Goal: Complete application form: Complete application form

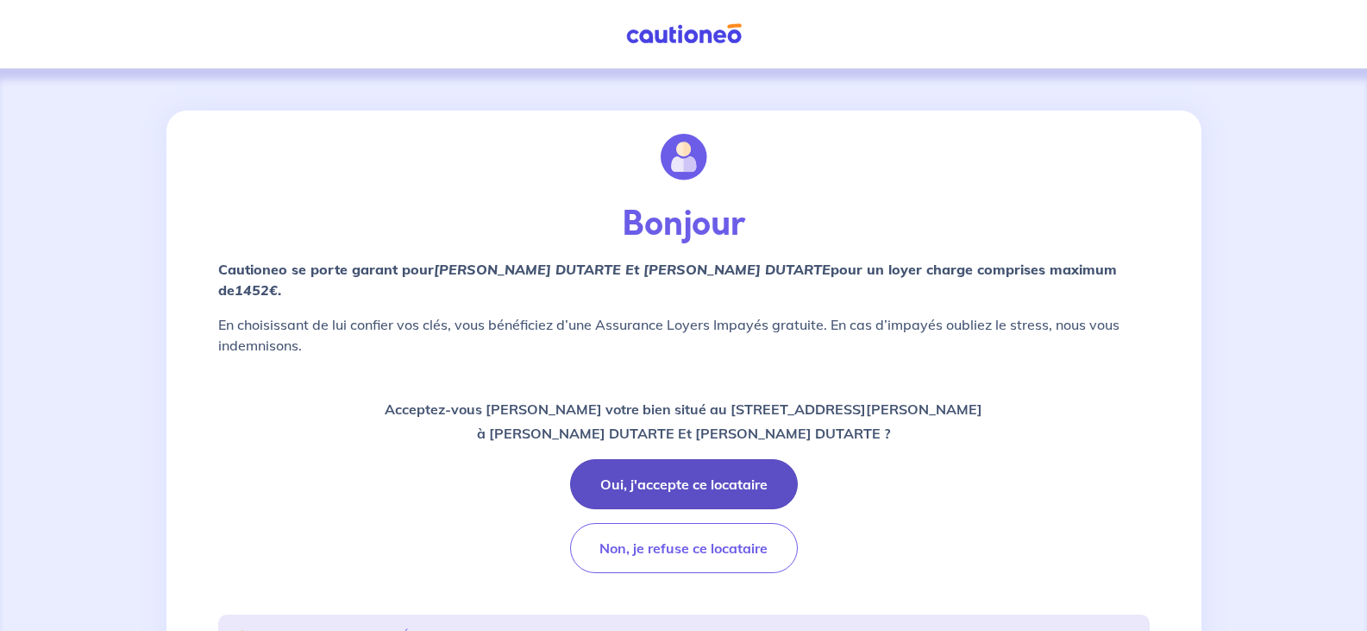
click at [681, 480] on button "Oui, j'accepte ce locataire" at bounding box center [684, 484] width 228 height 50
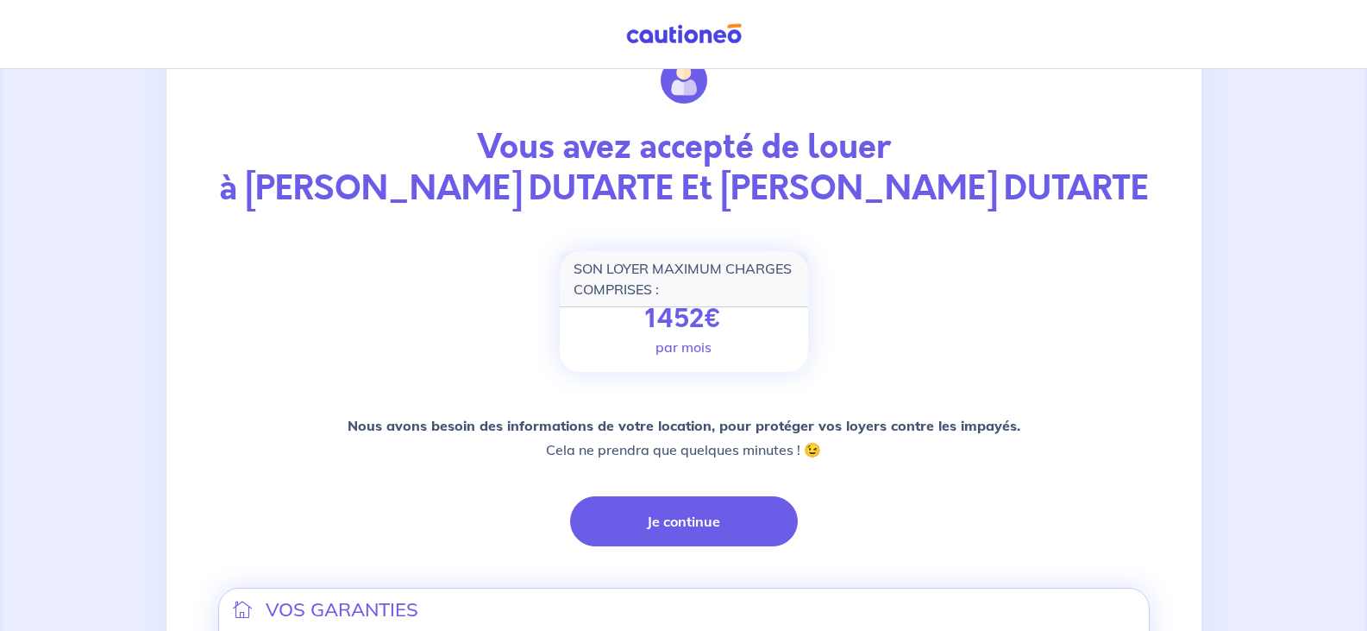
scroll to position [173, 0]
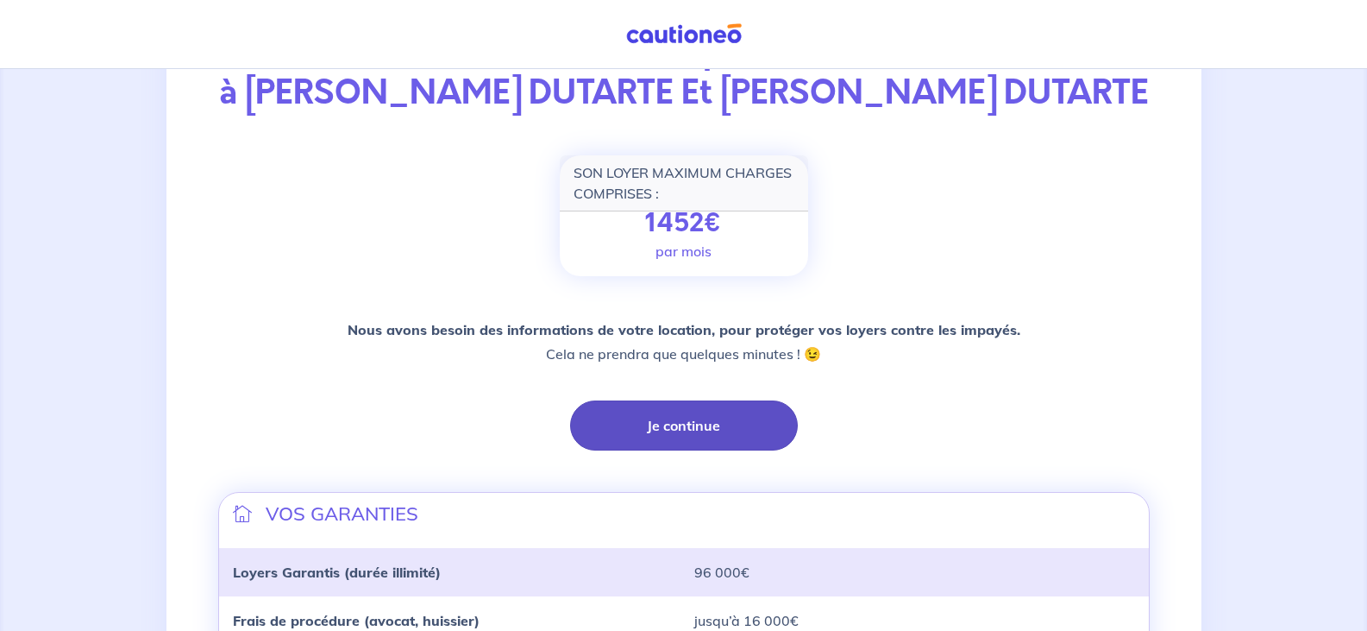
click at [676, 450] on button "Je continue" at bounding box center [684, 425] width 228 height 50
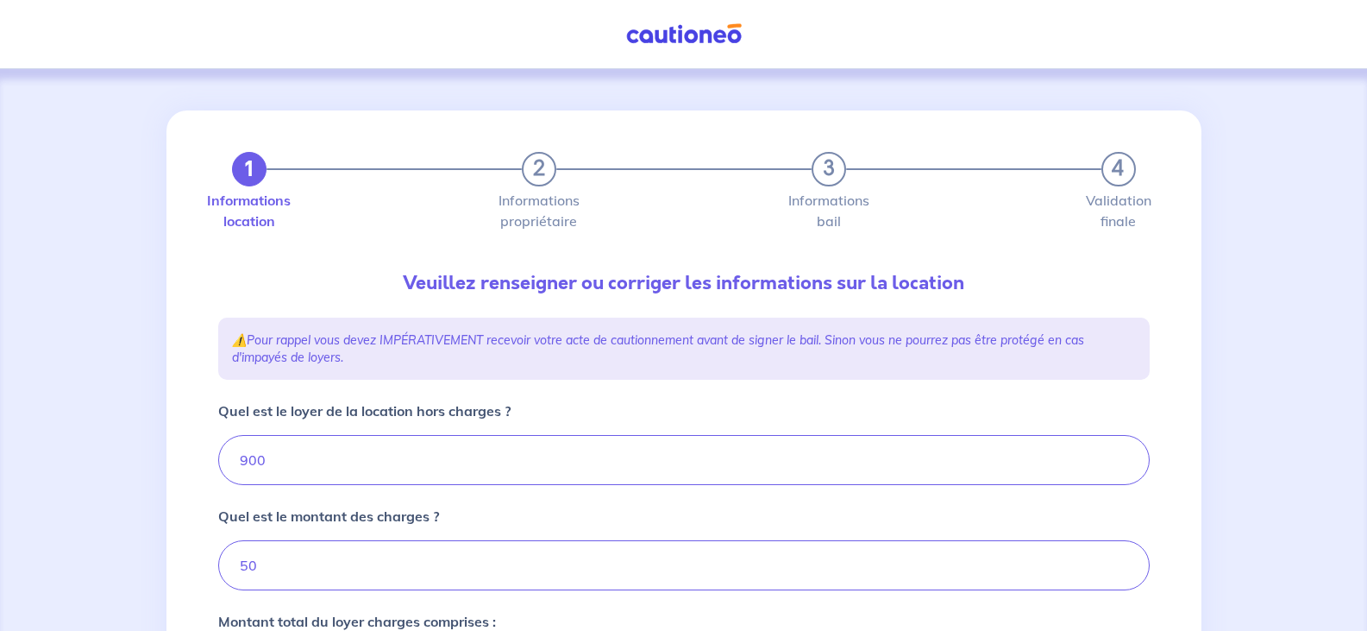
type input "950"
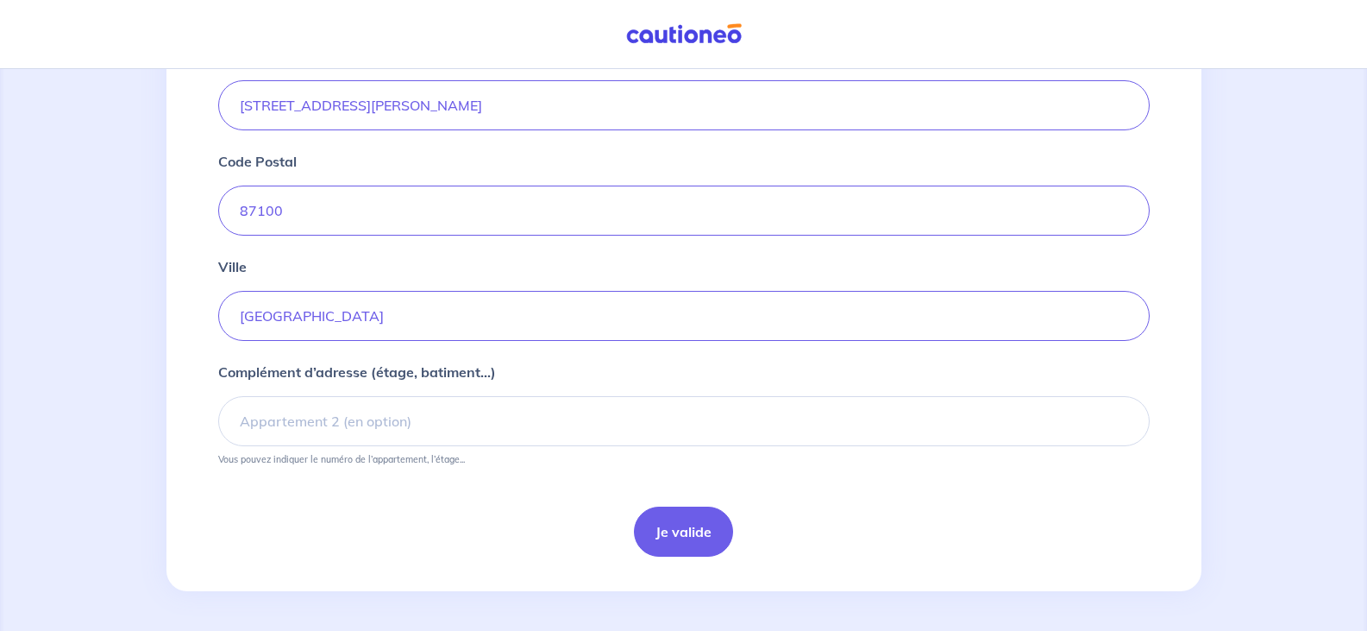
scroll to position [691, 0]
click at [680, 524] on button "Je valide" at bounding box center [683, 530] width 99 height 50
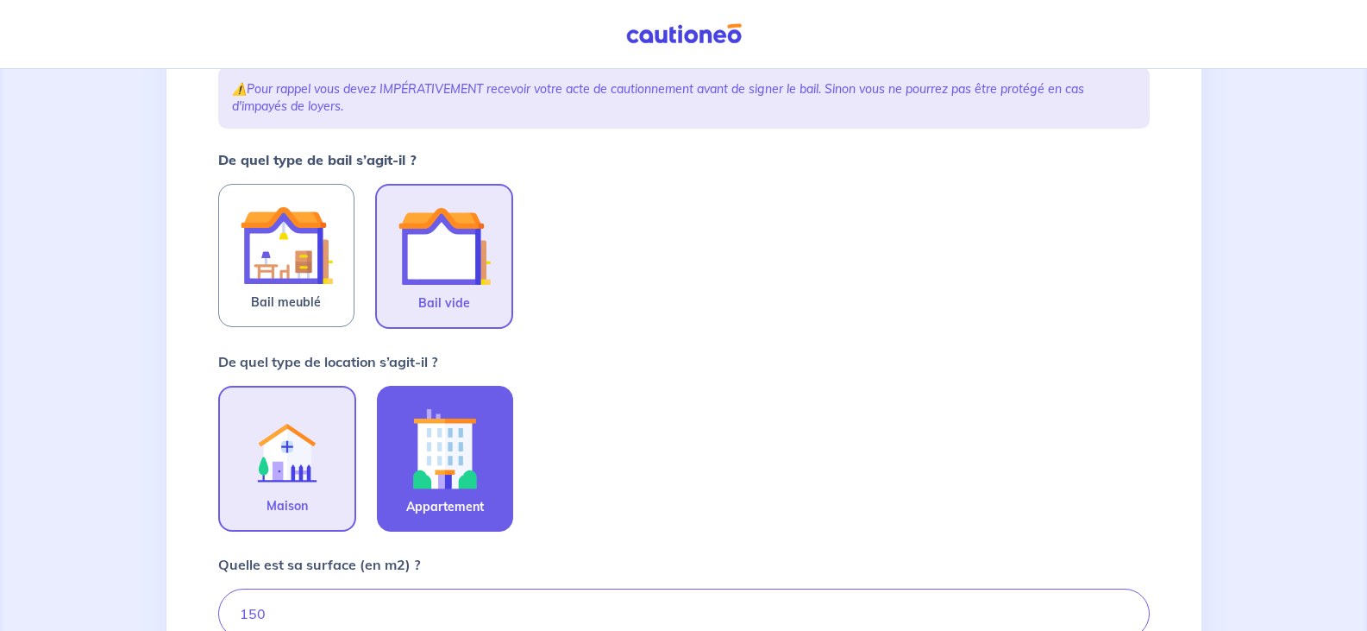
scroll to position [259, 0]
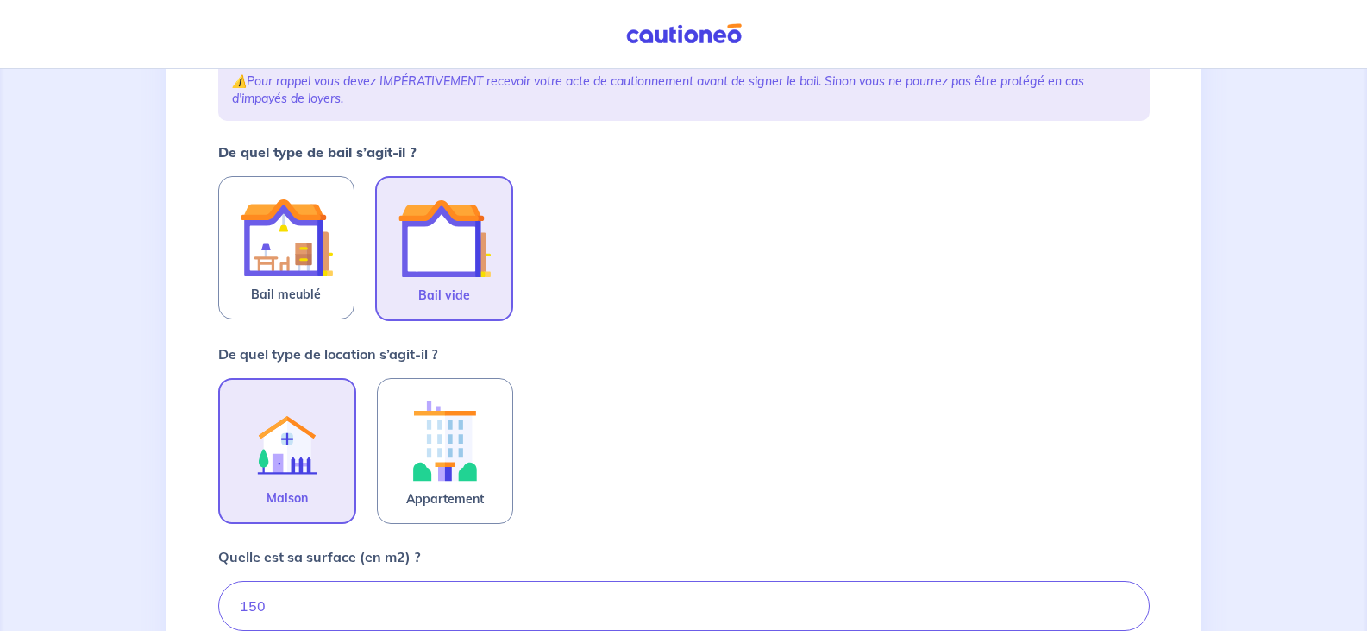
click at [454, 254] on img at bounding box center [444, 238] width 93 height 93
click at [0, 0] on input "Bail vide" at bounding box center [0, 0] width 0 height 0
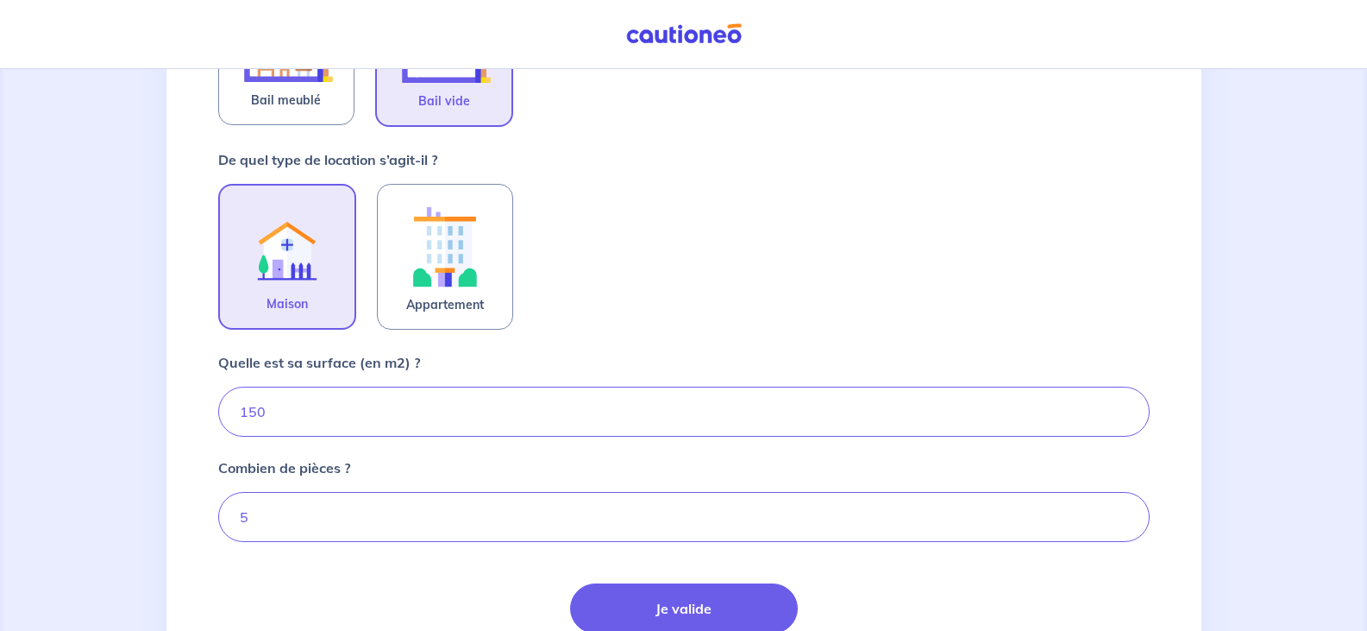
scroll to position [595, 0]
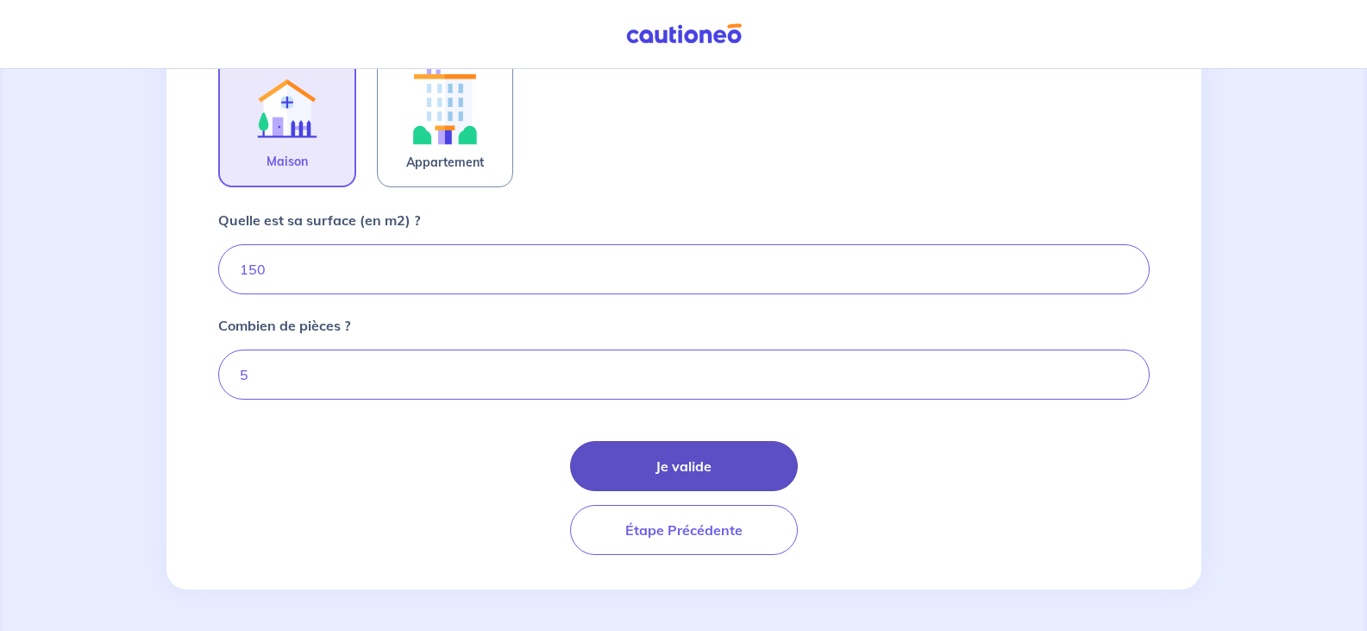
click at [668, 457] on button "Je valide" at bounding box center [684, 466] width 228 height 50
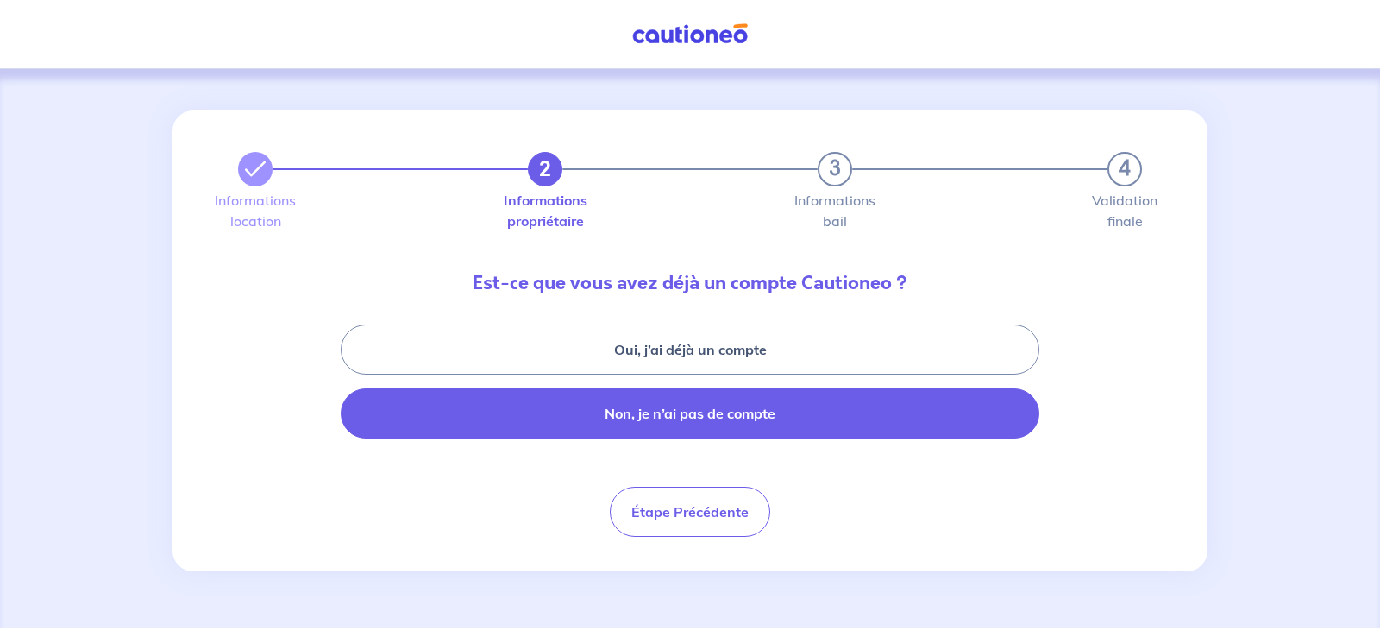
click at [622, 409] on button "Non, je n’ai pas de compte" at bounding box center [690, 413] width 699 height 50
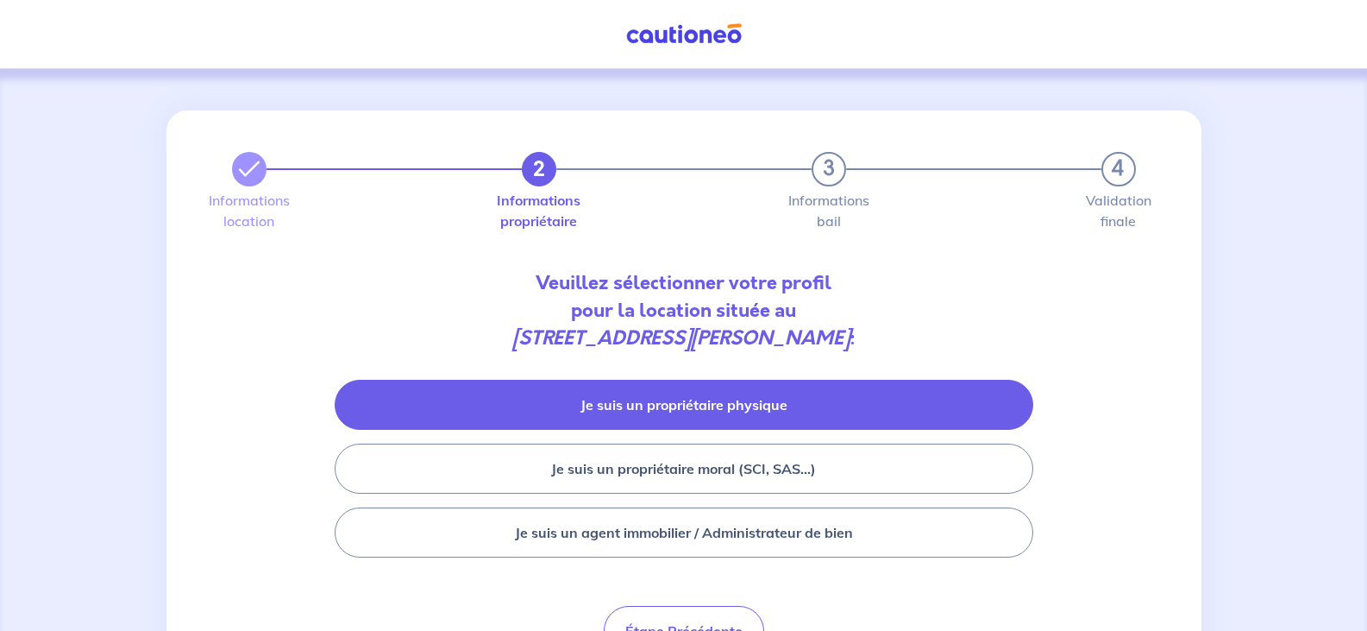
click at [614, 403] on button "Je suis un propriétaire physique" at bounding box center [684, 405] width 699 height 50
select select "FR"
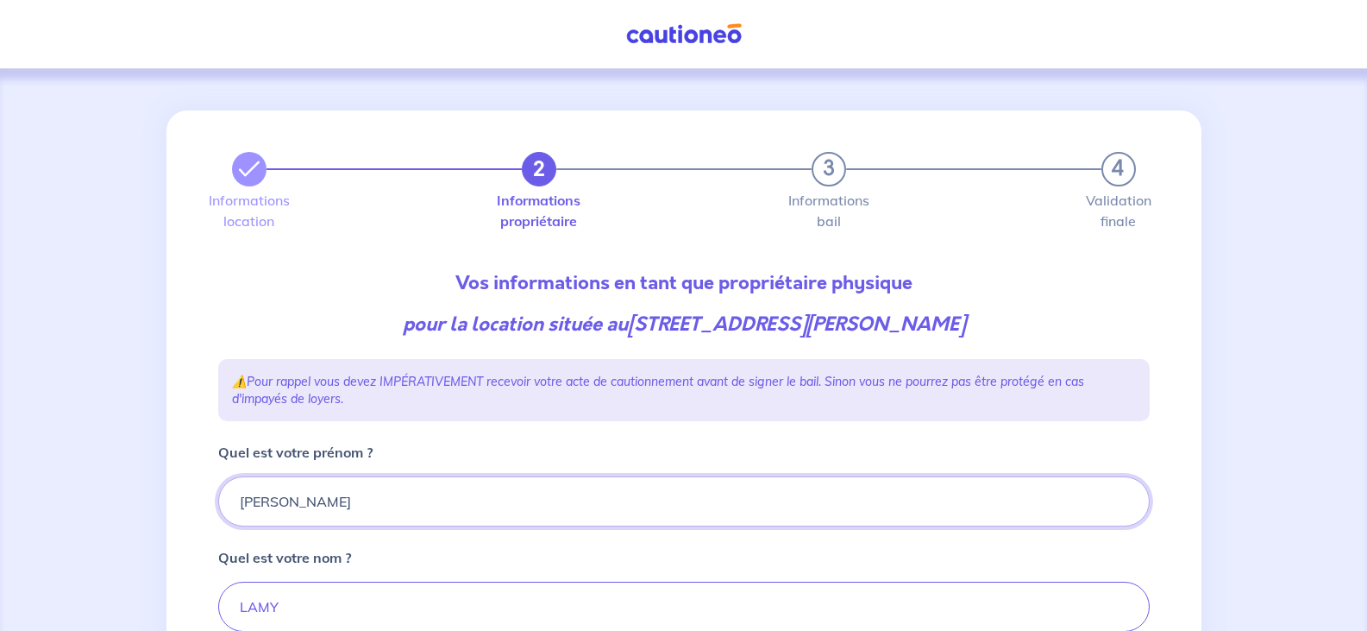
click at [284, 493] on input "[PERSON_NAME]" at bounding box center [684, 501] width 932 height 50
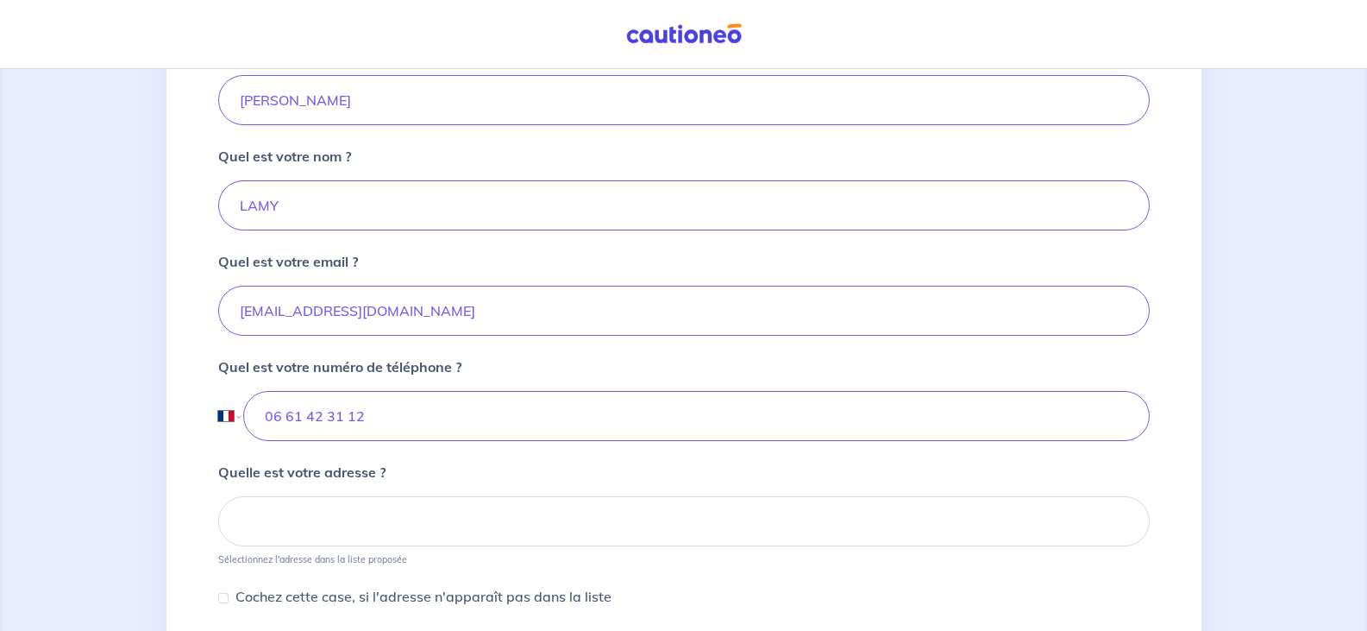
scroll to position [431, 0]
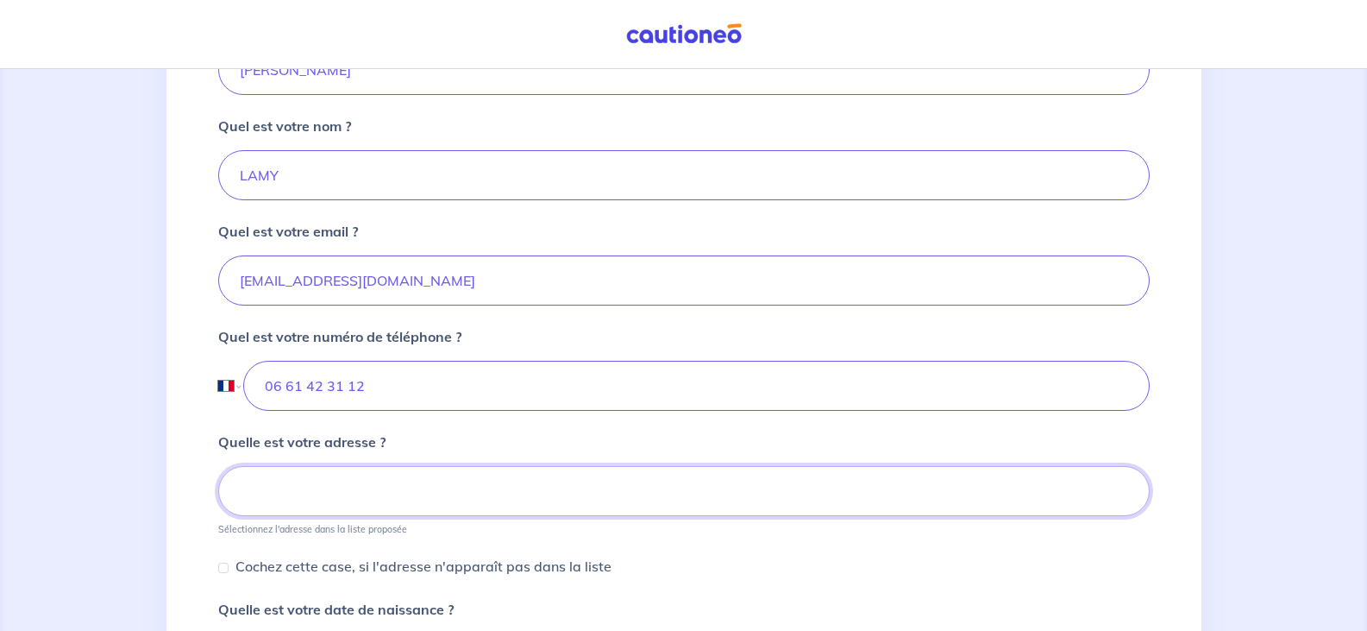
click at [252, 489] on input at bounding box center [684, 491] width 932 height 50
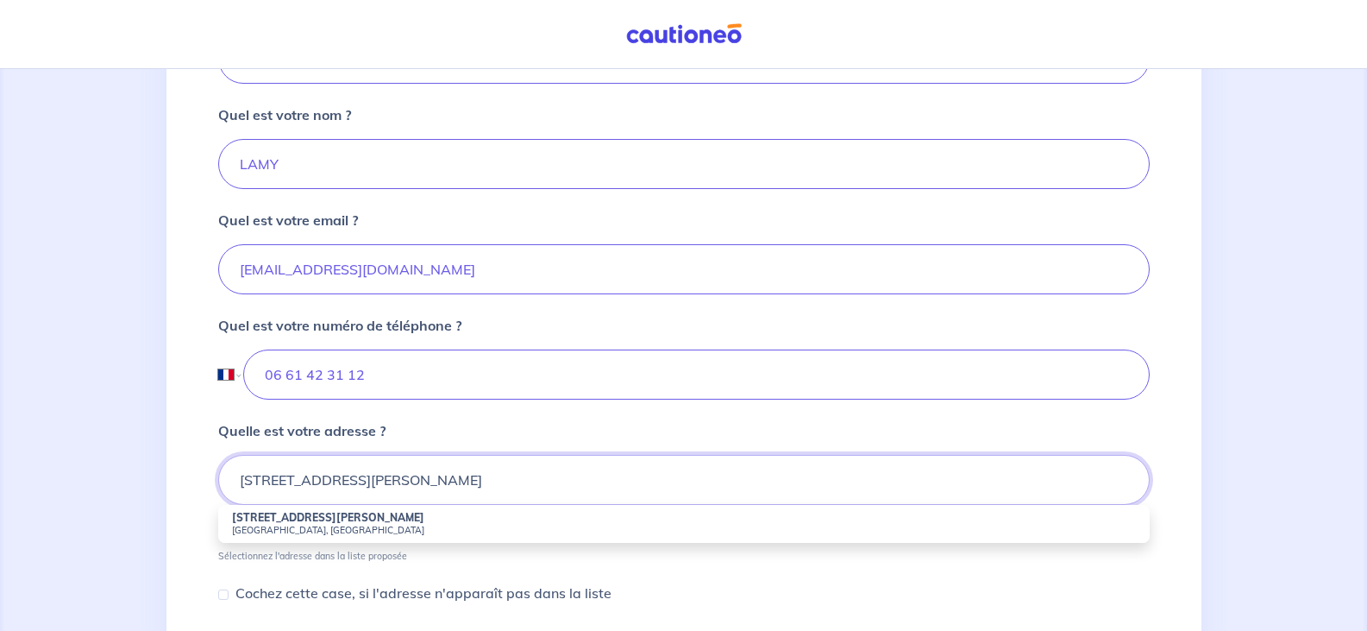
scroll to position [518, 0]
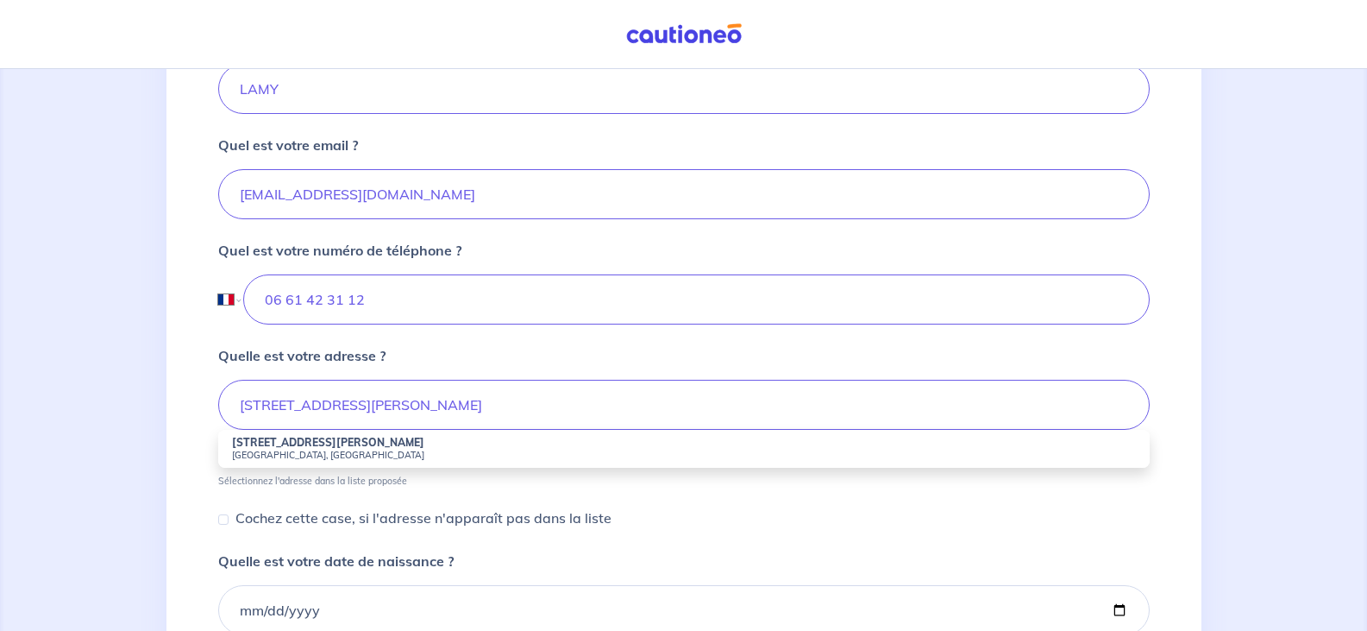
click at [295, 443] on strong "[STREET_ADDRESS][PERSON_NAME]" at bounding box center [328, 442] width 192 height 13
type input "[STREET_ADDRESS][PERSON_NAME]"
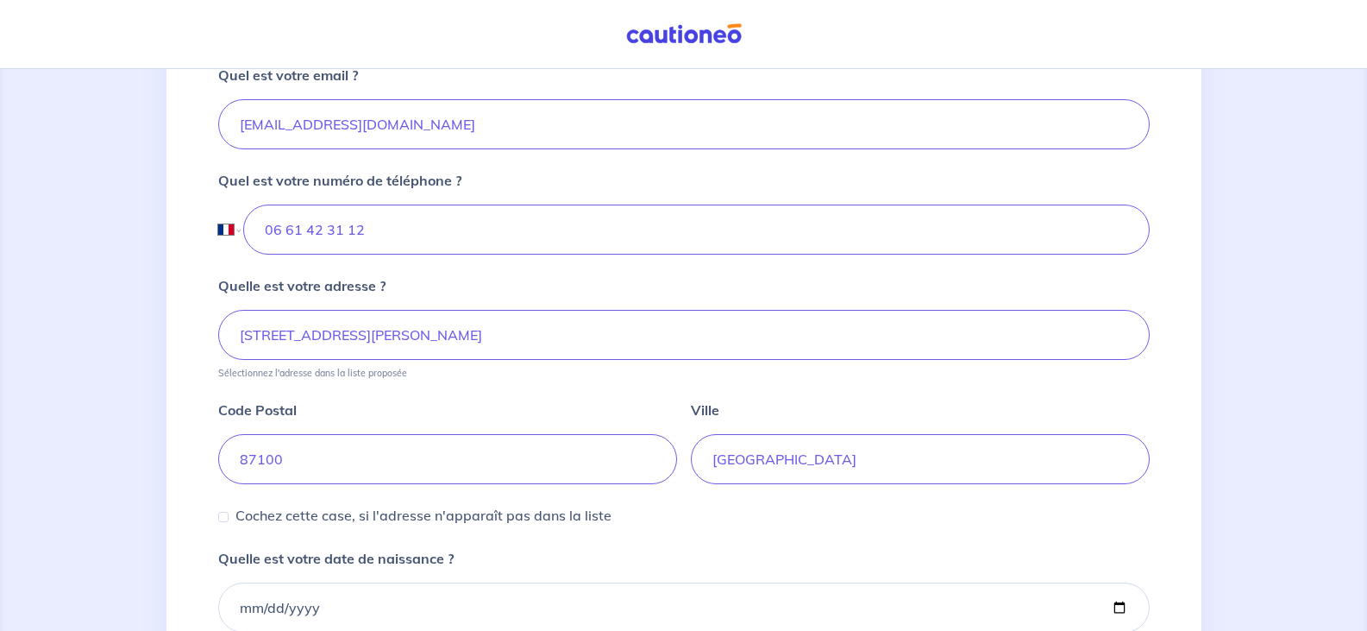
scroll to position [776, 0]
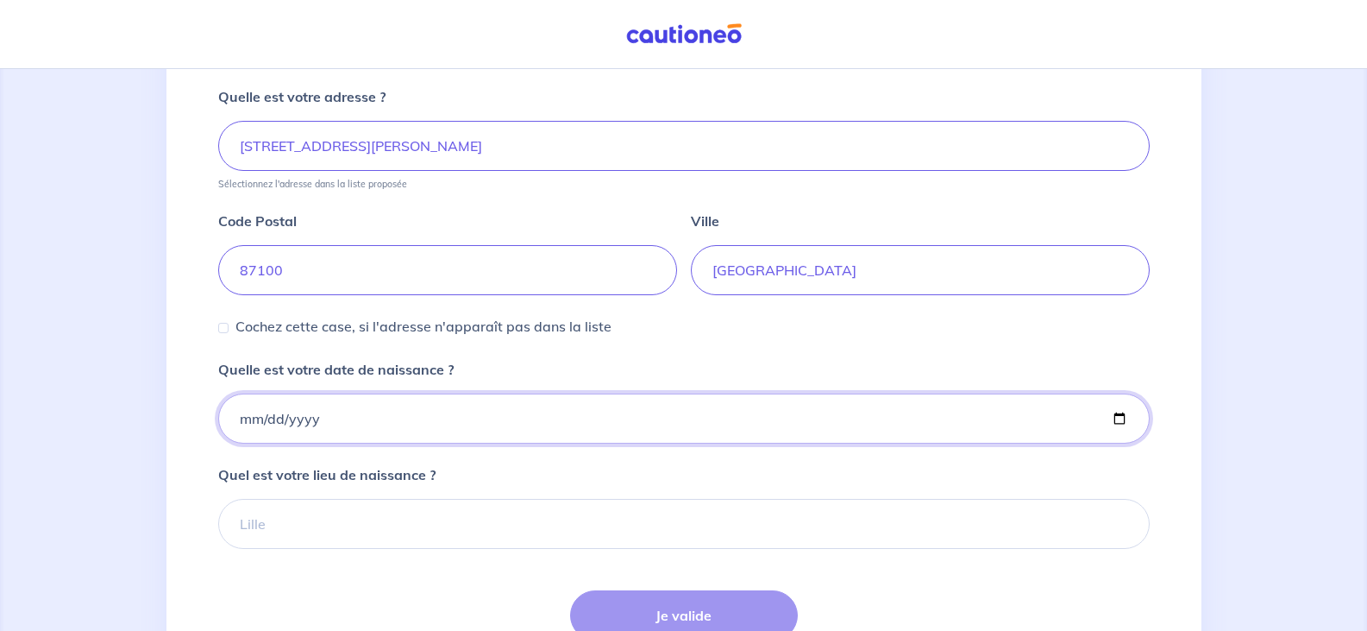
click at [311, 413] on input "Quelle est votre date de naissance ?" at bounding box center [684, 418] width 932 height 50
type input "[DATE]"
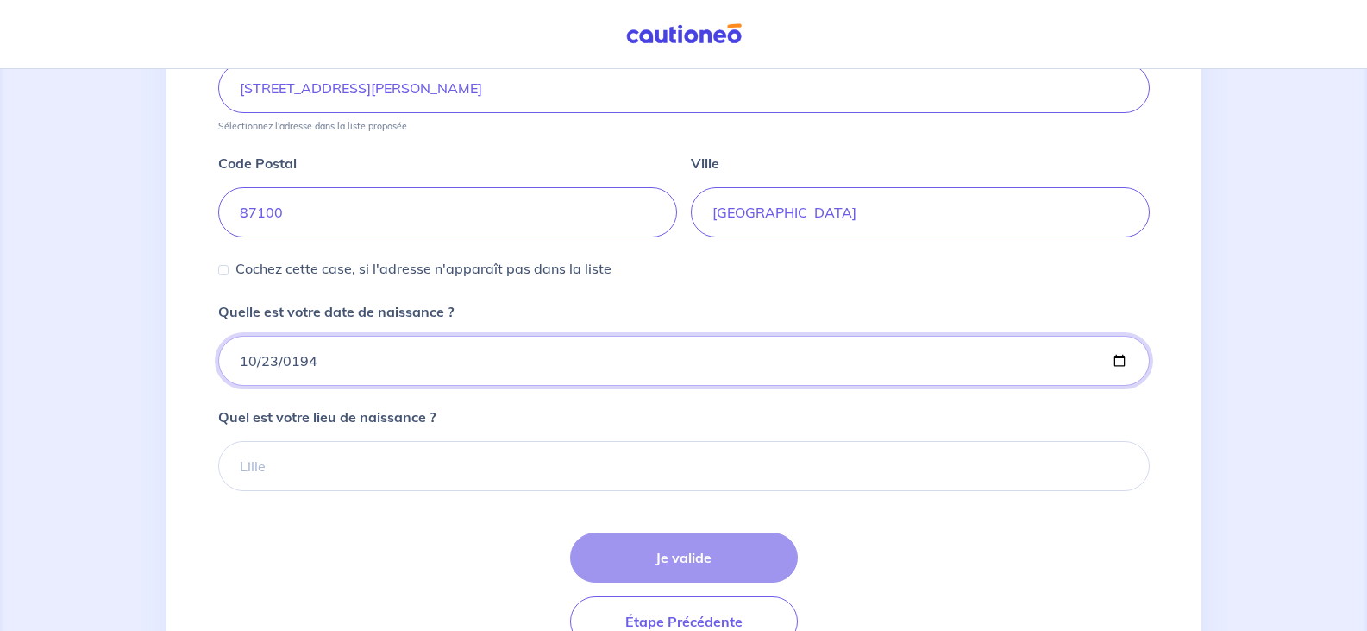
scroll to position [863, 0]
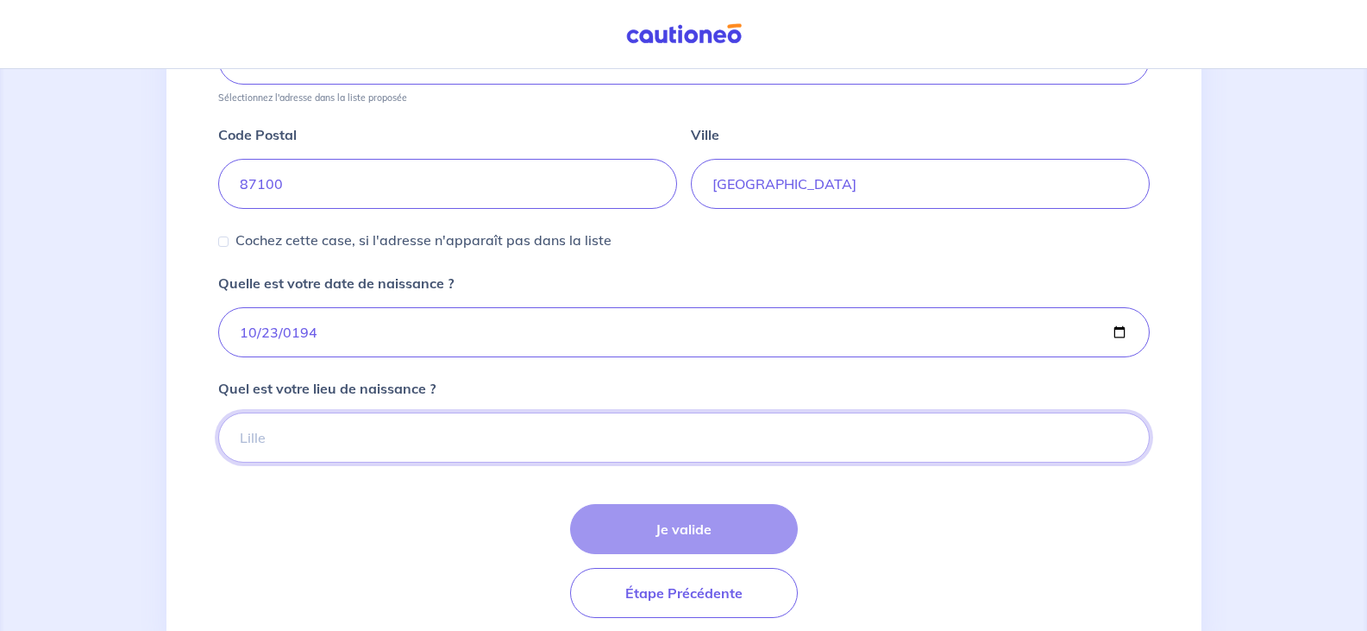
click at [291, 441] on input "Quel est votre lieu de naissance ?" at bounding box center [684, 437] width 932 height 50
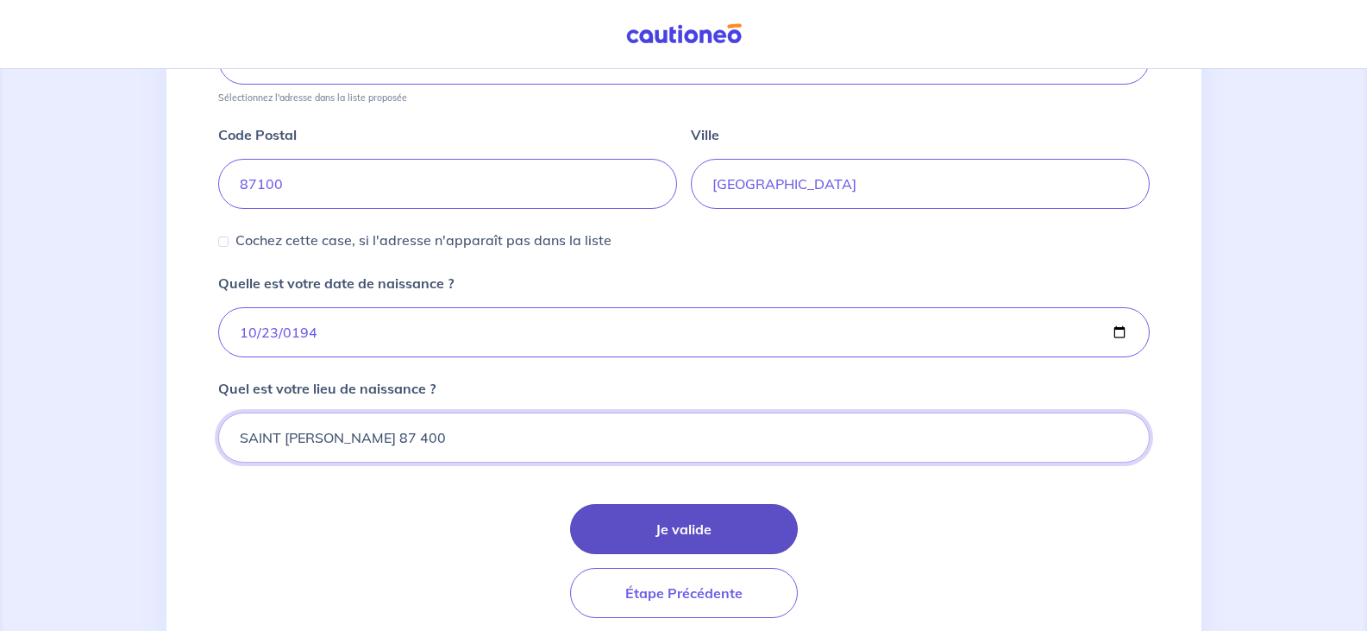
type input "SAINT [PERSON_NAME] 87 400"
click at [654, 521] on button "Je valide" at bounding box center [684, 529] width 228 height 50
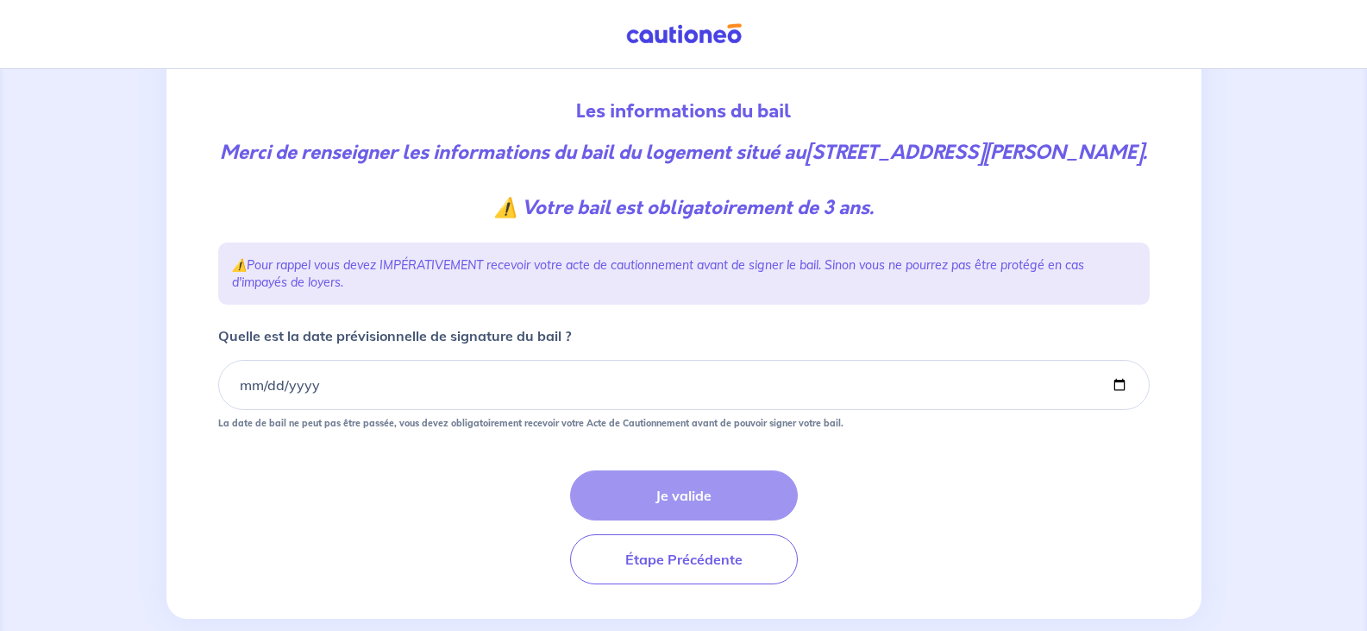
scroll to position [173, 0]
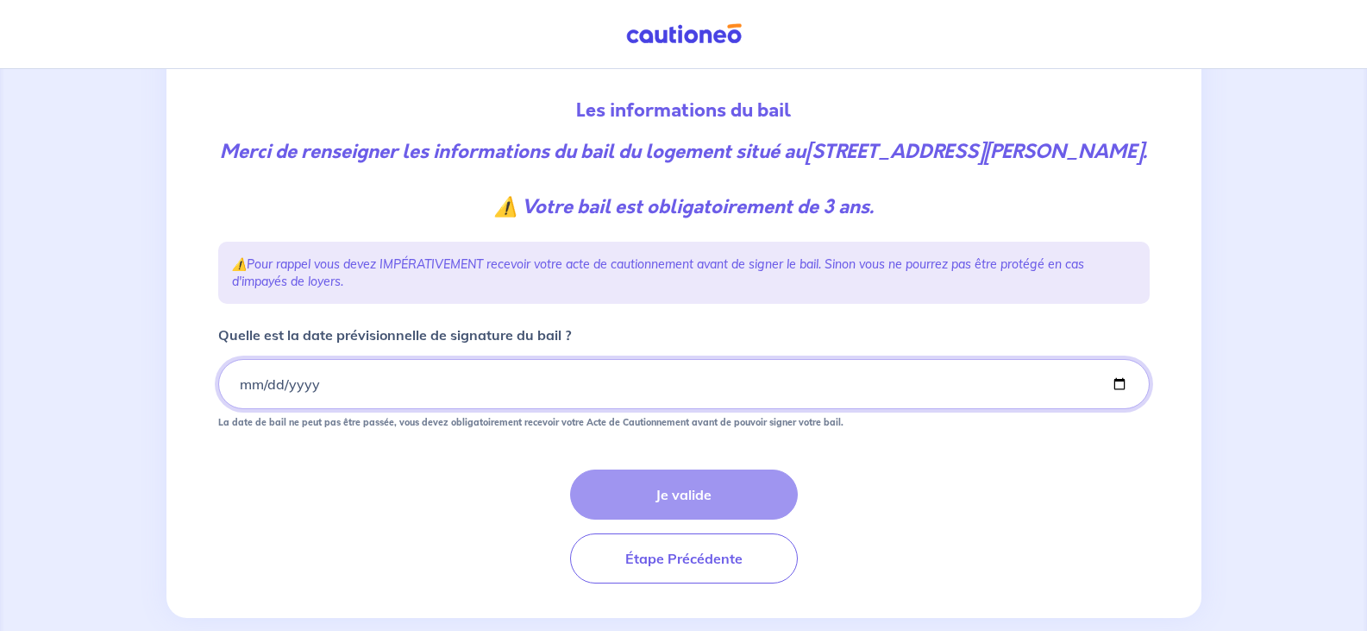
click at [273, 409] on input "Quelle est la date prévisionnelle de signature du bail ?" at bounding box center [684, 384] width 932 height 50
click at [243, 409] on input "Quelle est la date prévisionnelle de signature du bail ?" at bounding box center [684, 384] width 932 height 50
click at [277, 407] on input "Quelle est la date prévisionnelle de signature du bail ?" at bounding box center [684, 384] width 932 height 50
click at [300, 409] on input "Quelle est la date prévisionnelle de signature du bail ?" at bounding box center [684, 384] width 932 height 50
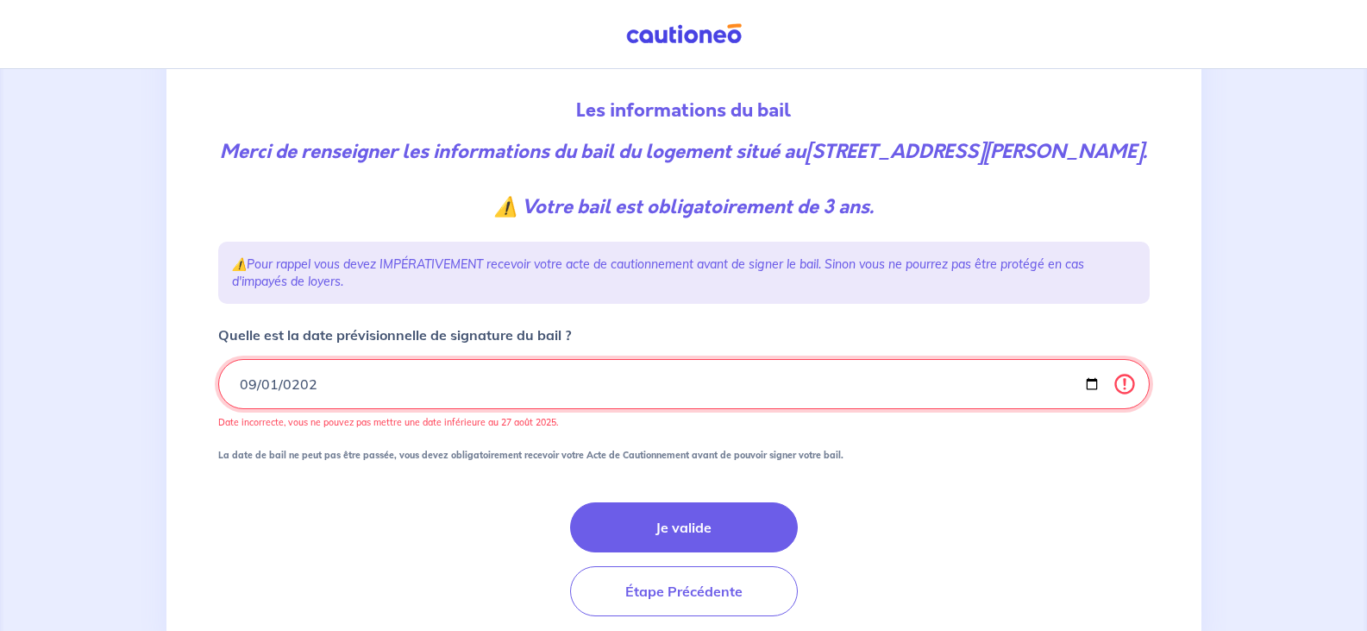
type input "[DATE]"
click at [364, 409] on input "[DATE]" at bounding box center [684, 384] width 932 height 50
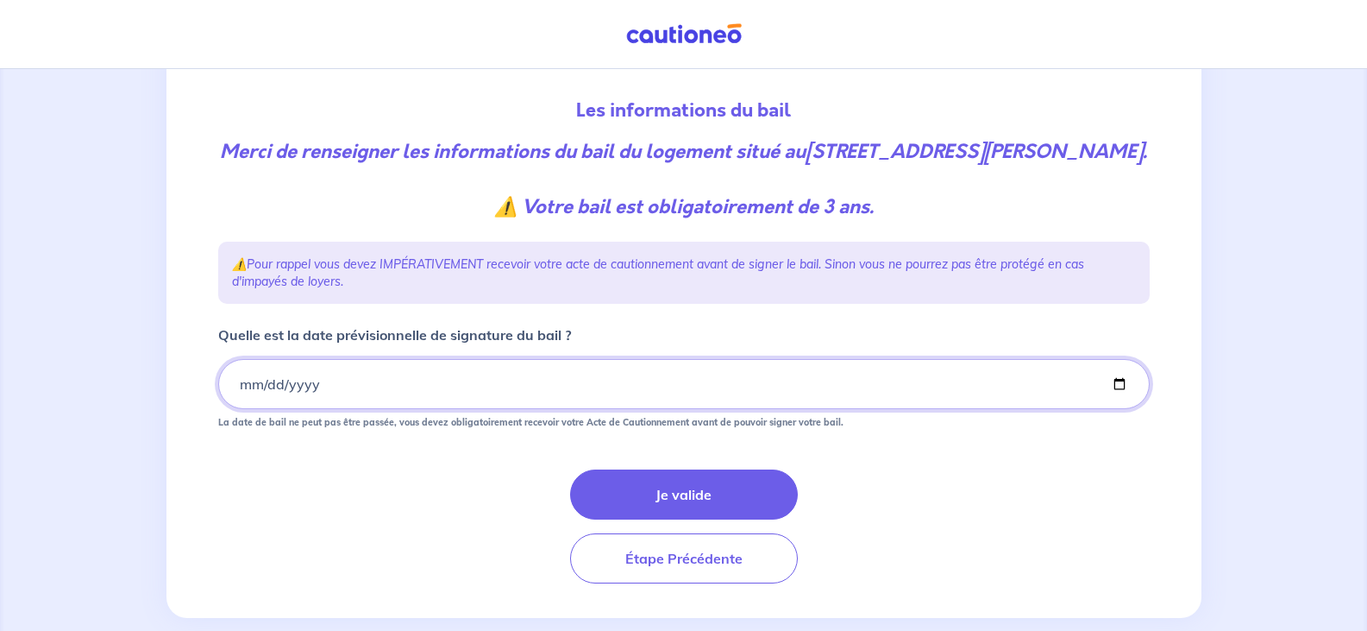
click at [320, 403] on input "Quelle est la date prévisionnelle de signature du bail ?" at bounding box center [684, 384] width 932 height 50
click at [314, 409] on input "Quelle est la date prévisionnelle de signature du bail ?" at bounding box center [684, 384] width 932 height 50
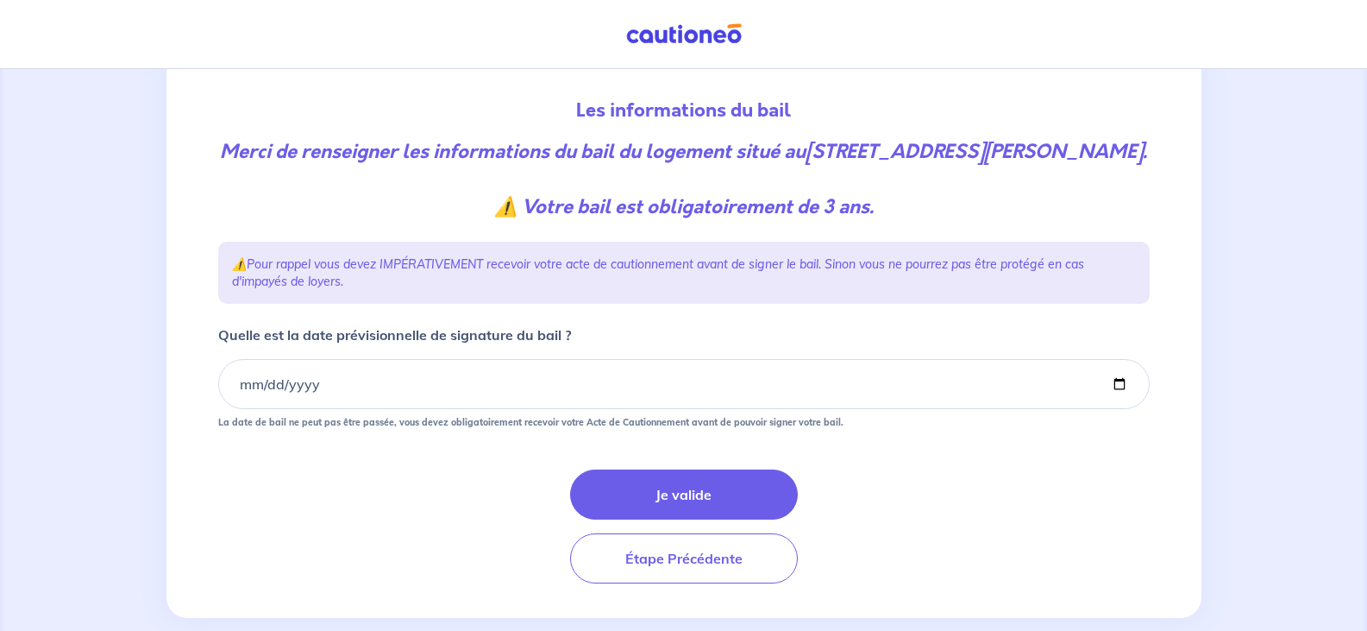
click at [249, 515] on div "Je valide Étape Précédente" at bounding box center [684, 526] width 932 height 114
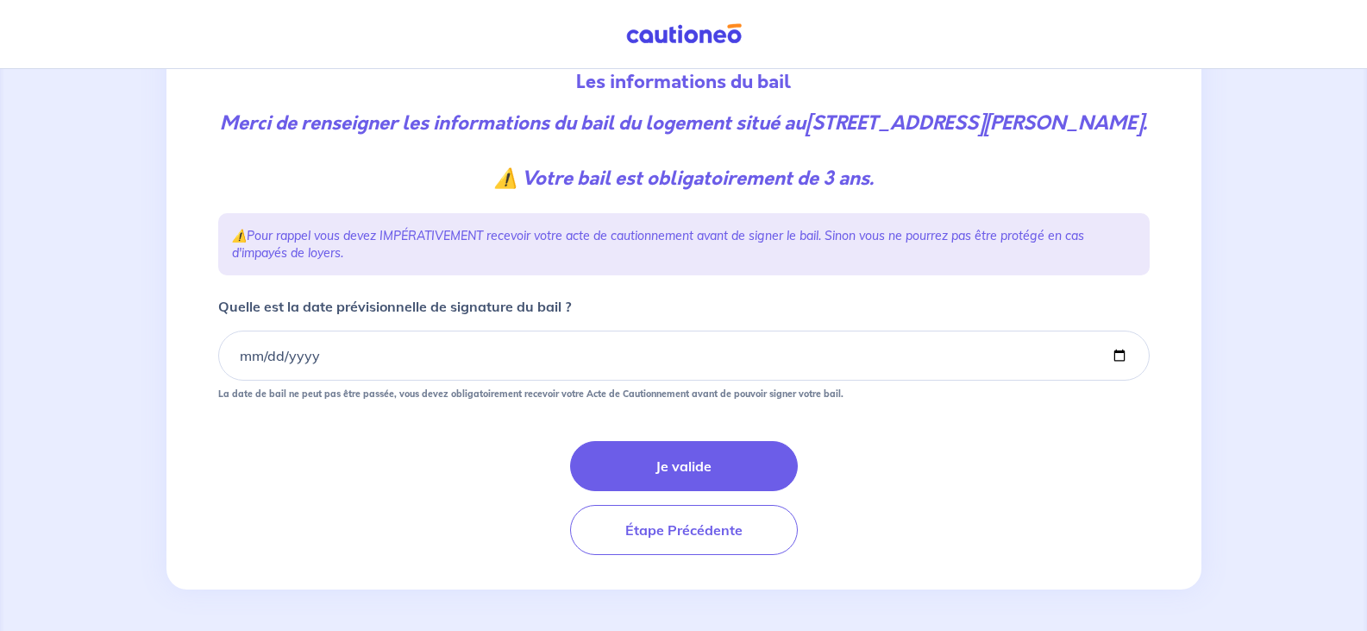
scroll to position [229, 0]
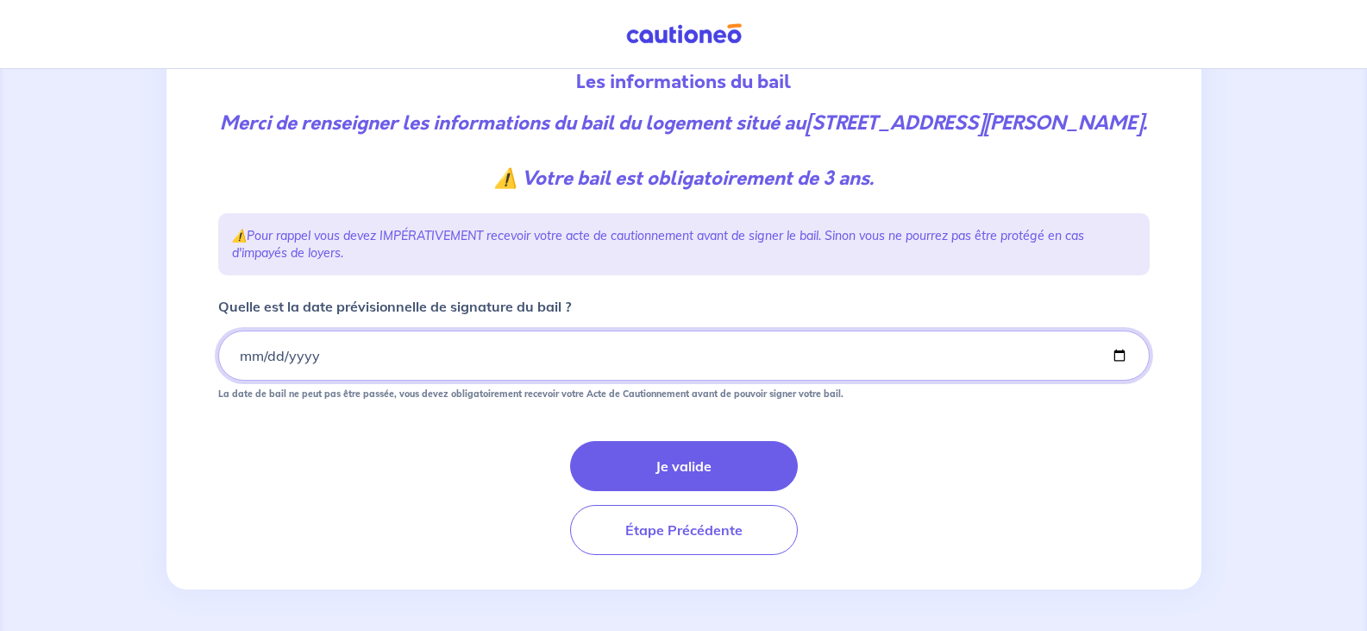
click at [320, 353] on input "Quelle est la date prévisionnelle de signature du bail ?" at bounding box center [684, 355] width 932 height 50
click at [337, 361] on input "Quelle est la date prévisionnelle de signature du bail ?" at bounding box center [684, 355] width 932 height 50
click at [1121, 356] on input "Quelle est la date prévisionnelle de signature du bail ?" at bounding box center [684, 355] width 932 height 50
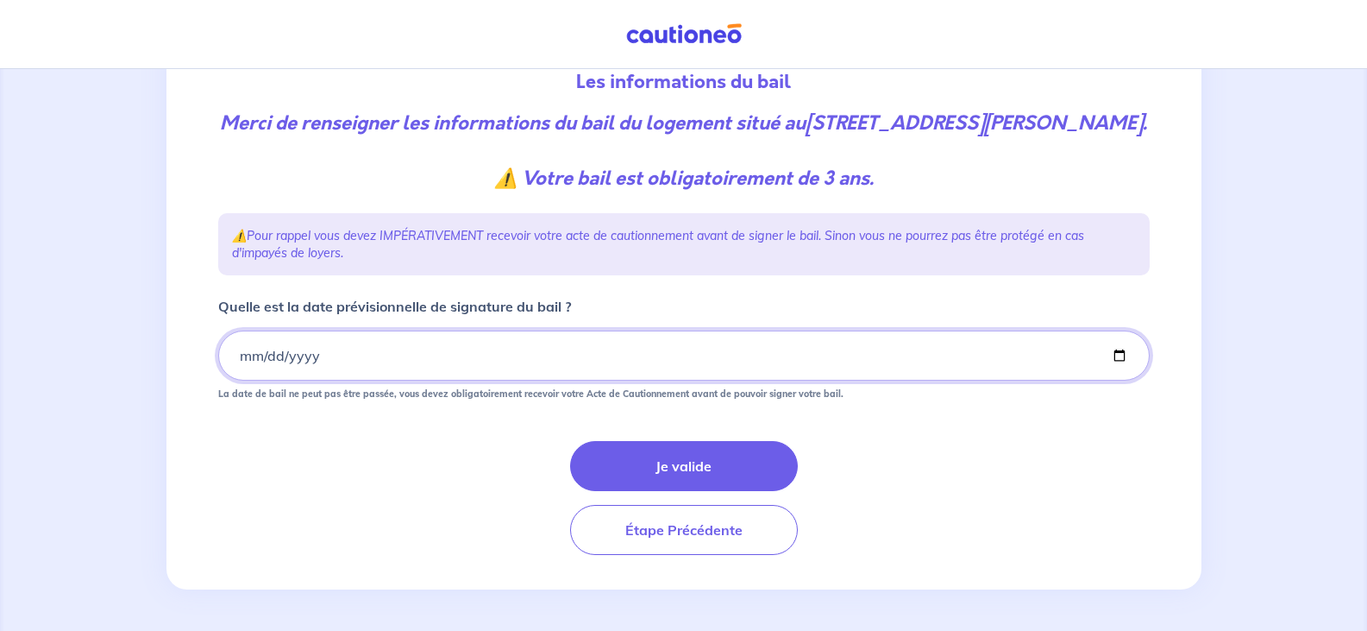
click at [321, 359] on input "Quelle est la date prévisionnelle de signature du bail ?" at bounding box center [684, 355] width 932 height 50
click at [317, 359] on input "Quelle est la date prévisionnelle de signature du bail ?" at bounding box center [684, 355] width 932 height 50
click at [308, 355] on input "Quelle est la date prévisionnelle de signature du bail ?" at bounding box center [684, 355] width 932 height 50
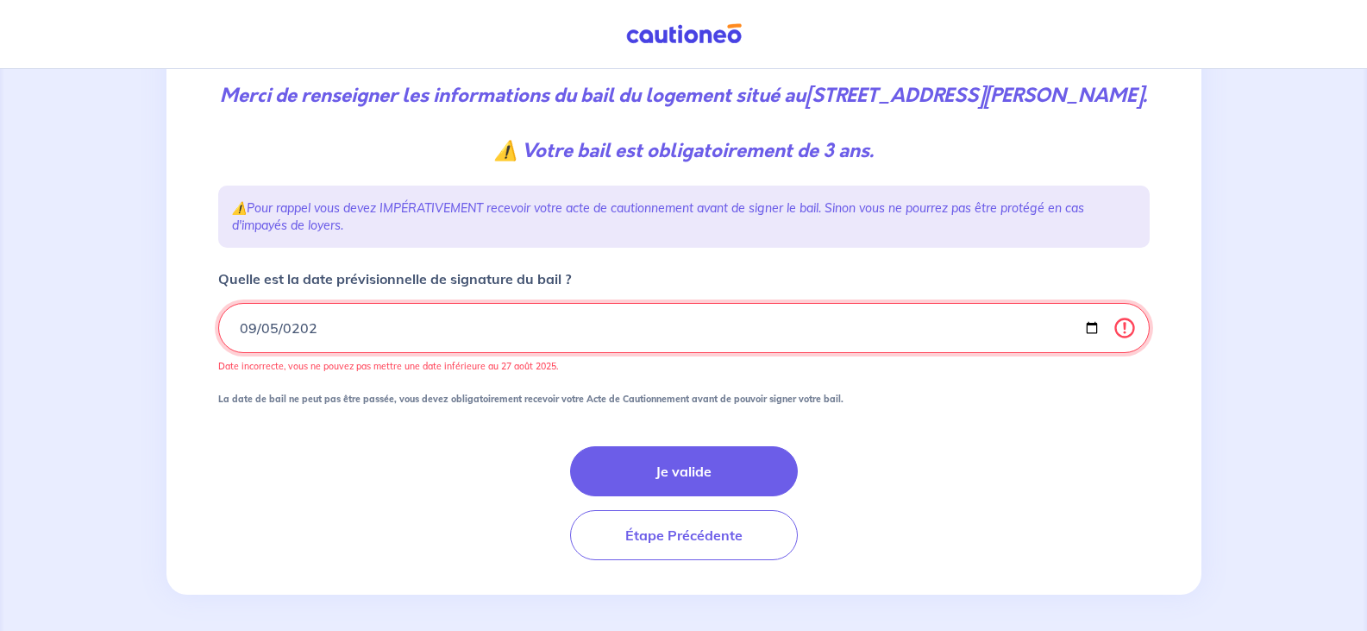
type input "[DATE]"
click at [337, 349] on input "[DATE]" at bounding box center [684, 328] width 932 height 50
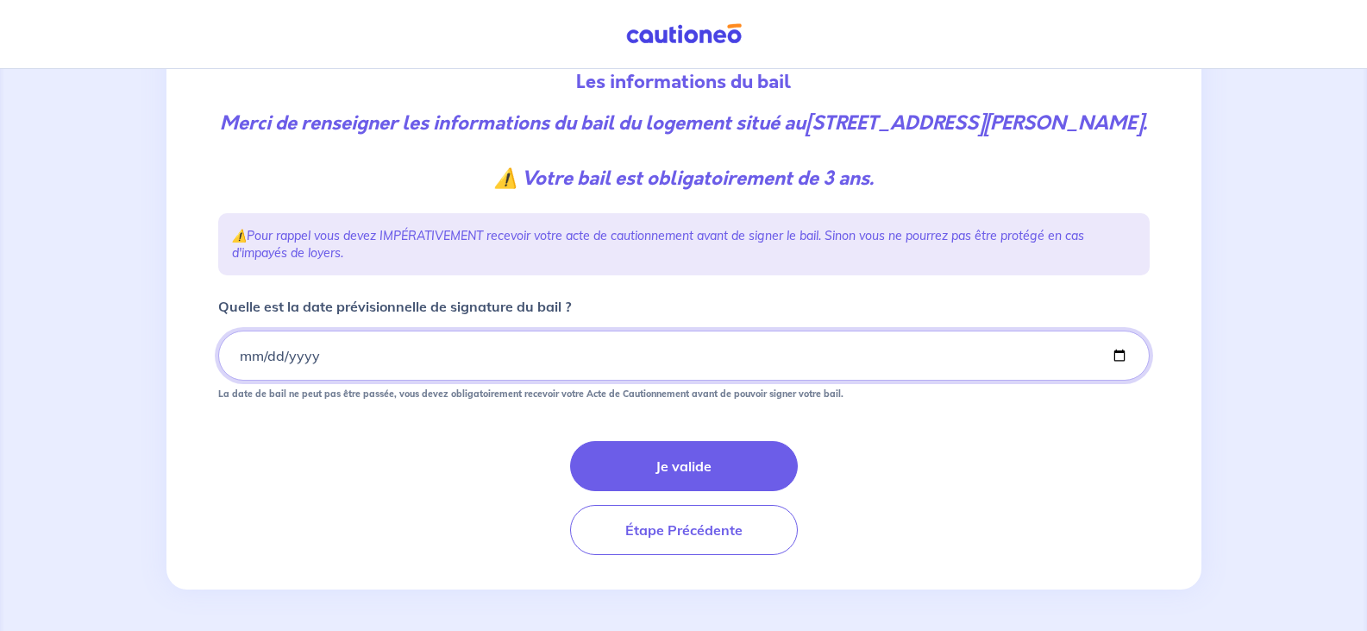
click at [311, 356] on input "Quelle est la date prévisionnelle de signature du bail ?" at bounding box center [684, 355] width 932 height 50
click at [292, 354] on input "Quelle est la date prévisionnelle de signature du bail ?" at bounding box center [684, 355] width 932 height 50
click at [319, 351] on input "Quelle est la date prévisionnelle de signature du bail ?" at bounding box center [684, 355] width 932 height 50
click at [1118, 354] on input "Quelle est la date prévisionnelle de signature du bail ?" at bounding box center [684, 355] width 932 height 50
click at [328, 353] on input "Quelle est la date prévisionnelle de signature du bail ?" at bounding box center [684, 355] width 932 height 50
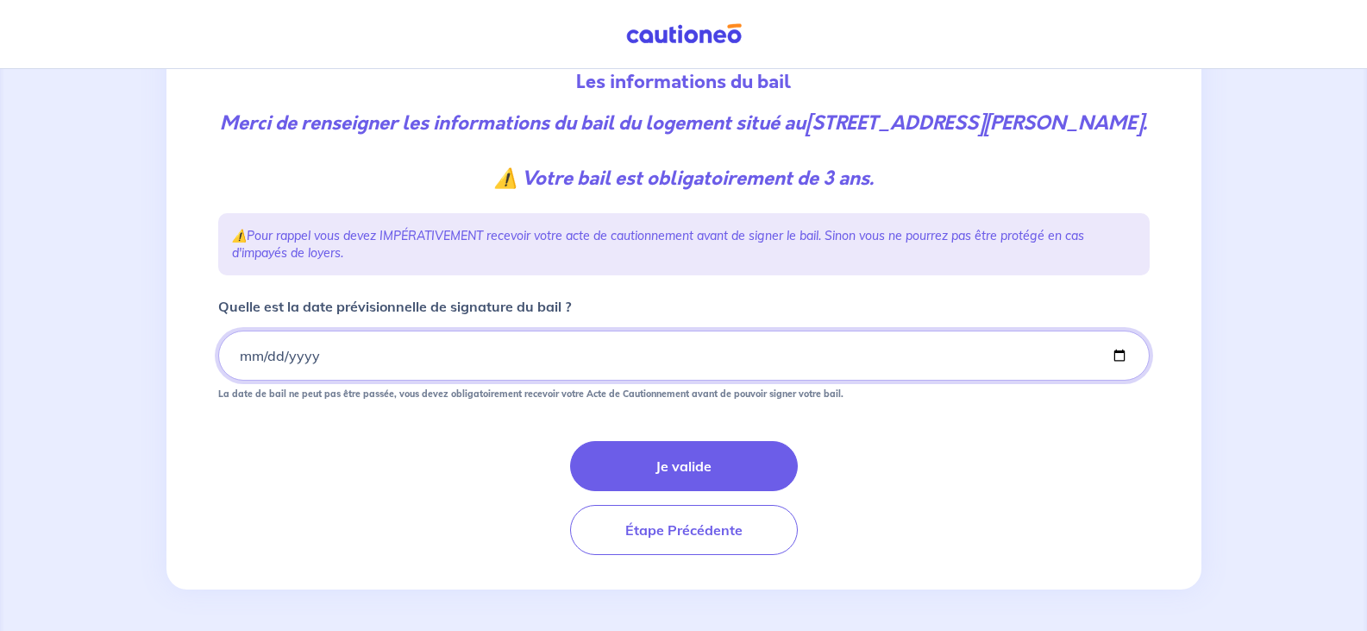
click at [315, 354] on input "Quelle est la date prévisionnelle de signature du bail ?" at bounding box center [684, 355] width 932 height 50
click at [315, 356] on input "Quelle est la date prévisionnelle de signature du bail ?" at bounding box center [684, 355] width 932 height 50
click at [317, 357] on input "Quelle est la date prévisionnelle de signature du bail ?" at bounding box center [684, 355] width 932 height 50
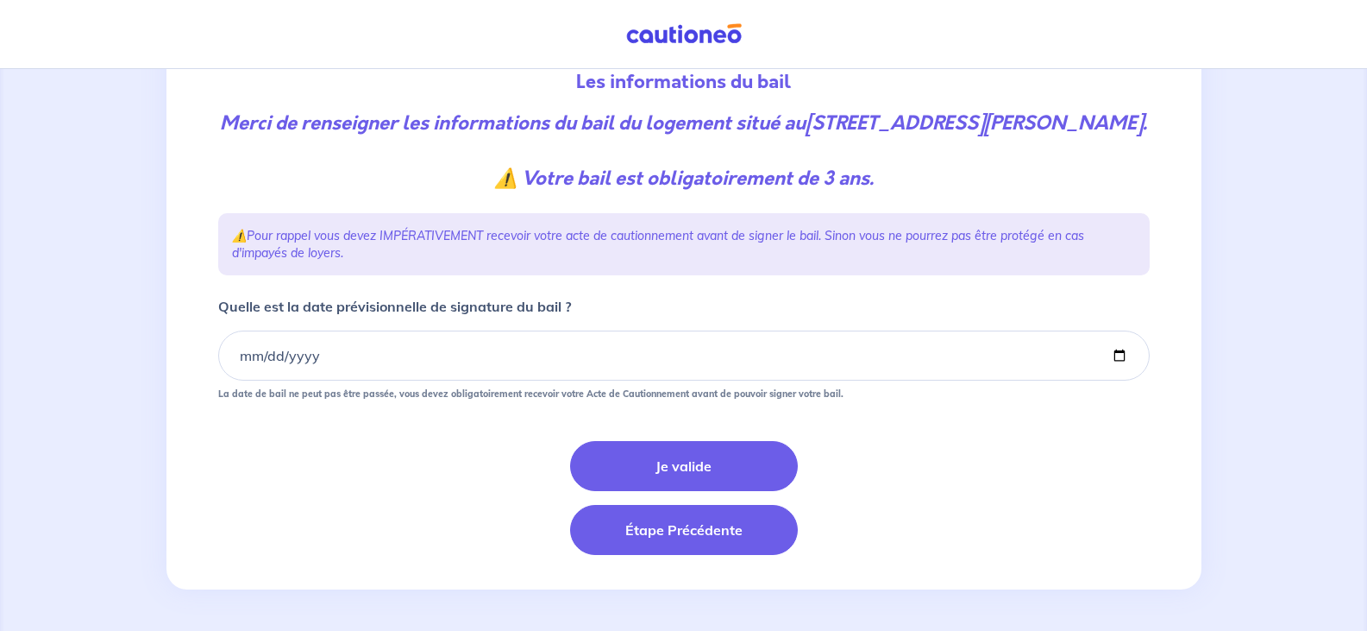
click at [692, 526] on button "Étape Précédente" at bounding box center [684, 530] width 228 height 50
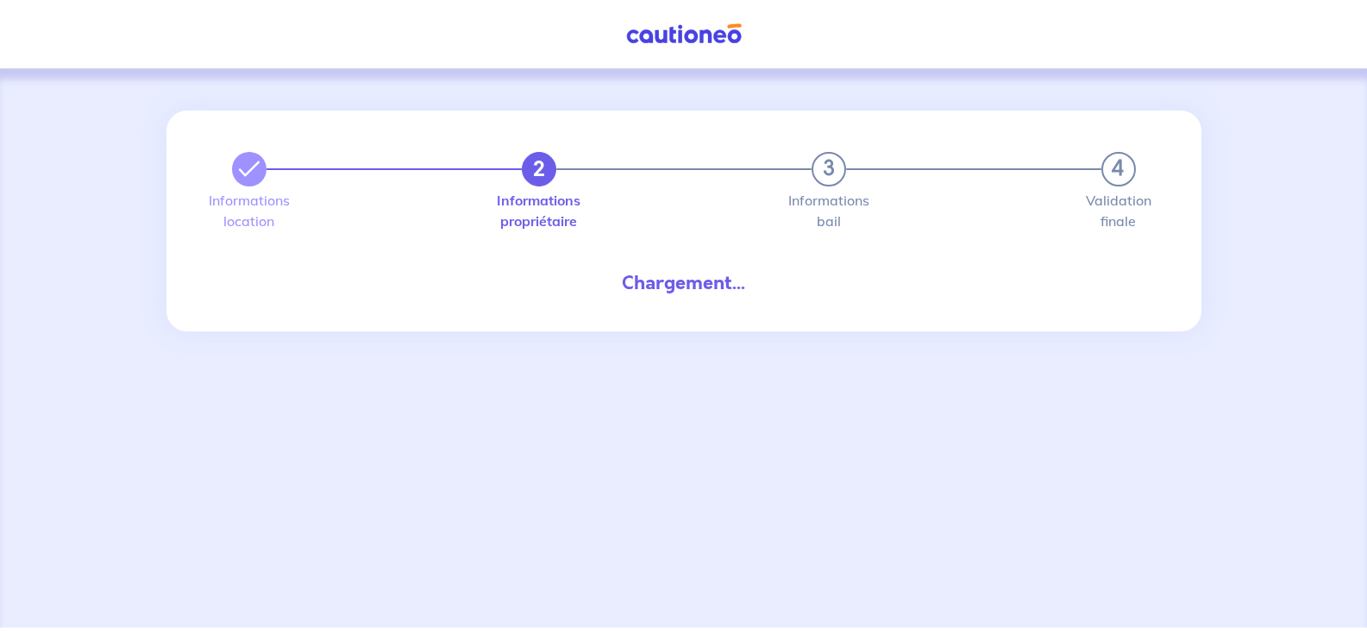
select select "FR"
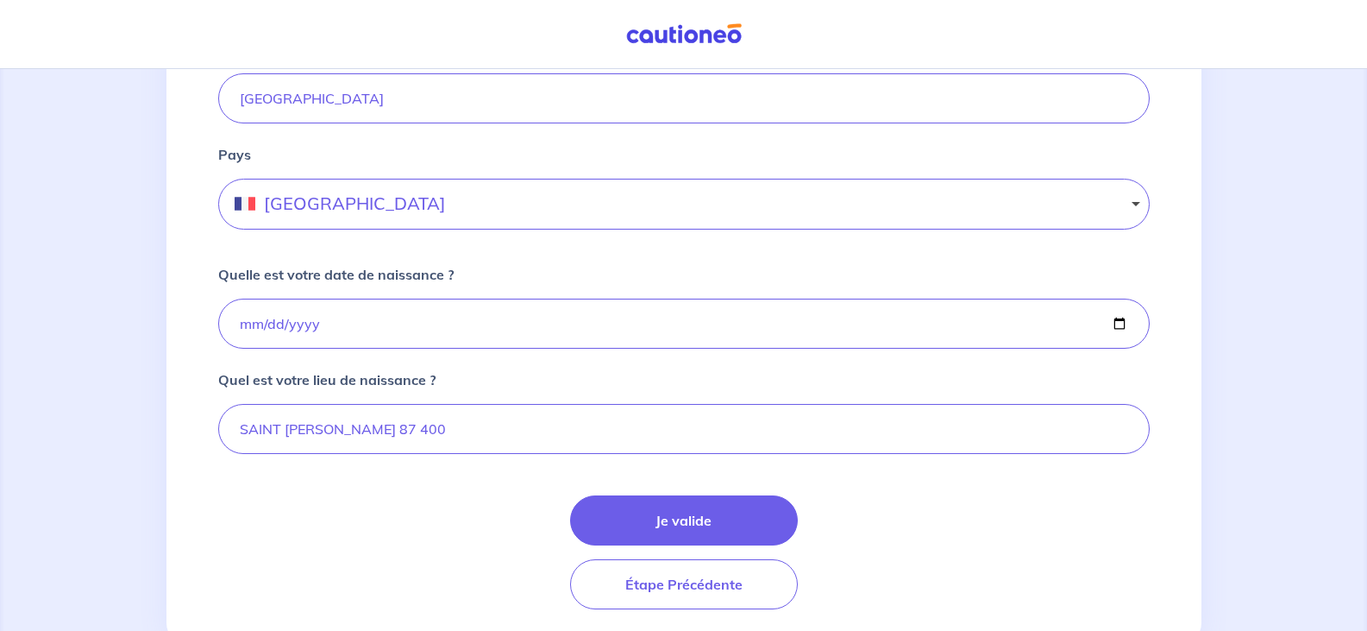
scroll to position [1035, 0]
click at [670, 520] on button "Je valide" at bounding box center [684, 519] width 228 height 50
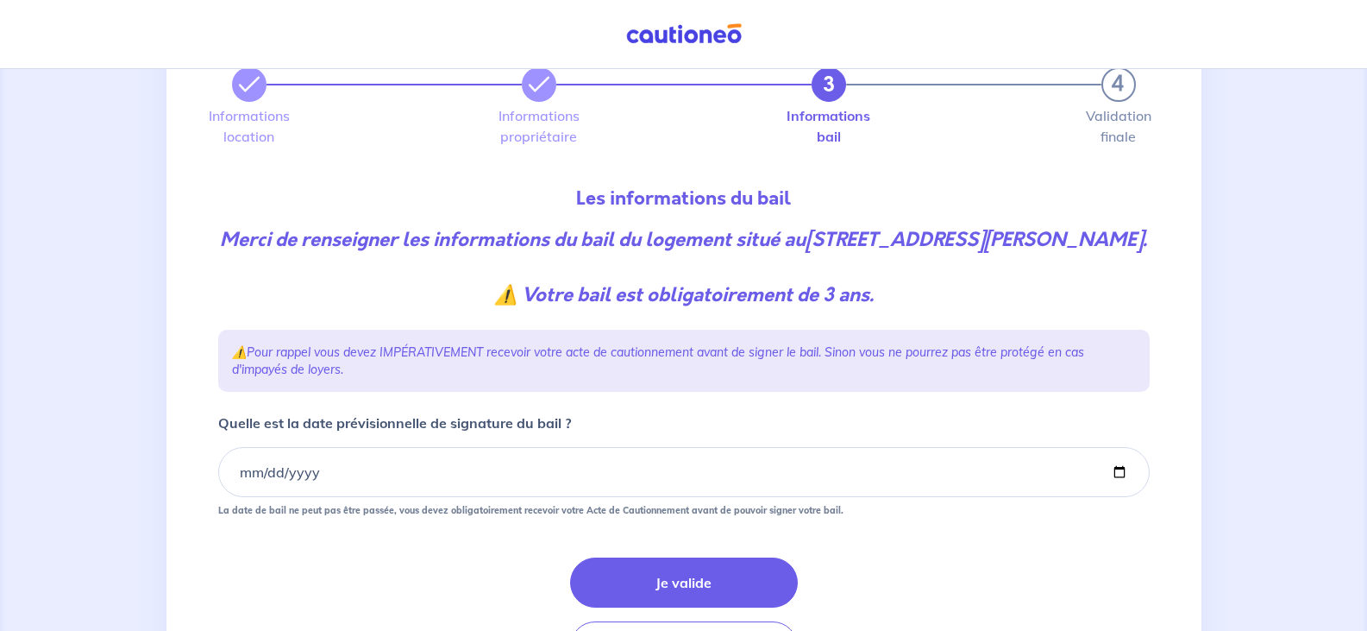
scroll to position [229, 0]
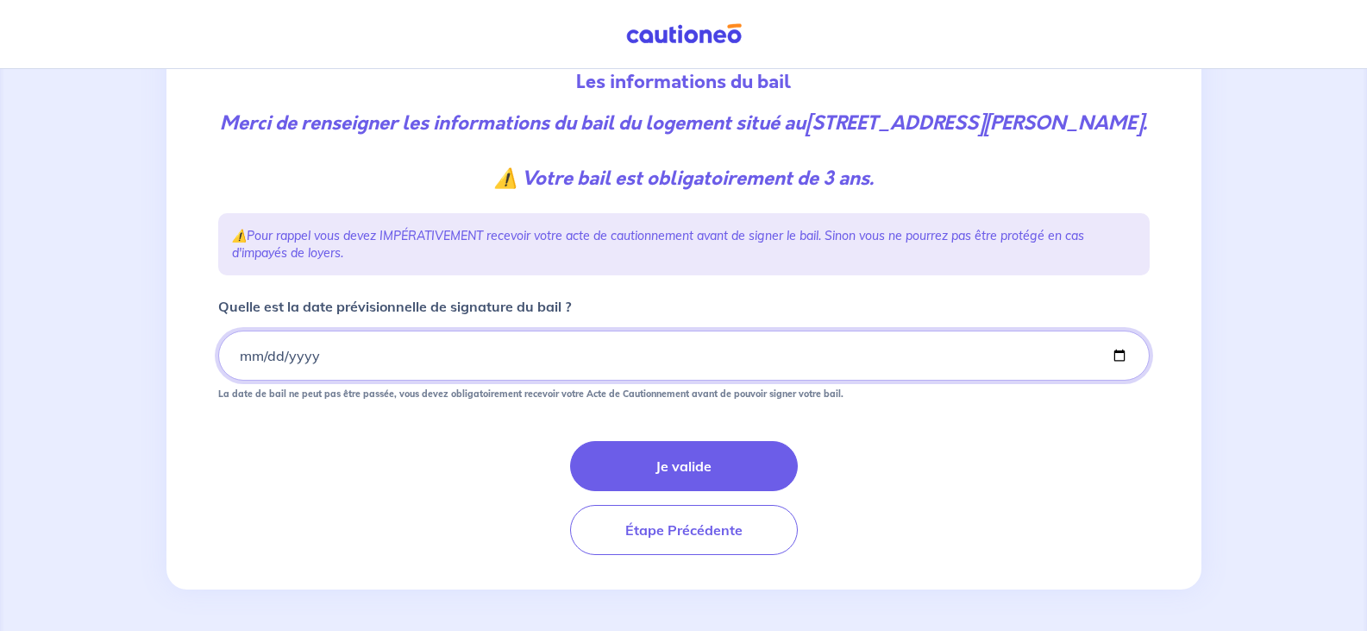
click at [280, 360] on input "Quelle est la date prévisionnelle de signature du bail ?" at bounding box center [684, 355] width 932 height 50
click at [244, 358] on input "Quelle est la date prévisionnelle de signature du bail ?" at bounding box center [684, 355] width 932 height 50
click at [278, 358] on input "Quelle est la date prévisionnelle de signature du bail ?" at bounding box center [684, 355] width 932 height 50
click at [304, 353] on input "Quelle est la date prévisionnelle de signature du bail ?" at bounding box center [684, 355] width 932 height 50
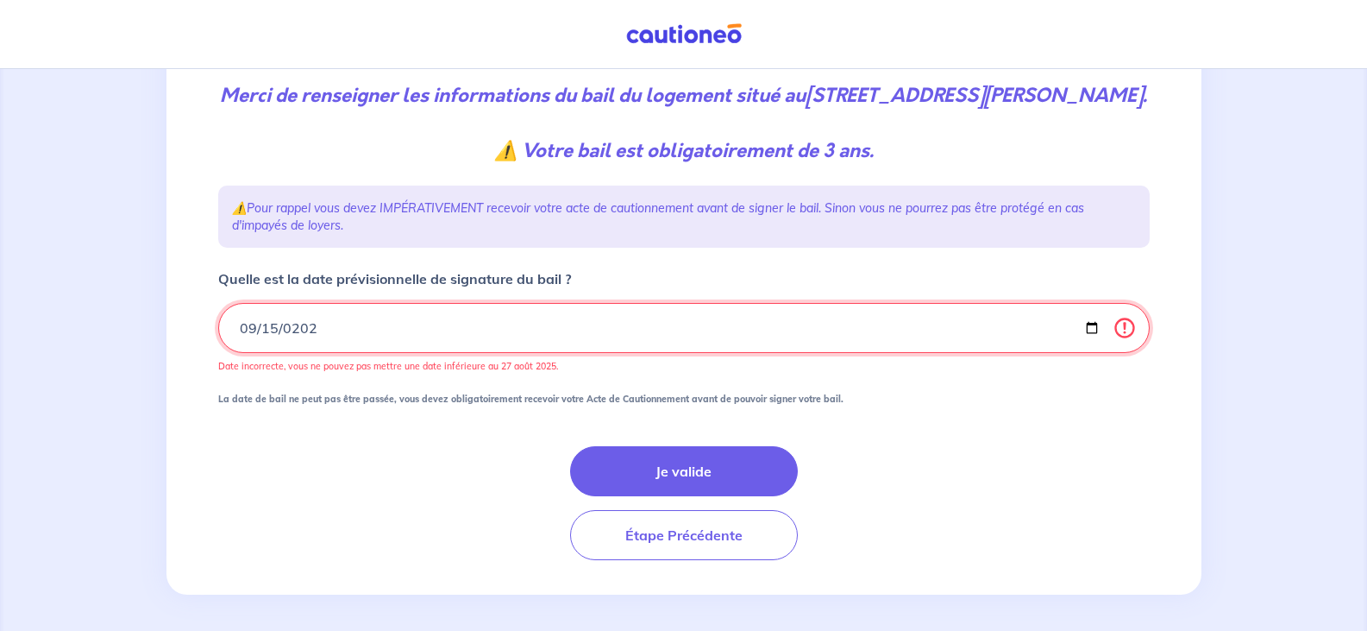
type input "[DATE]"
click at [386, 353] on input "[DATE]" at bounding box center [684, 328] width 932 height 50
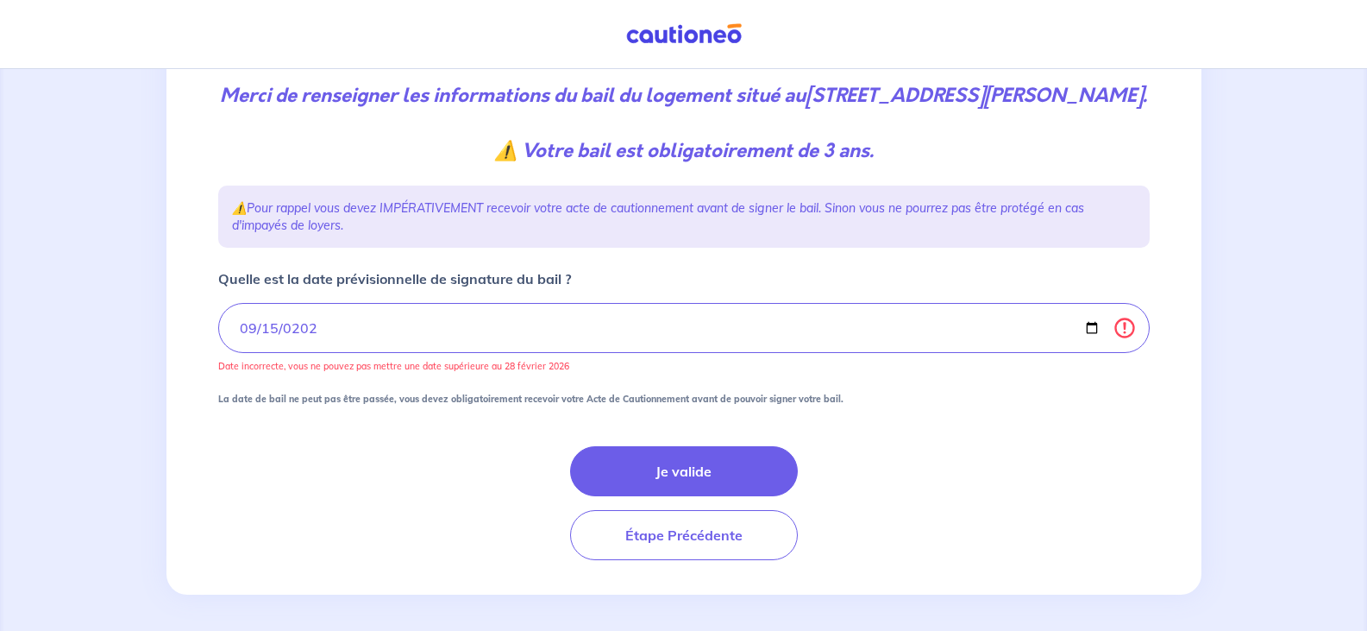
drag, startPoint x: 317, startPoint y: 419, endPoint x: 86, endPoint y: 483, distance: 239.8
click at [86, 483] on div "3 4 Informations location Informations propriétaire Informations bail Validatio…" at bounding box center [683, 237] width 1367 height 795
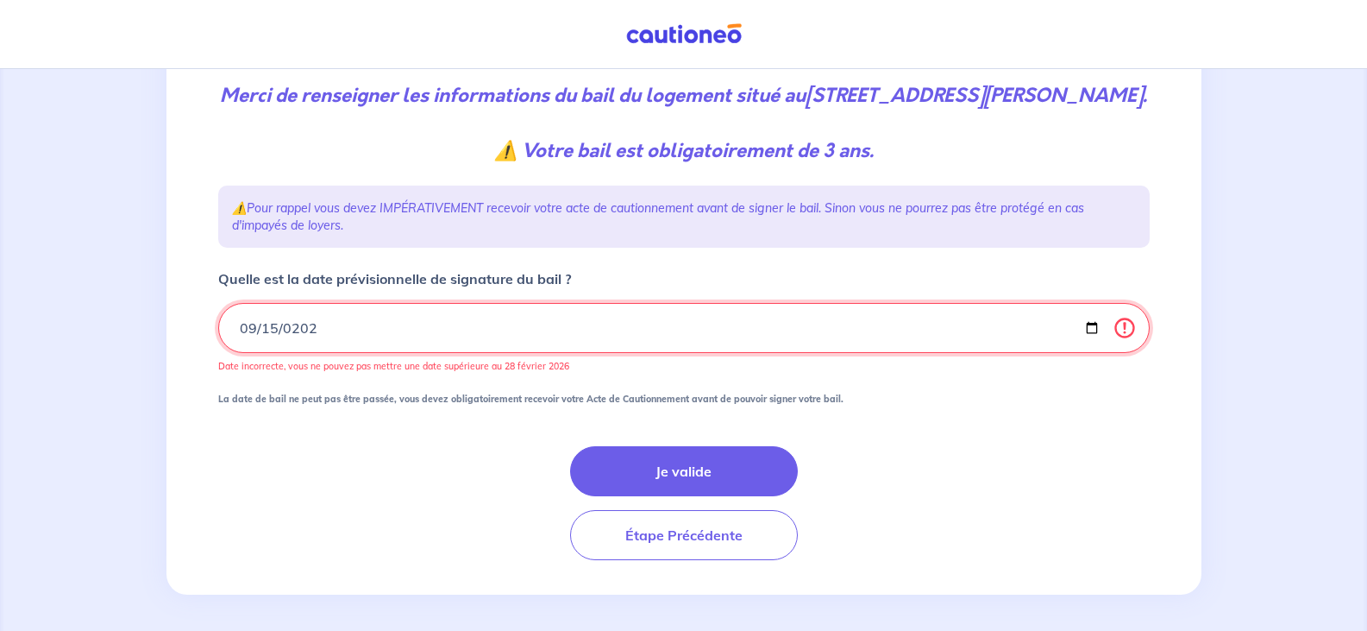
click at [320, 351] on input "[DATE]" at bounding box center [684, 328] width 932 height 50
click at [317, 353] on input "[DATE]" at bounding box center [684, 328] width 932 height 50
click at [313, 353] on input "[DATE]" at bounding box center [684, 328] width 932 height 50
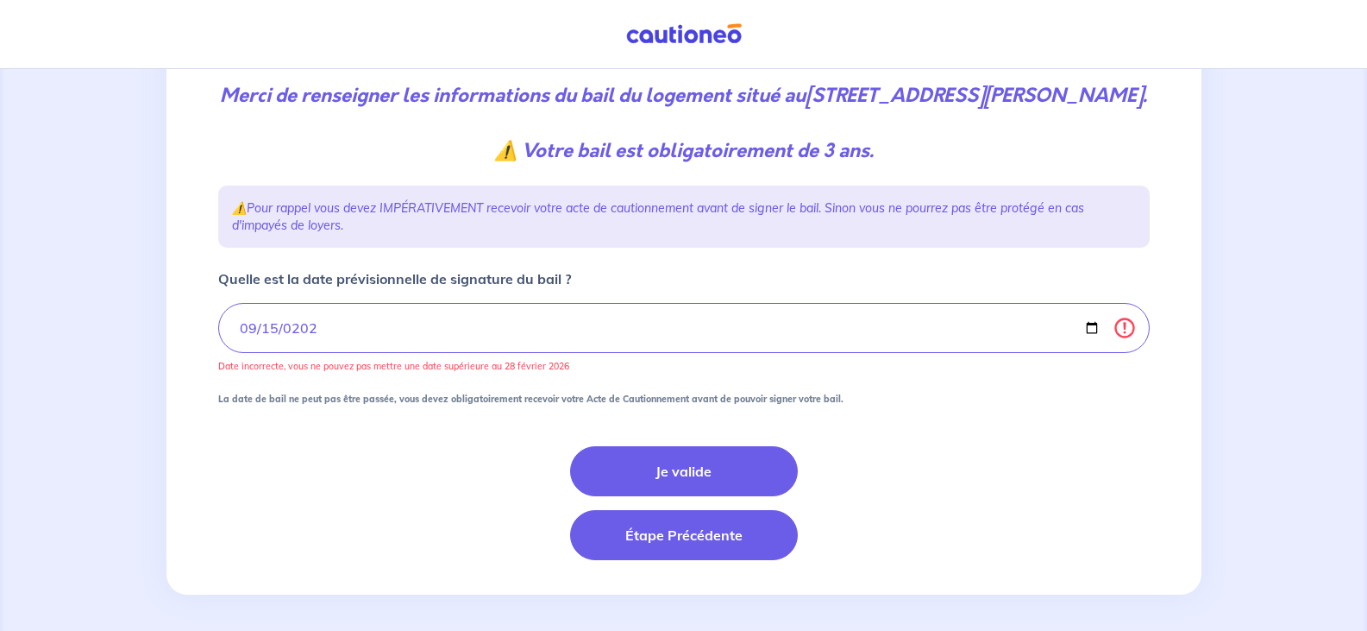
click at [662, 560] on button "Étape Précédente" at bounding box center [684, 535] width 228 height 50
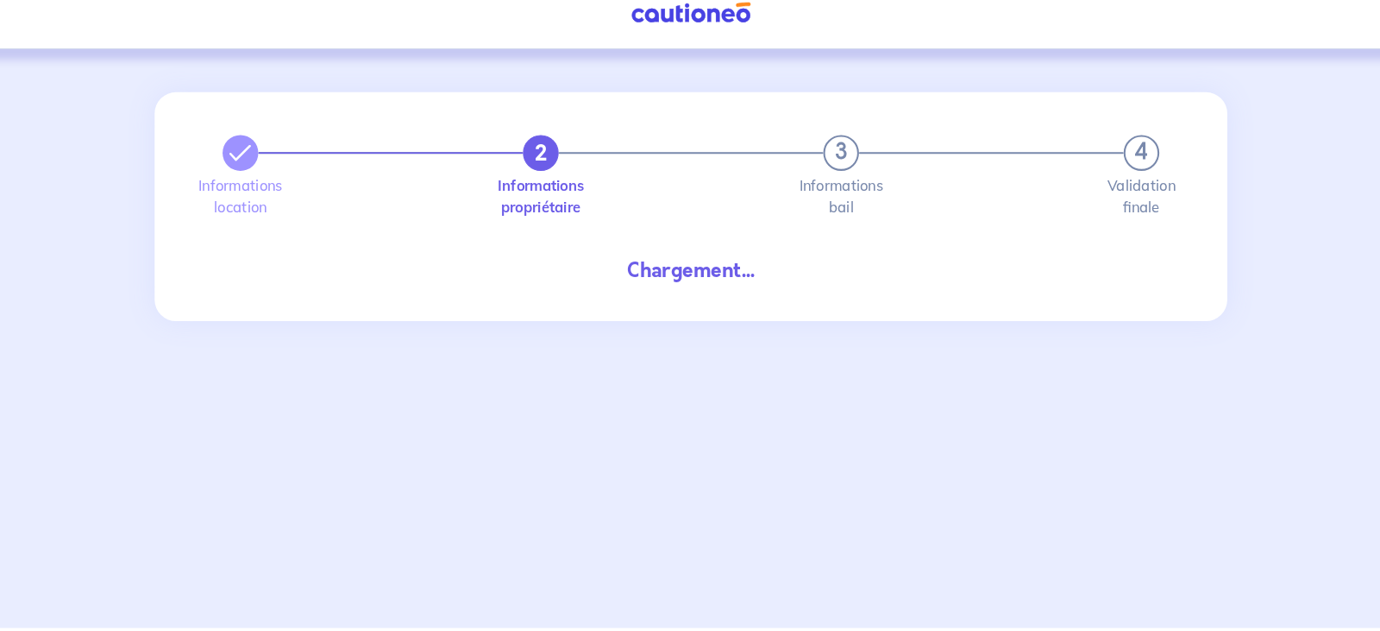
select select "FR"
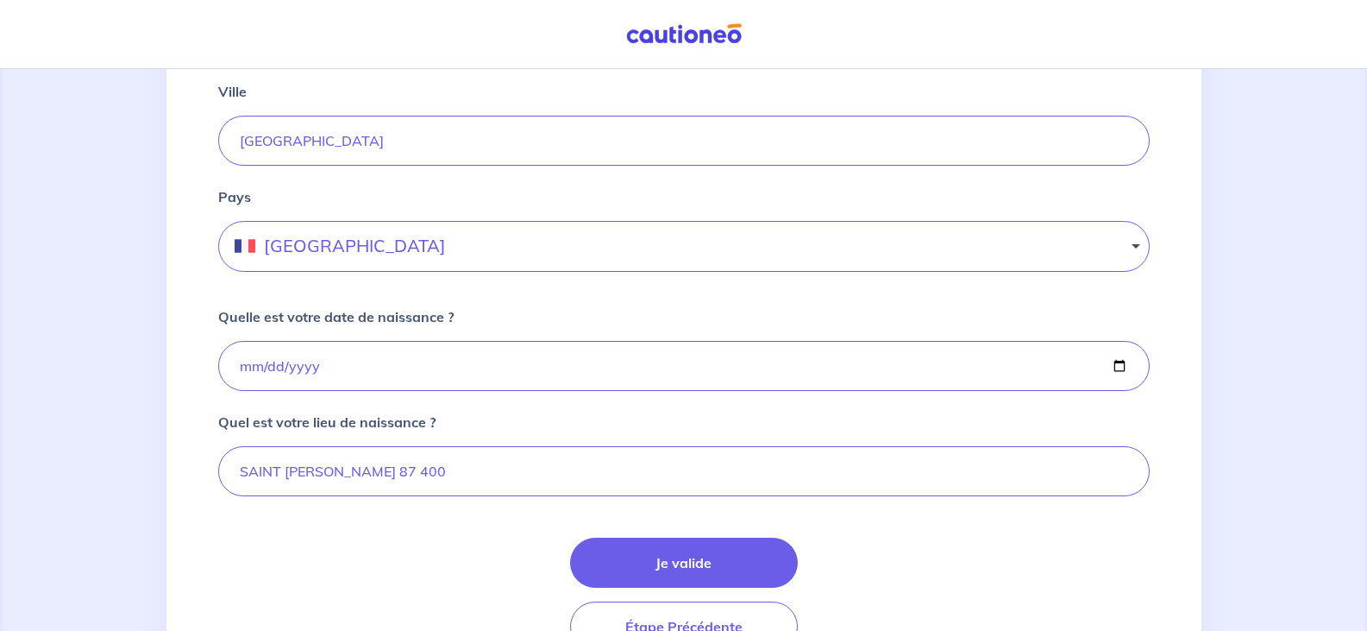
scroll to position [1089, 0]
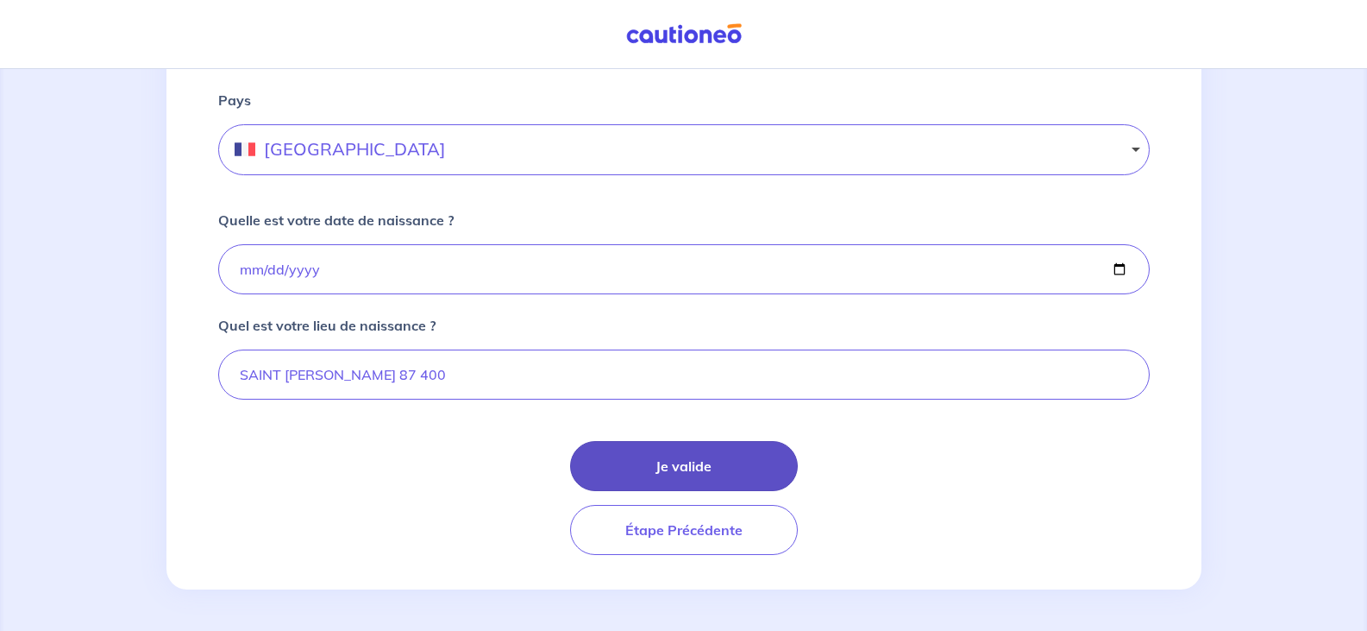
click at [663, 455] on button "Je valide" at bounding box center [684, 466] width 228 height 50
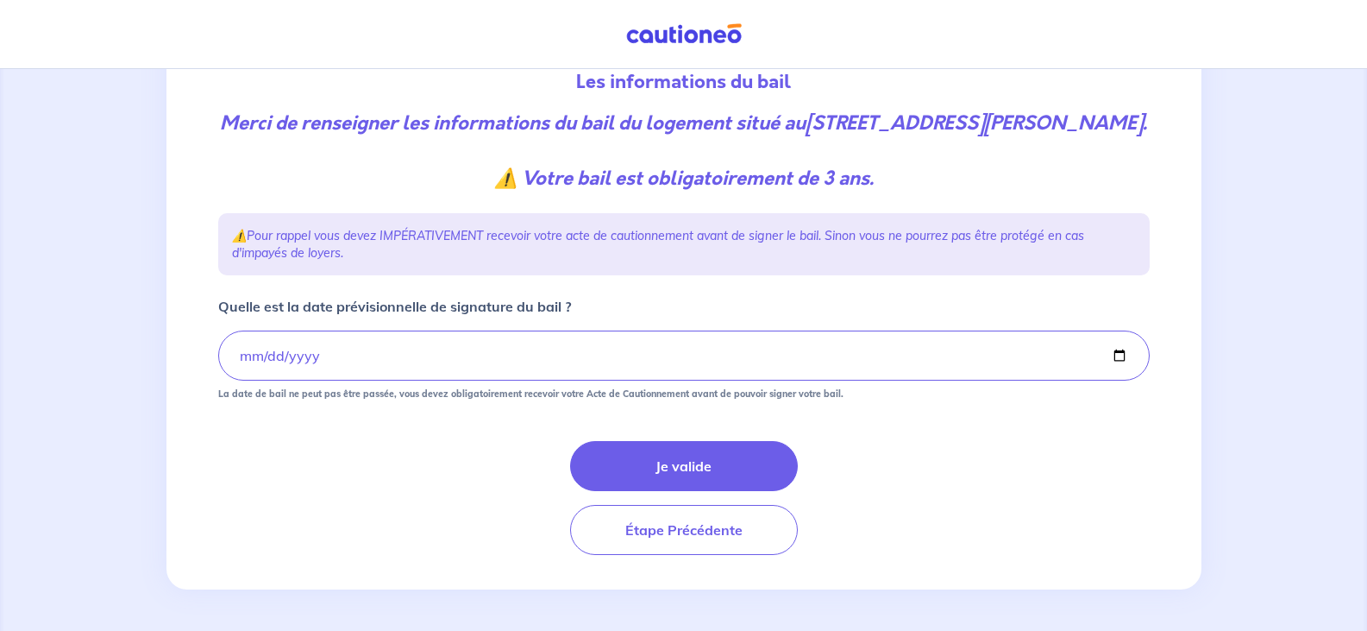
scroll to position [229, 0]
click at [311, 355] on input "[DATE]" at bounding box center [684, 355] width 932 height 50
click at [248, 351] on input "[DATE]" at bounding box center [684, 355] width 932 height 50
click at [271, 354] on input "[DATE]" at bounding box center [684, 355] width 932 height 50
click at [292, 354] on input "[DATE]" at bounding box center [684, 355] width 932 height 50
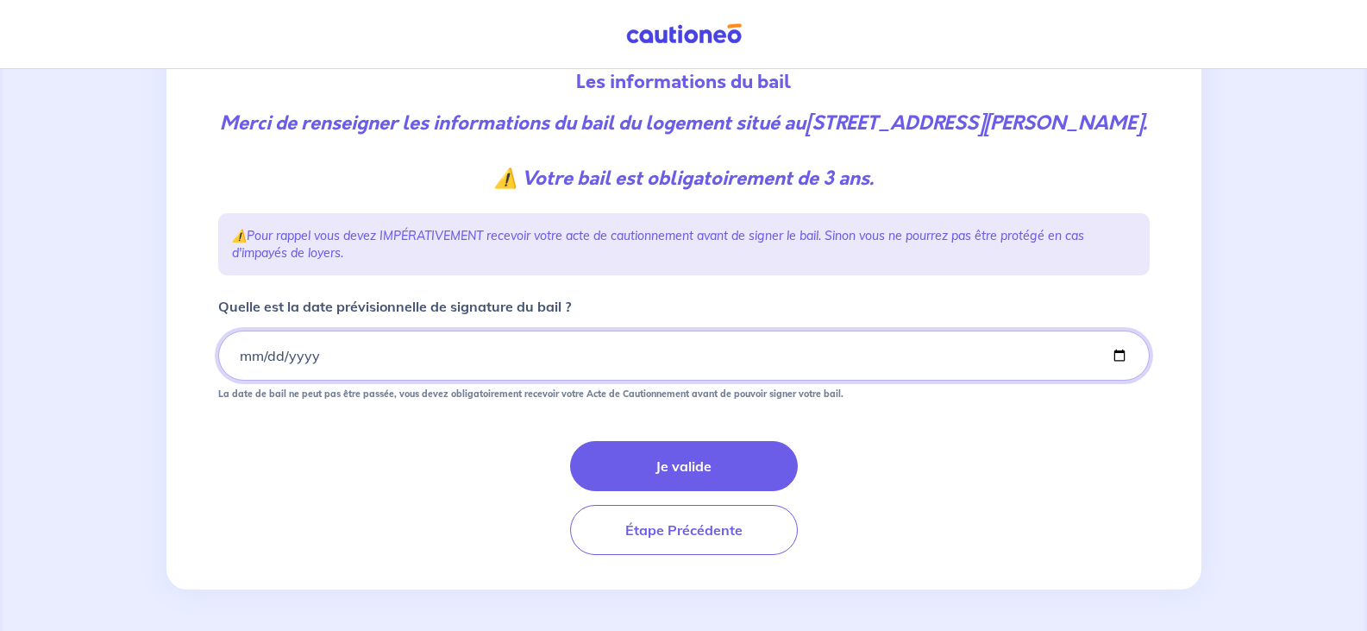
type input "[DATE]"
click at [277, 357] on input "[DATE]" at bounding box center [684, 355] width 932 height 50
click at [258, 356] on input "[DATE]" at bounding box center [684, 355] width 932 height 50
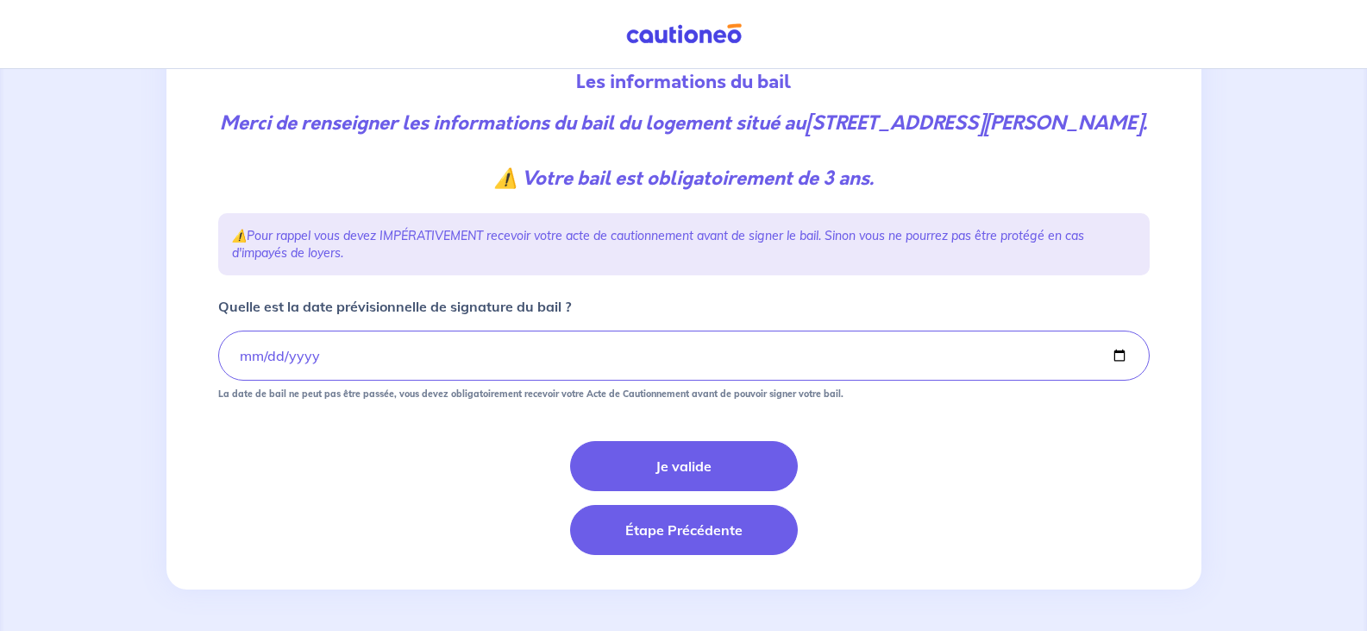
click at [647, 523] on button "Étape Précédente" at bounding box center [684, 530] width 228 height 50
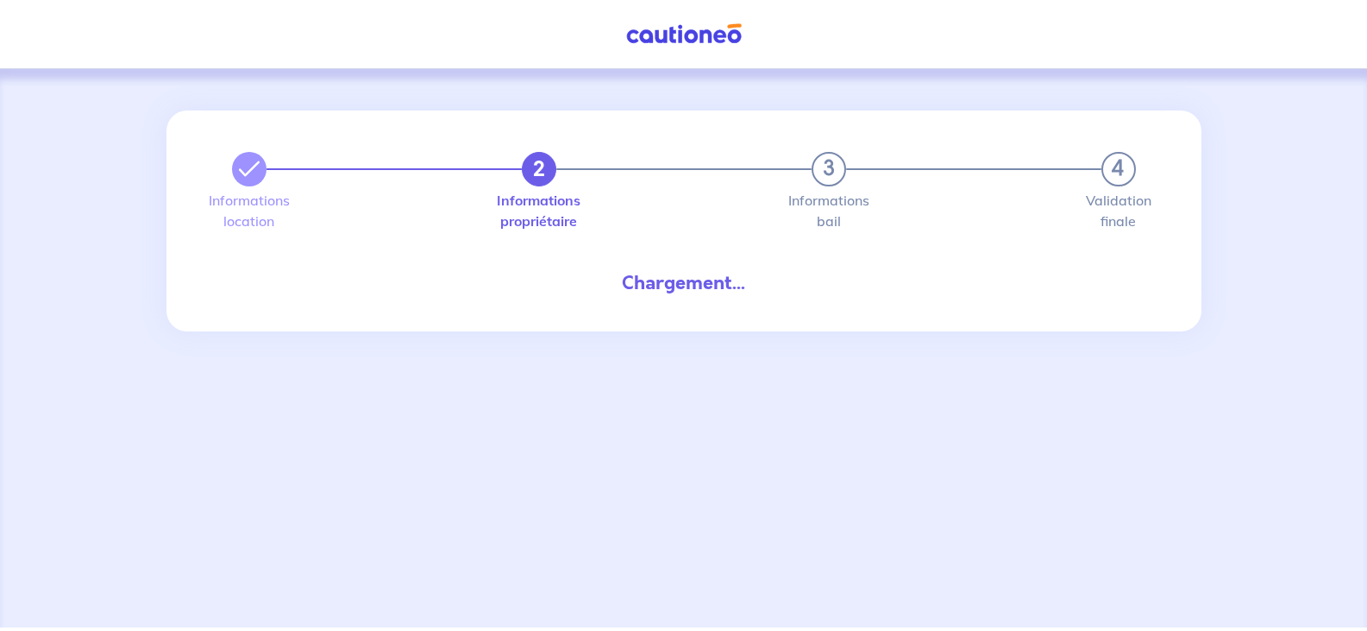
select select "FR"
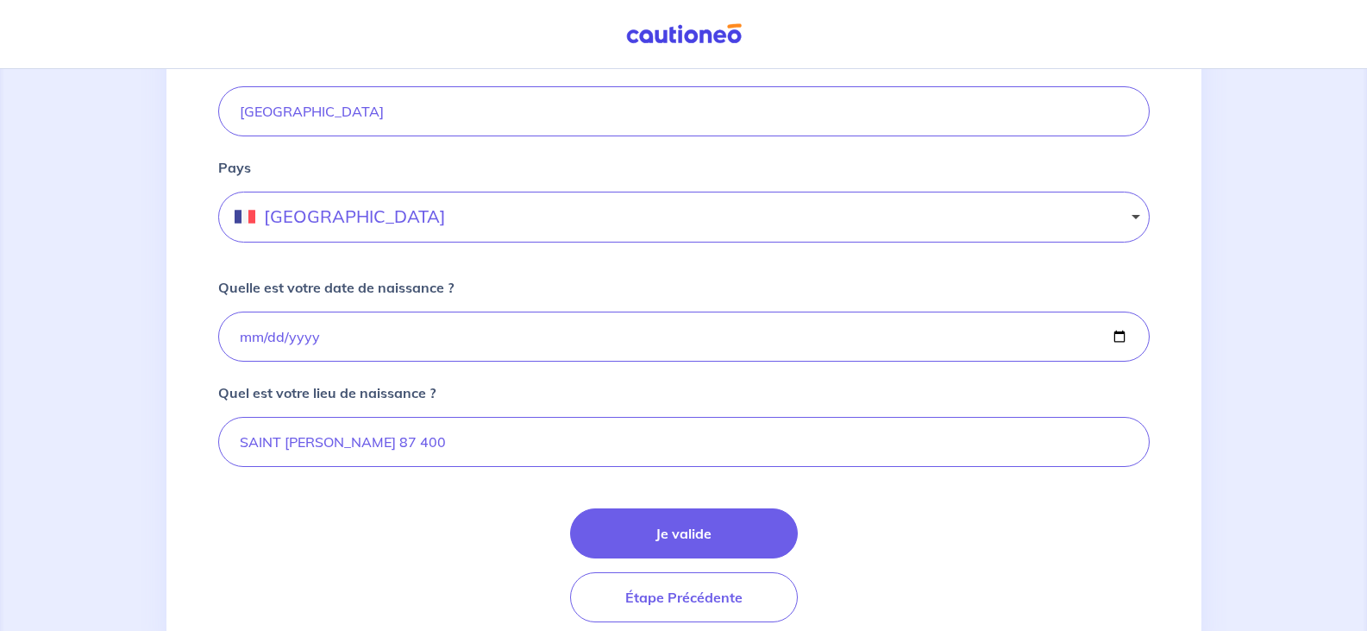
scroll to position [1089, 0]
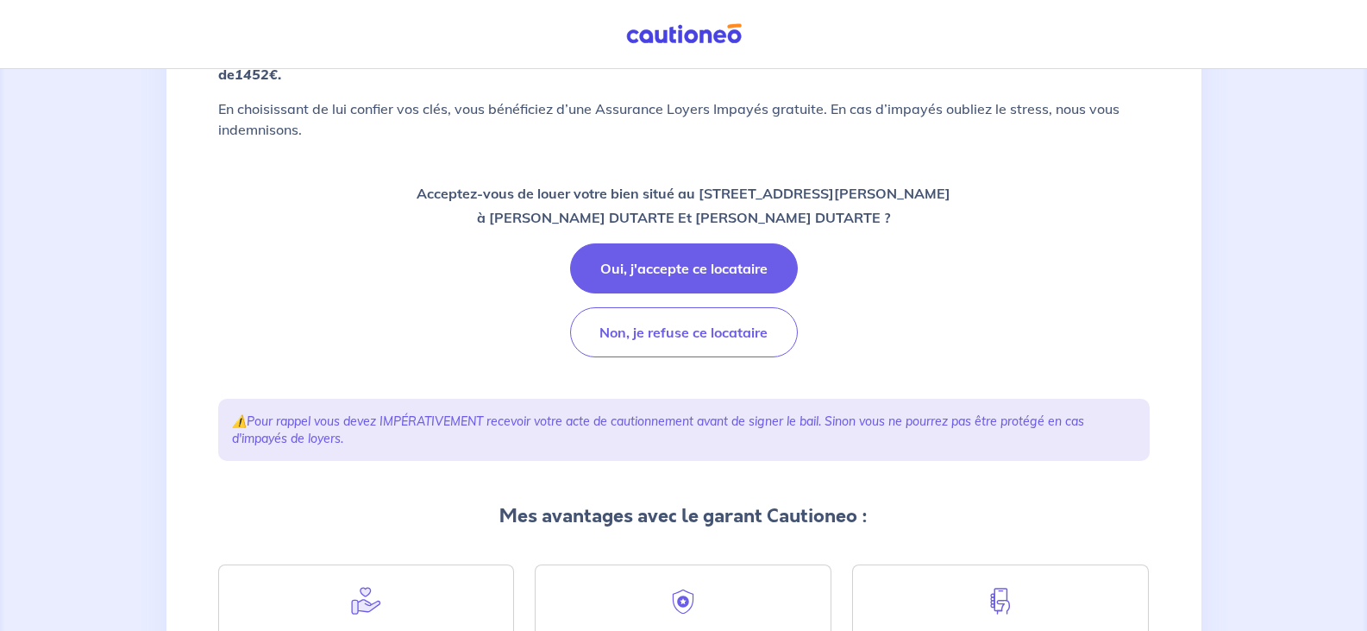
scroll to position [259, 0]
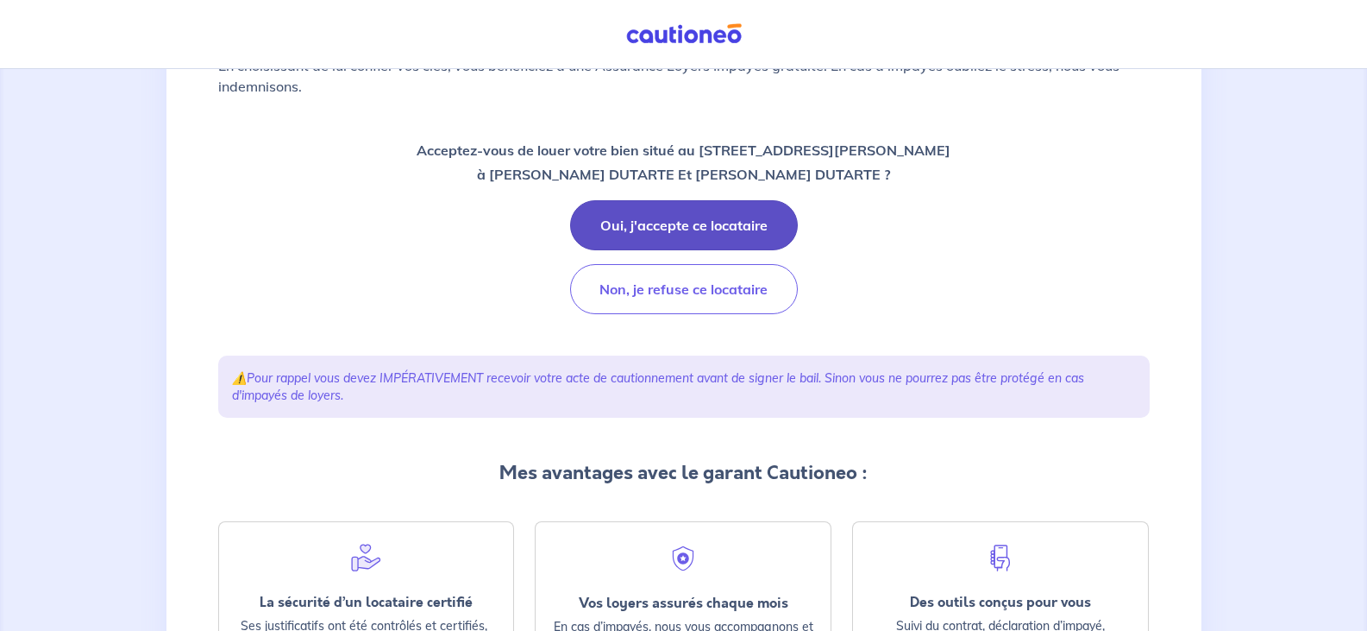
click at [666, 227] on button "Oui, j'accepte ce locataire" at bounding box center [684, 225] width 228 height 50
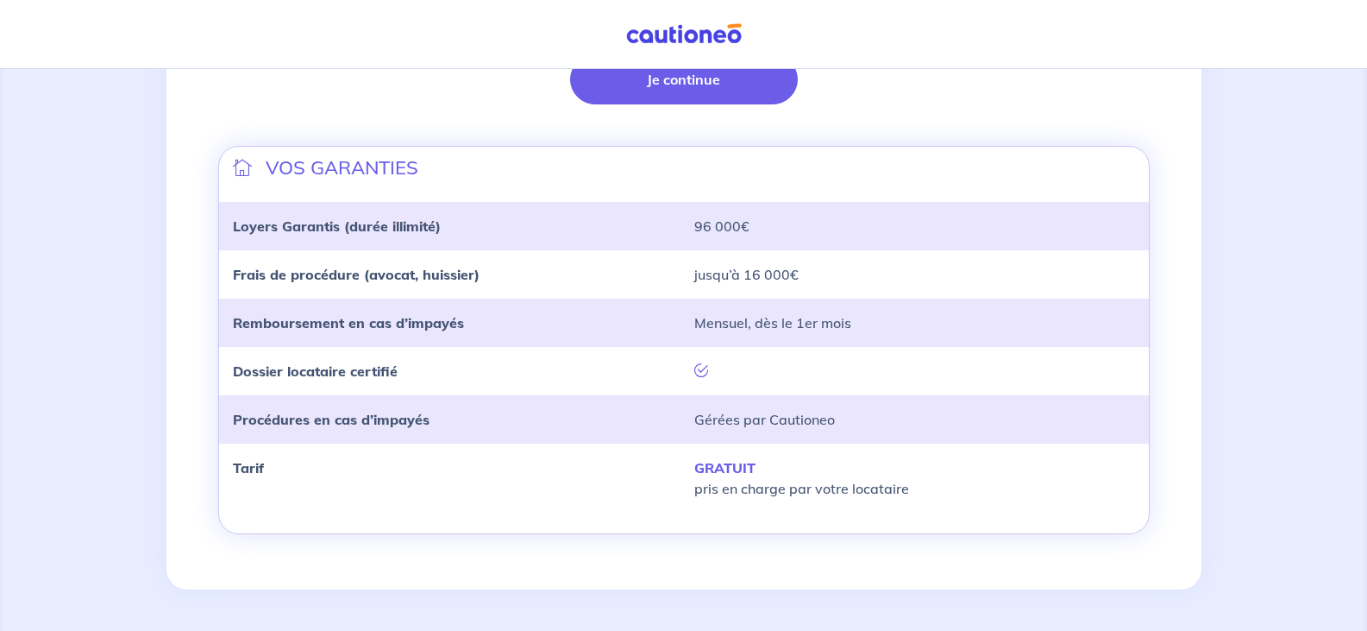
scroll to position [301, 0]
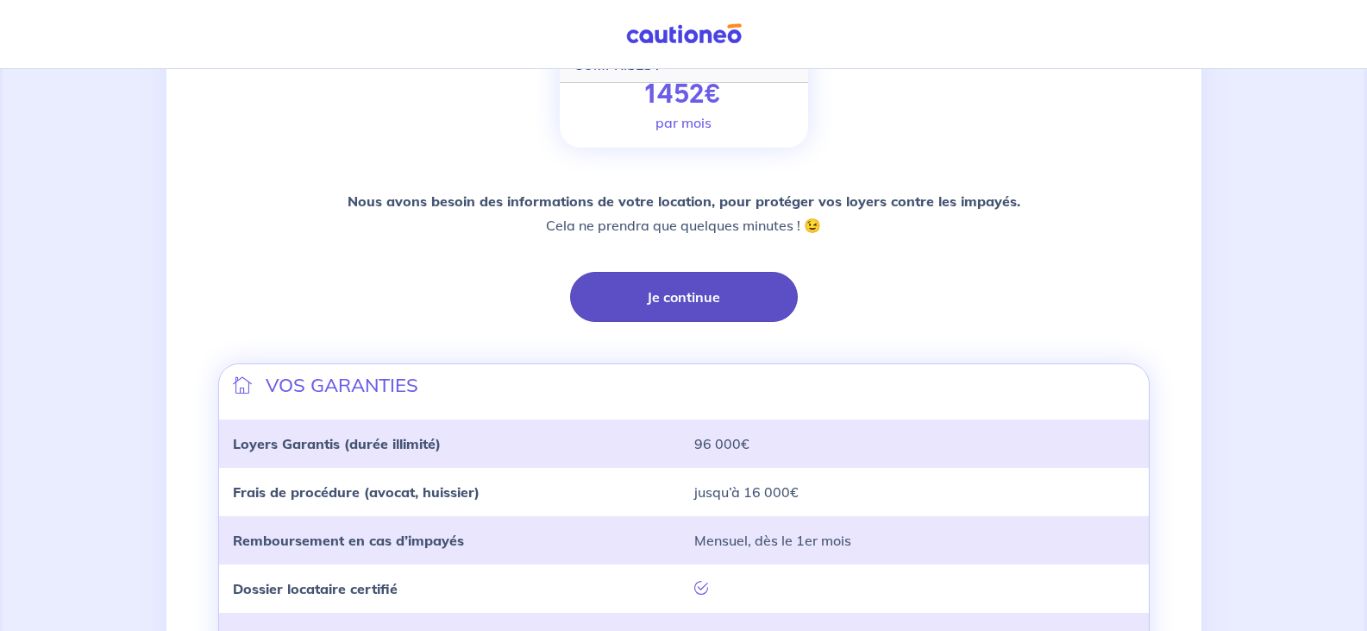
click at [677, 322] on button "Je continue" at bounding box center [684, 297] width 228 height 50
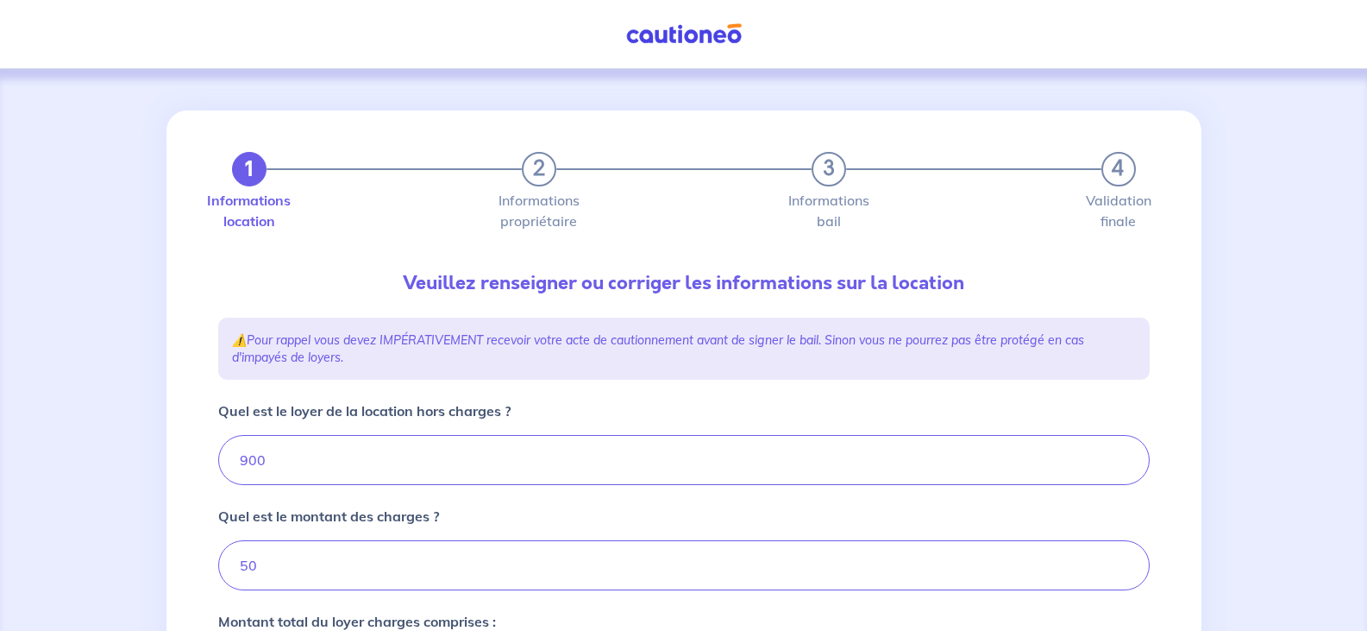
type input "950"
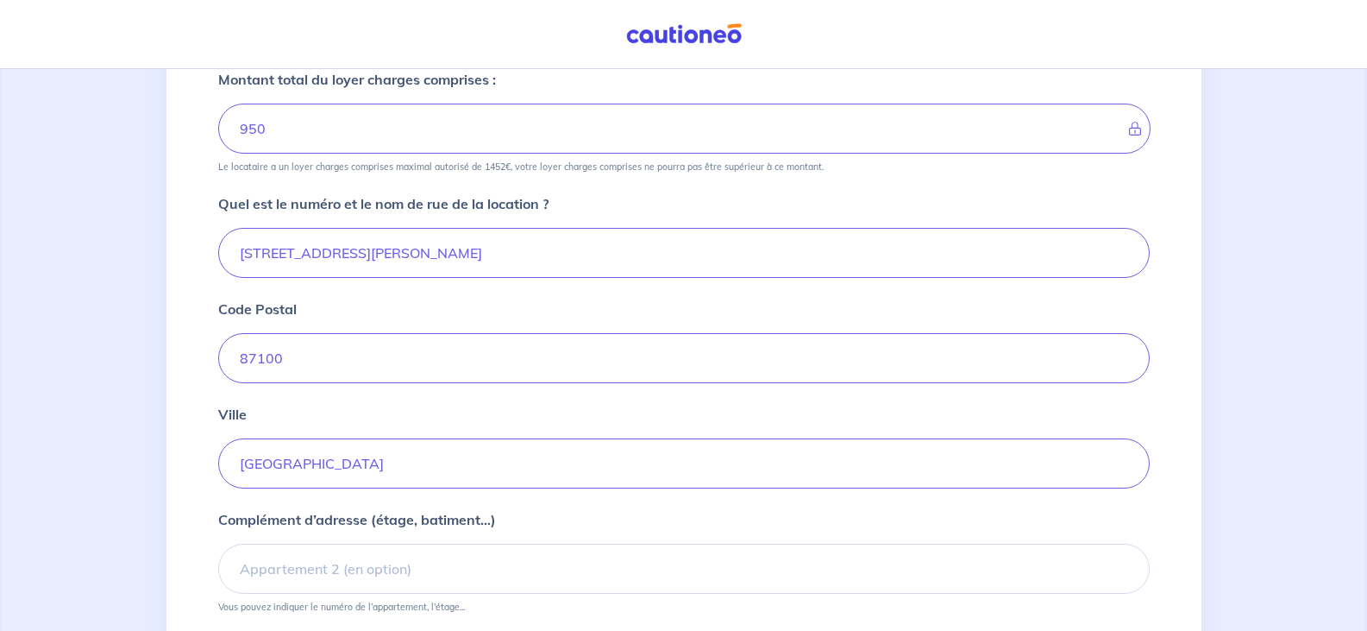
scroll to position [691, 0]
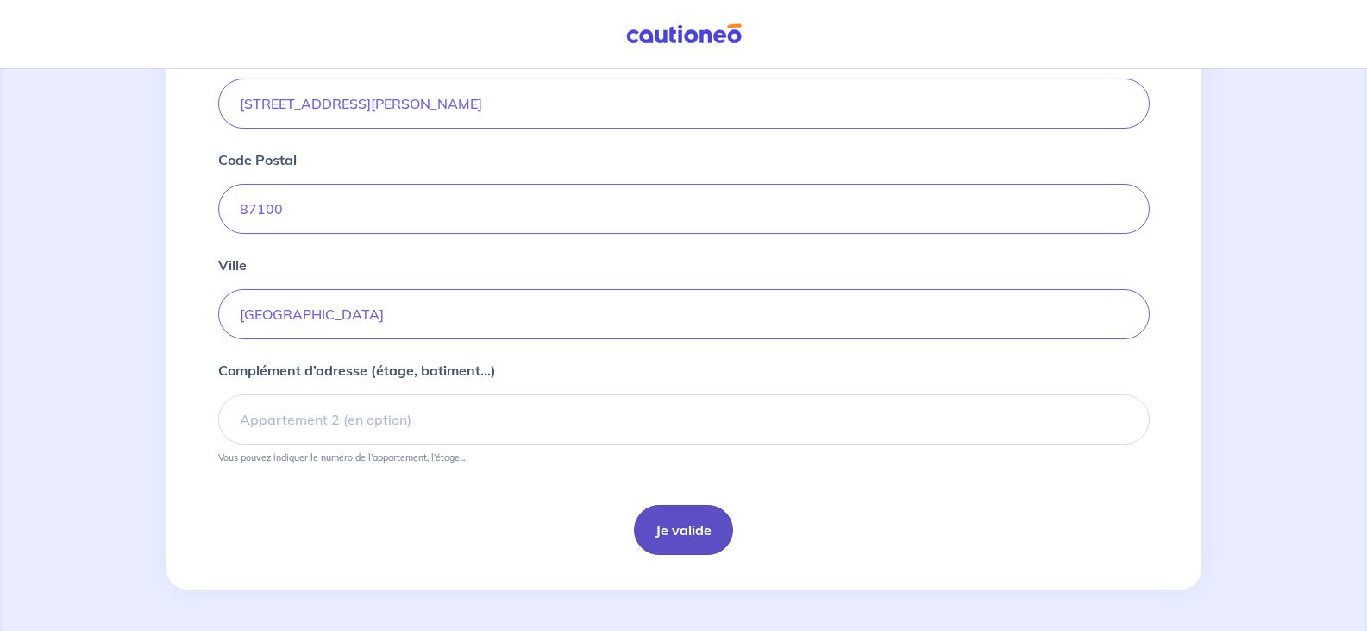
click at [681, 523] on button "Je valide" at bounding box center [683, 530] width 99 height 50
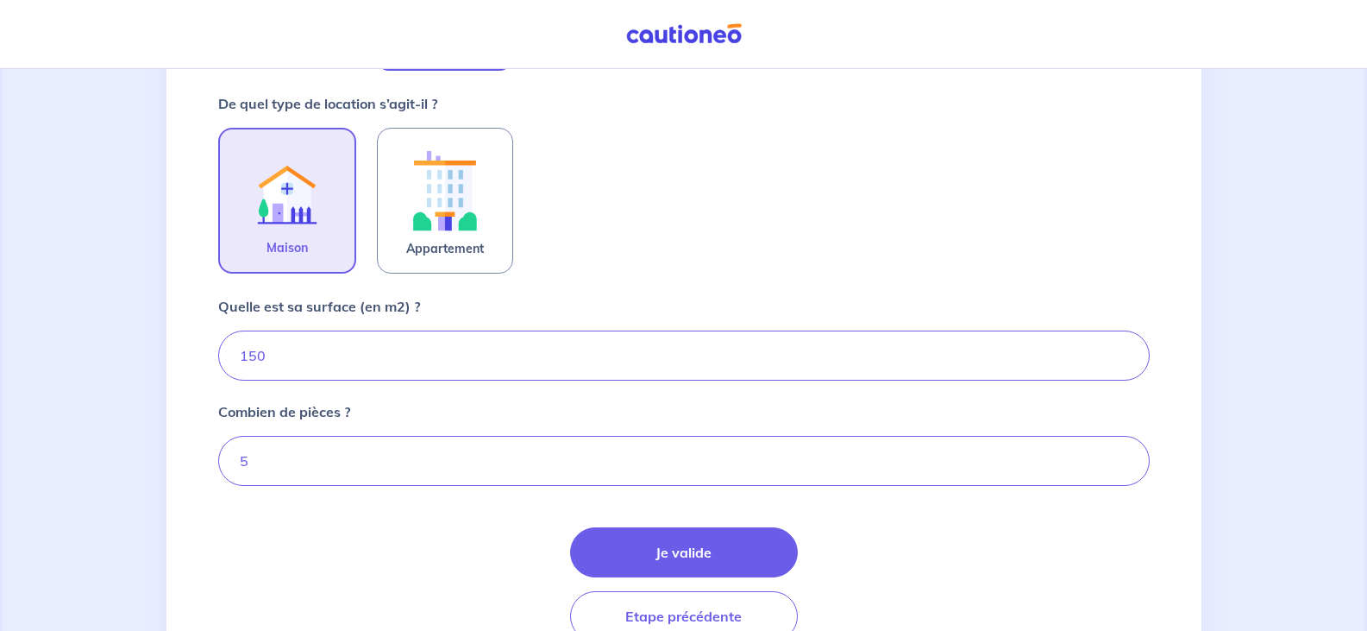
scroll to position [595, 0]
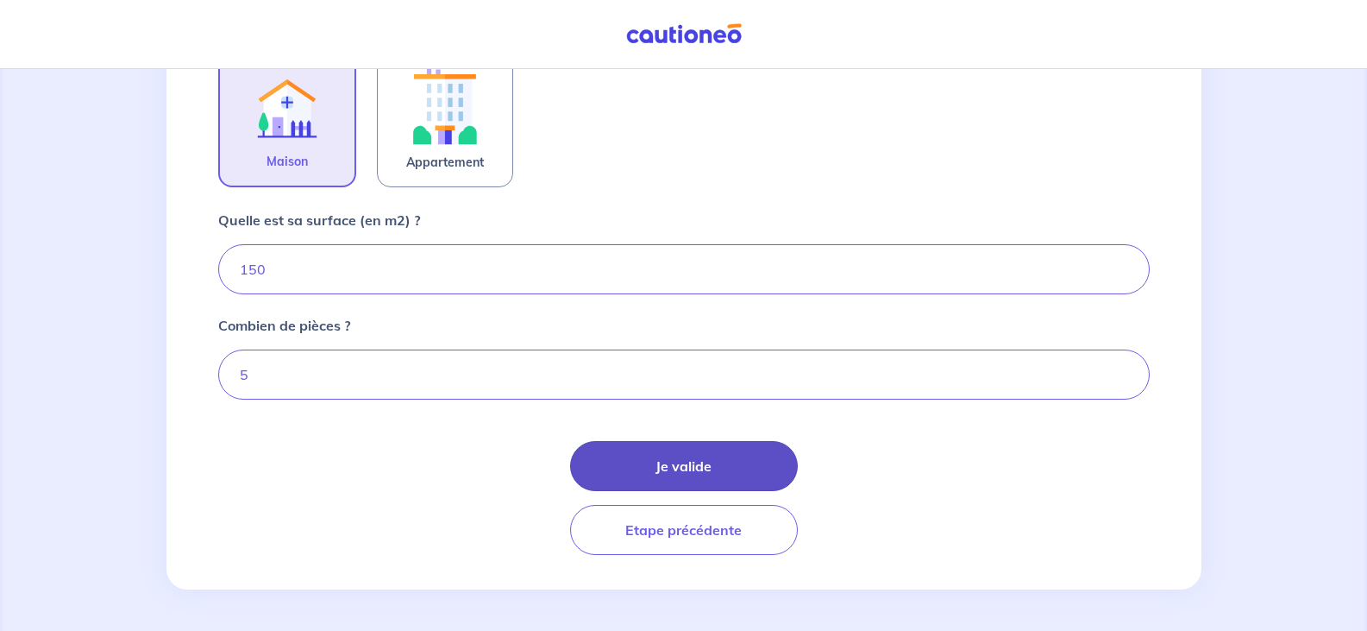
click at [675, 460] on button "Je valide" at bounding box center [684, 466] width 228 height 50
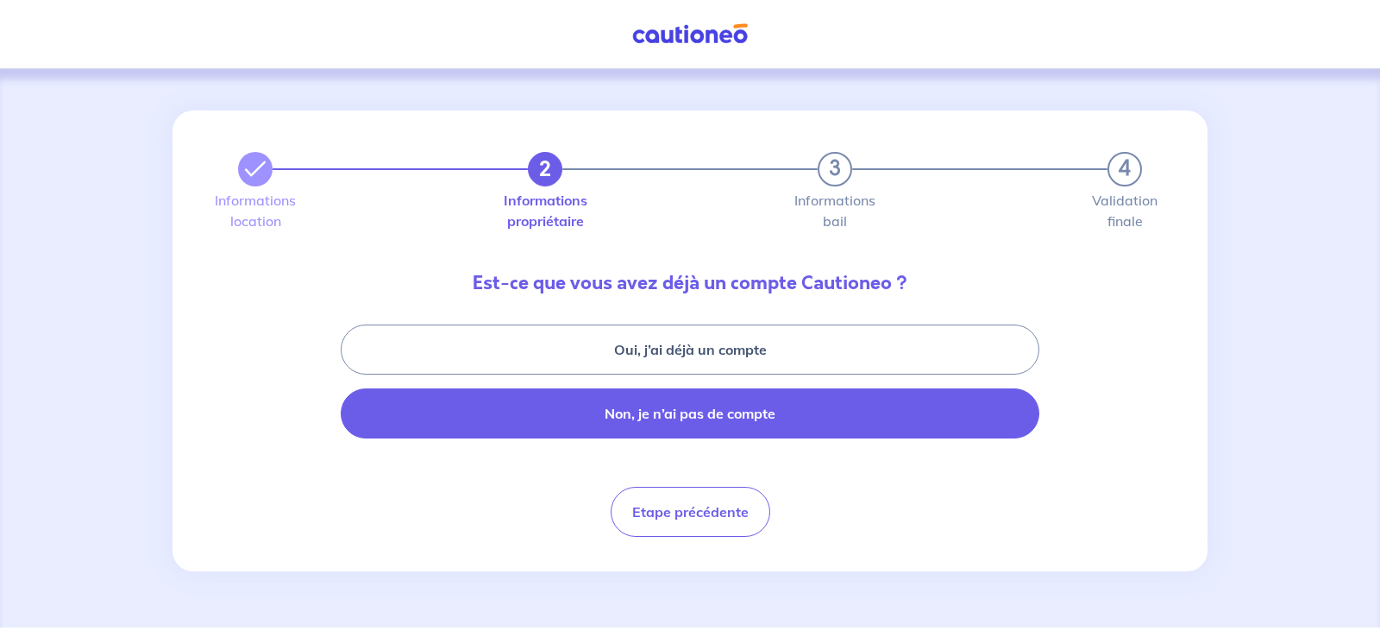
click at [615, 414] on button "Non, je n’ai pas de compte" at bounding box center [690, 413] width 699 height 50
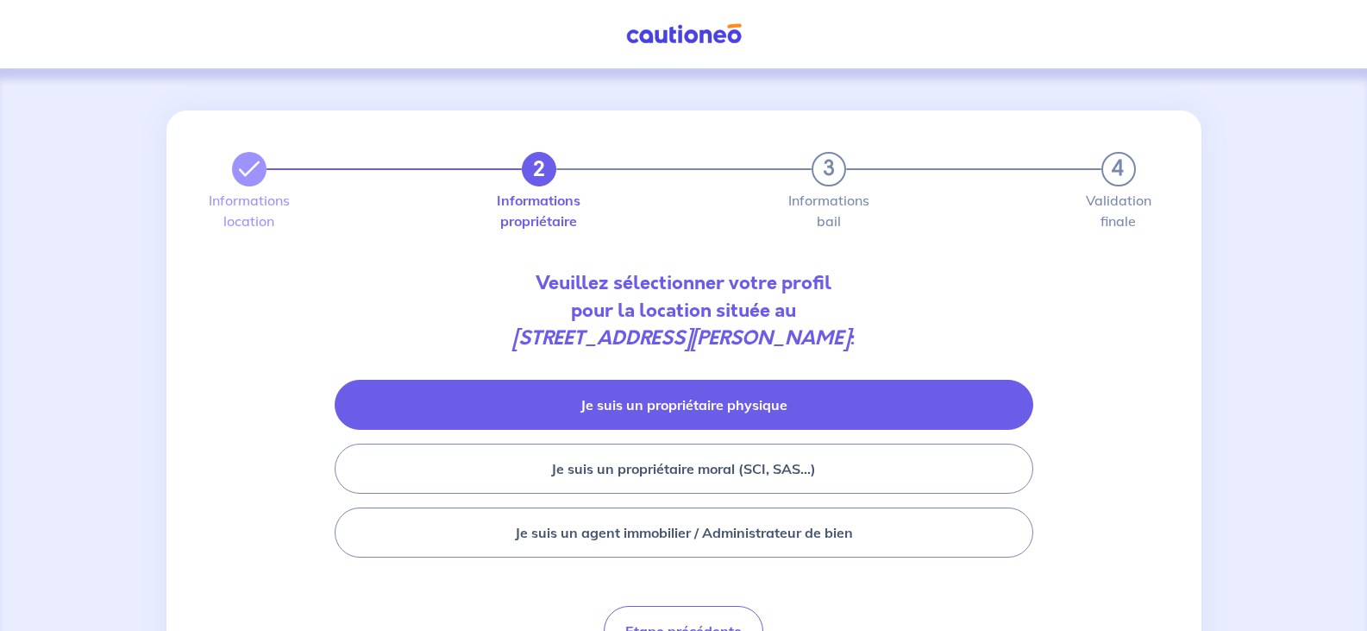
click at [619, 406] on button "Je suis un propriétaire physique" at bounding box center [684, 405] width 699 height 50
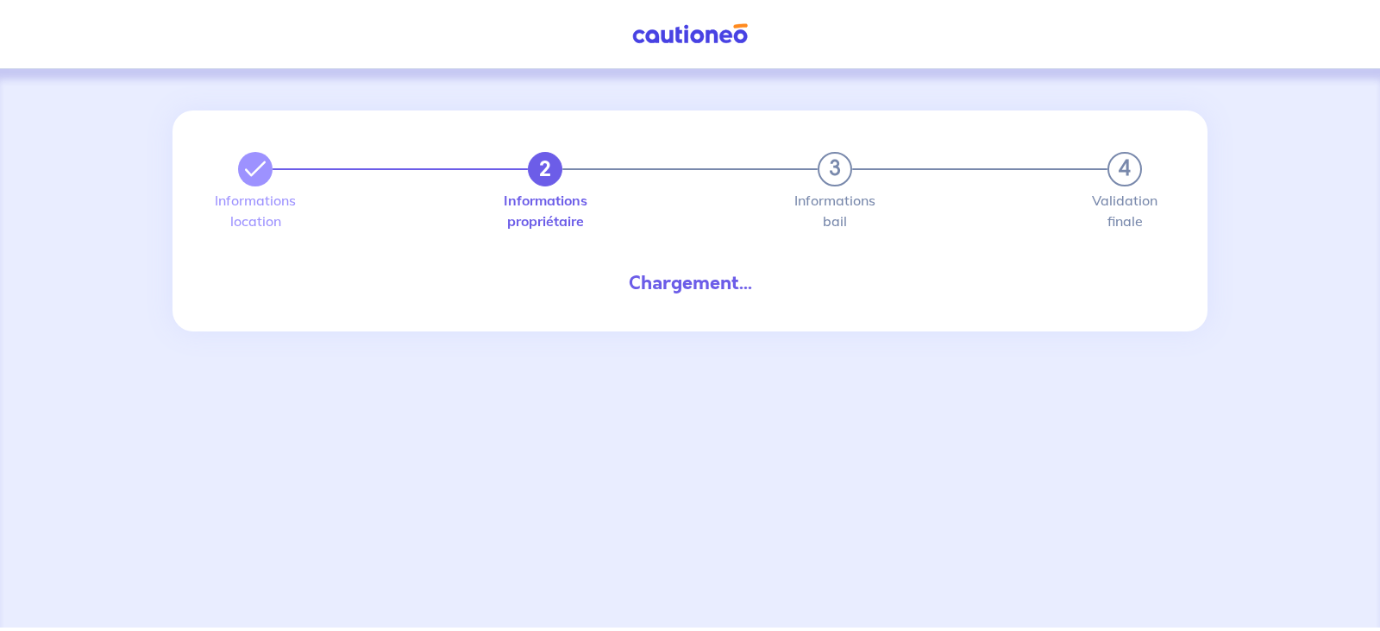
select select "FR"
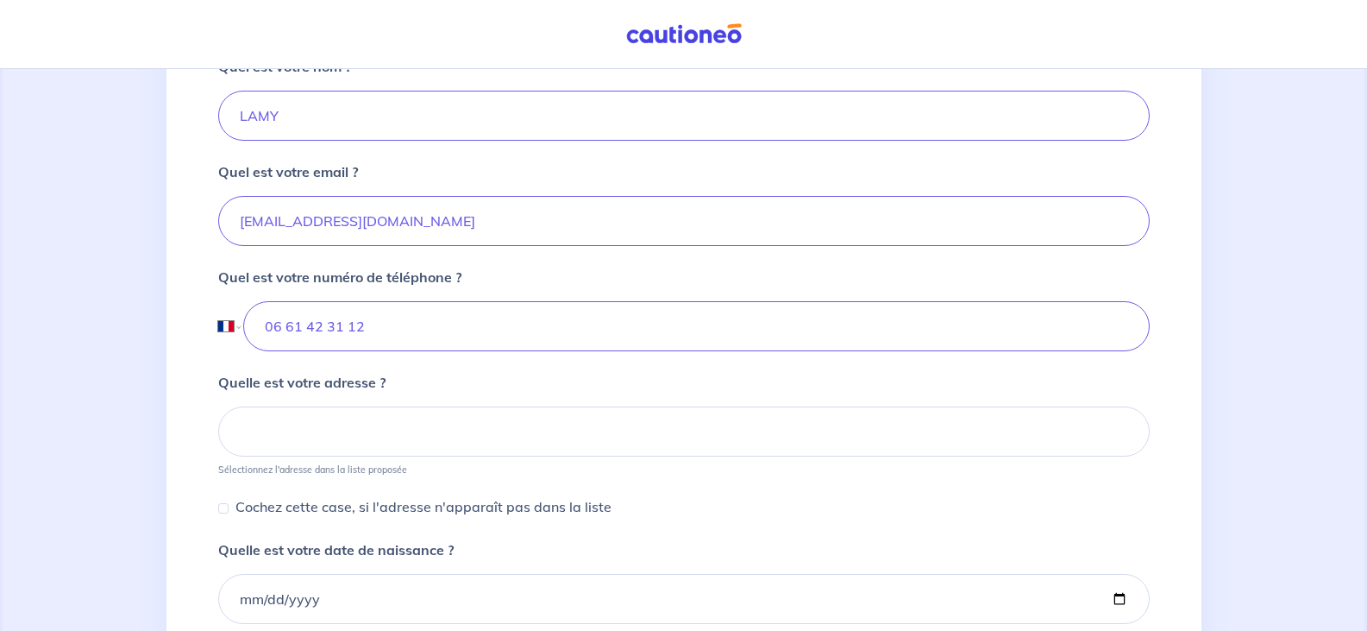
scroll to position [518, 0]
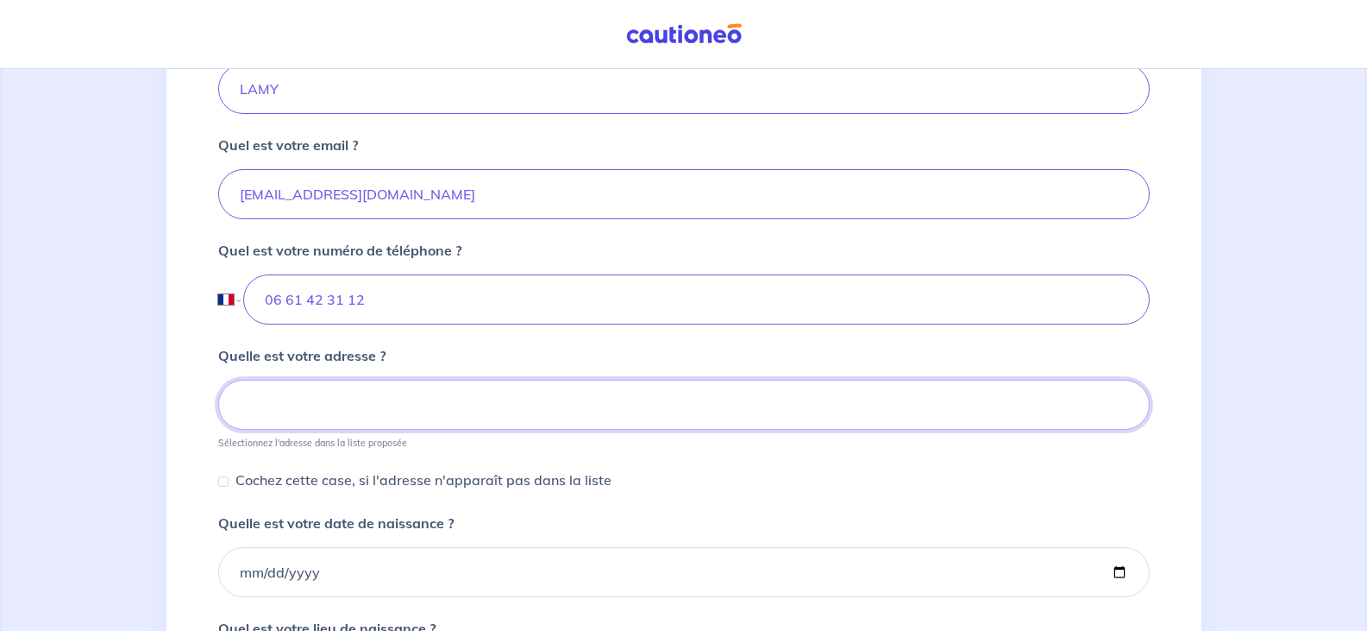
click at [253, 398] on input at bounding box center [684, 405] width 932 height 50
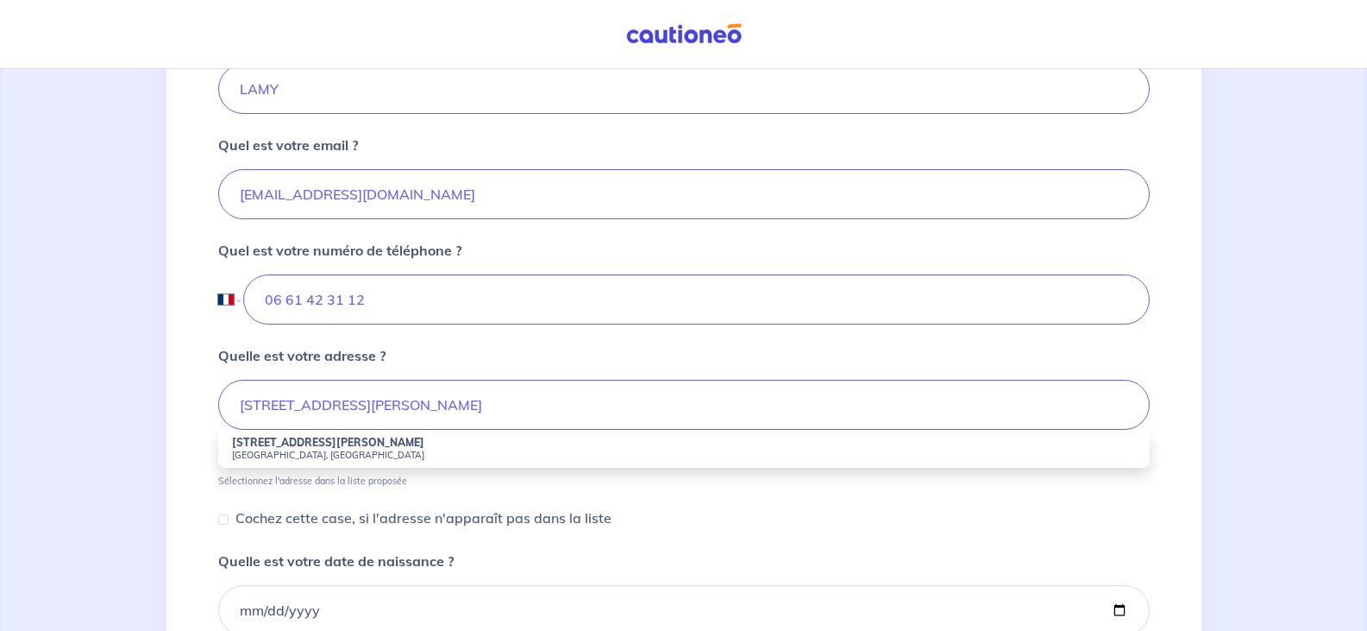
click at [313, 447] on strong "[STREET_ADDRESS][PERSON_NAME]" at bounding box center [328, 442] width 192 height 13
type input "[STREET_ADDRESS][PERSON_NAME]"
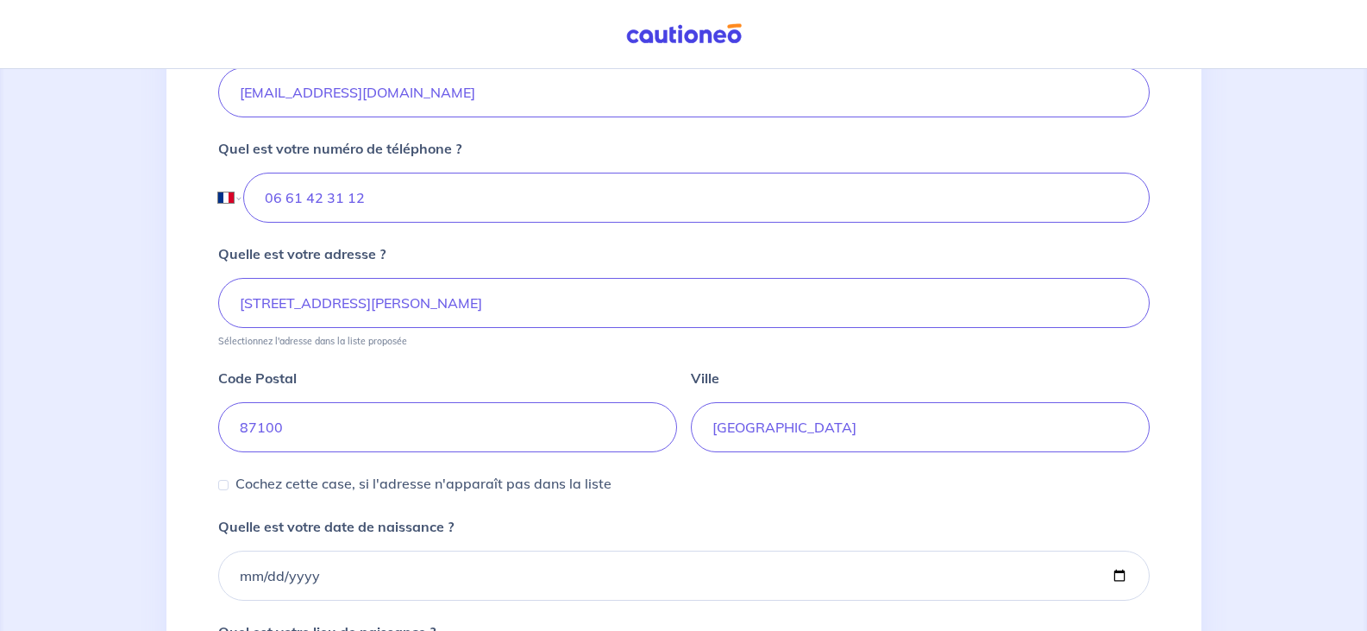
scroll to position [863, 0]
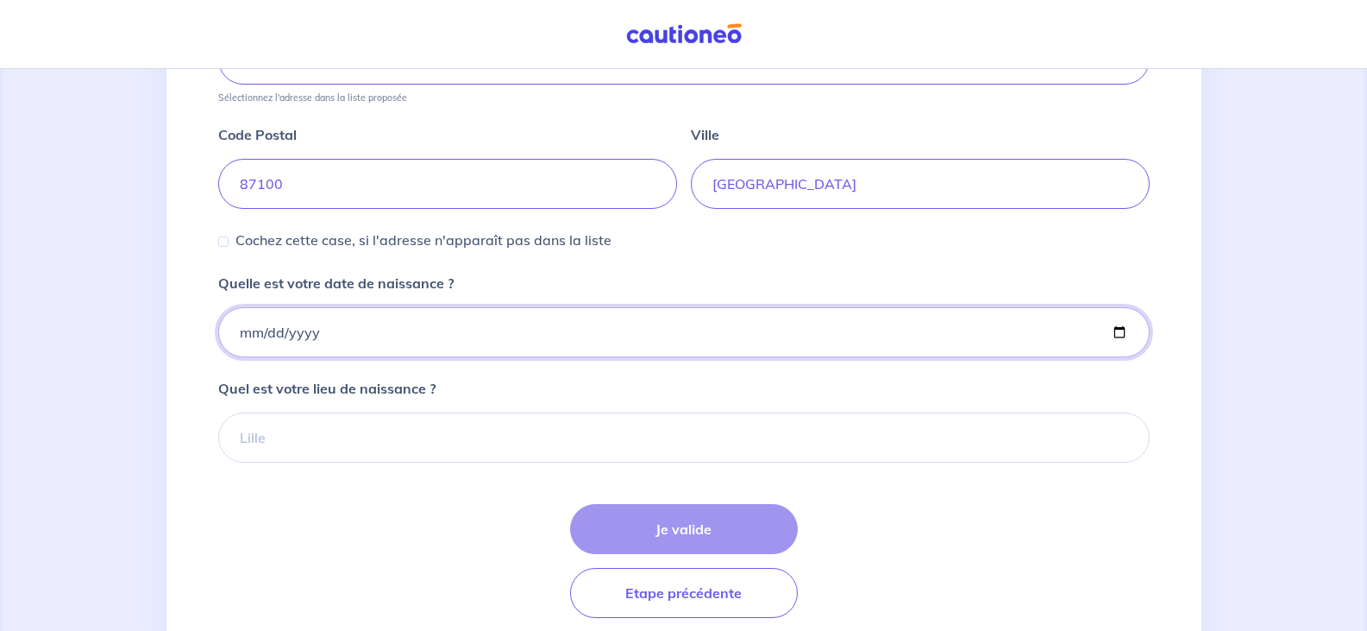
click at [252, 330] on input "Quelle est votre date de naissance ?" at bounding box center [684, 332] width 932 height 50
click at [329, 330] on input "Quelle est votre date de naissance ?" at bounding box center [684, 332] width 932 height 50
click at [241, 336] on input "Quelle est votre date de naissance ?" at bounding box center [684, 332] width 932 height 50
type input "[DATE]"
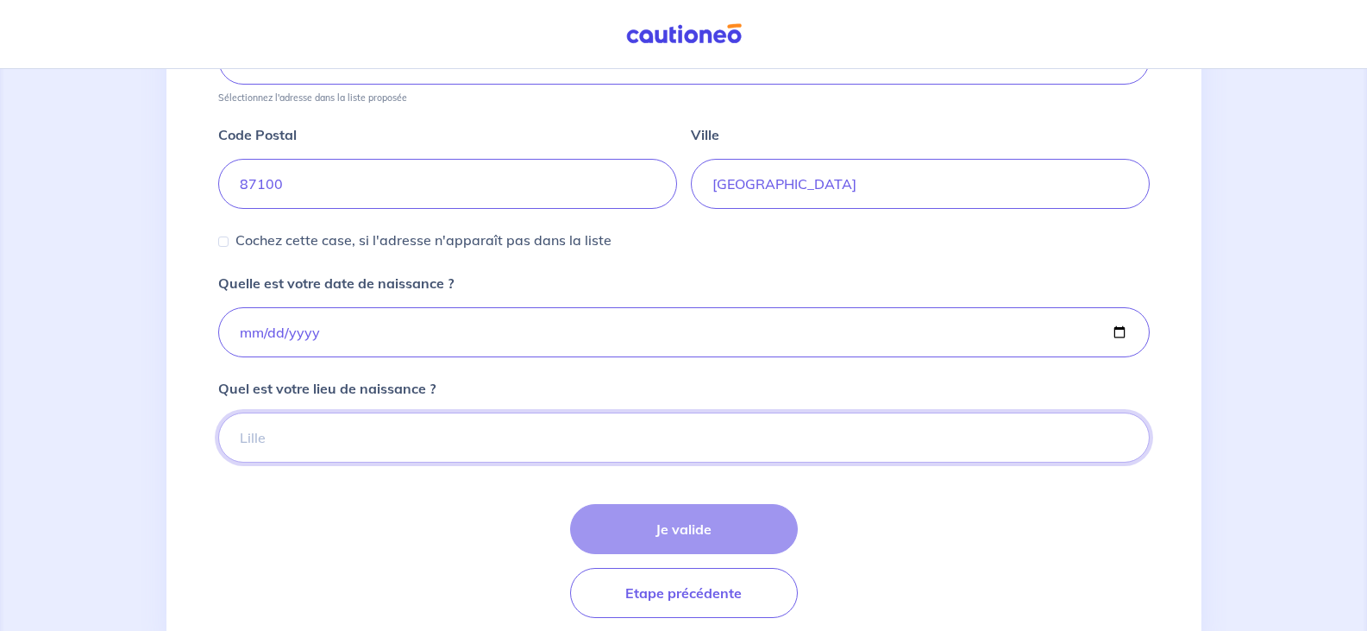
click at [259, 429] on input "Quel est votre lieu de naissance ?" at bounding box center [684, 437] width 932 height 50
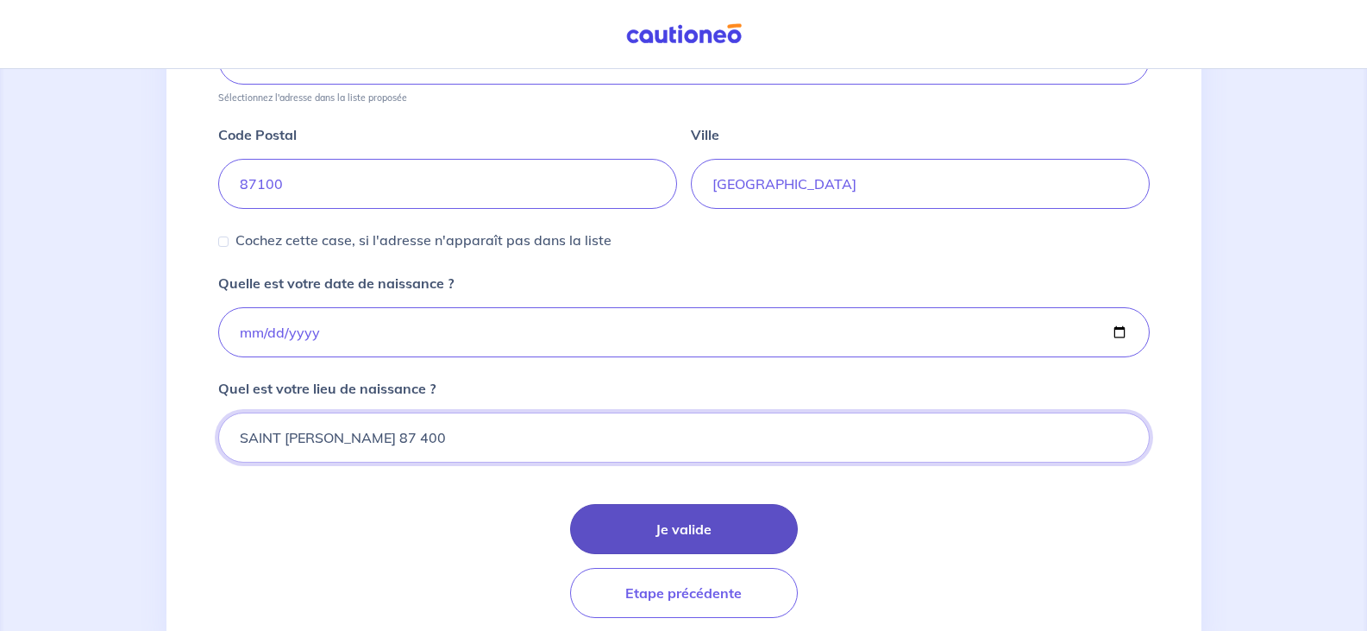
type input "SAINT [PERSON_NAME] 87 400"
click at [704, 531] on button "Je valide" at bounding box center [684, 529] width 228 height 50
click at [680, 529] on button "Je valide" at bounding box center [684, 529] width 228 height 50
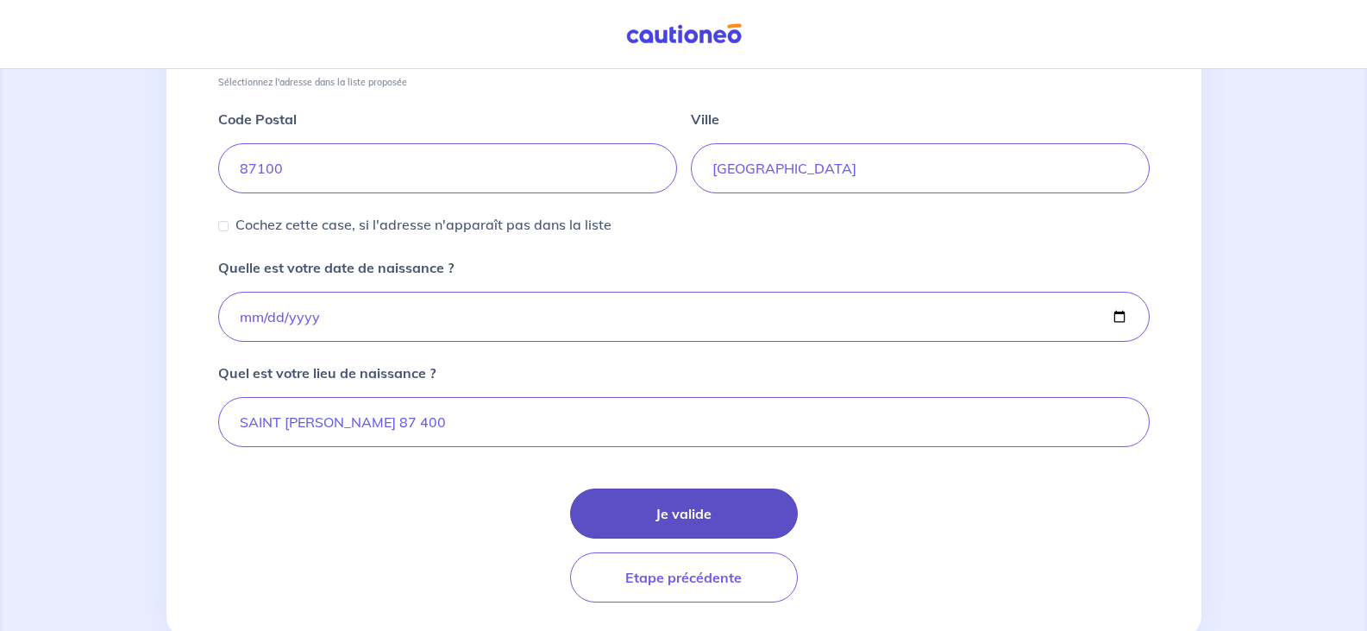
scroll to position [926, 0]
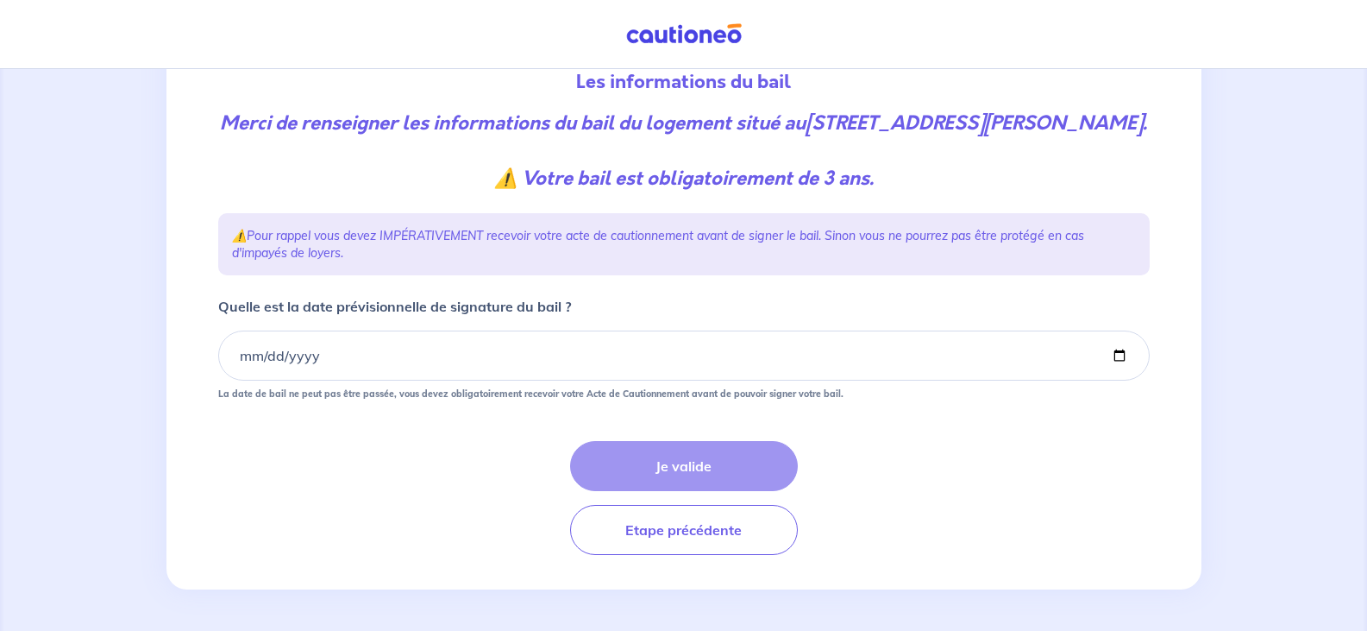
scroll to position [229, 0]
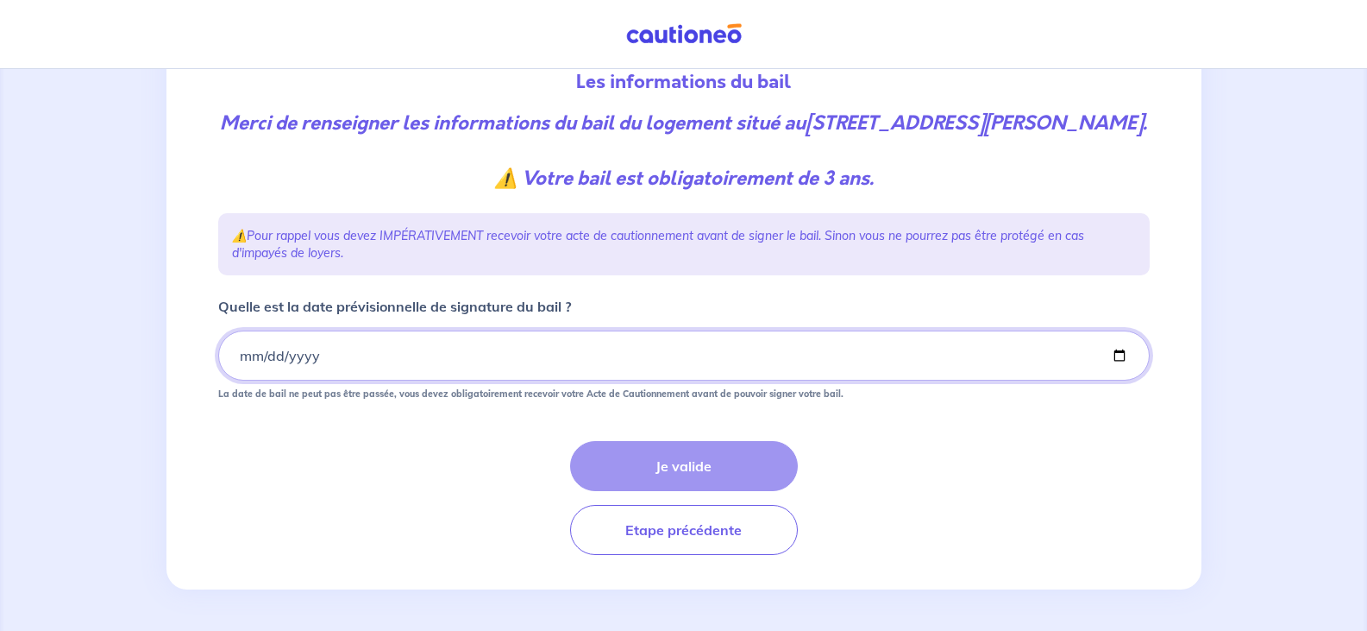
click at [245, 357] on input "Quelle est la date prévisionnelle de signature du bail ?" at bounding box center [684, 355] width 932 height 50
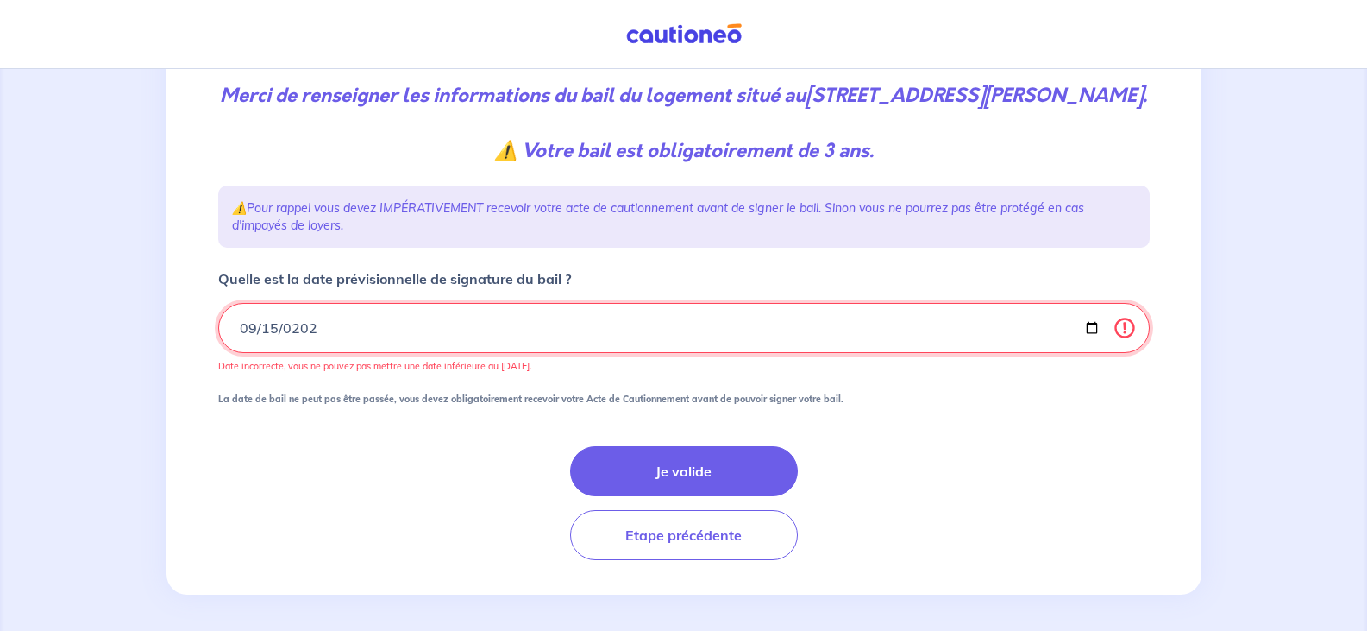
type input "2025-09-15"
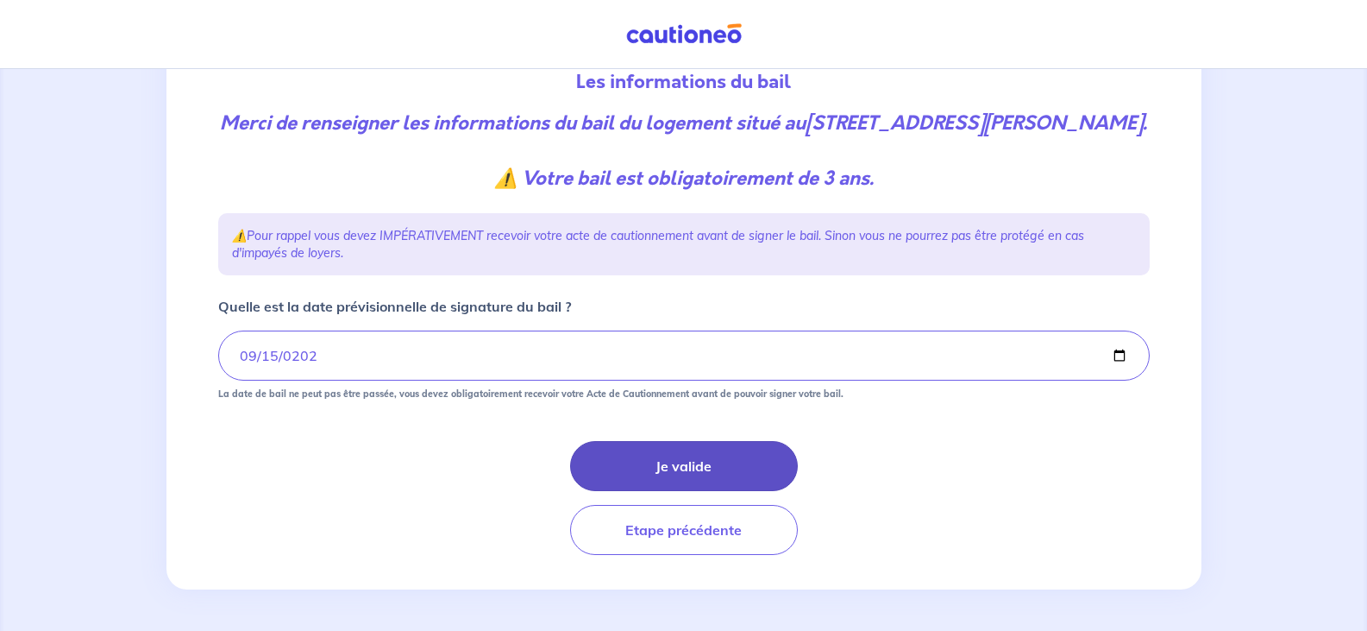
click at [683, 468] on button "Je valide" at bounding box center [684, 466] width 228 height 50
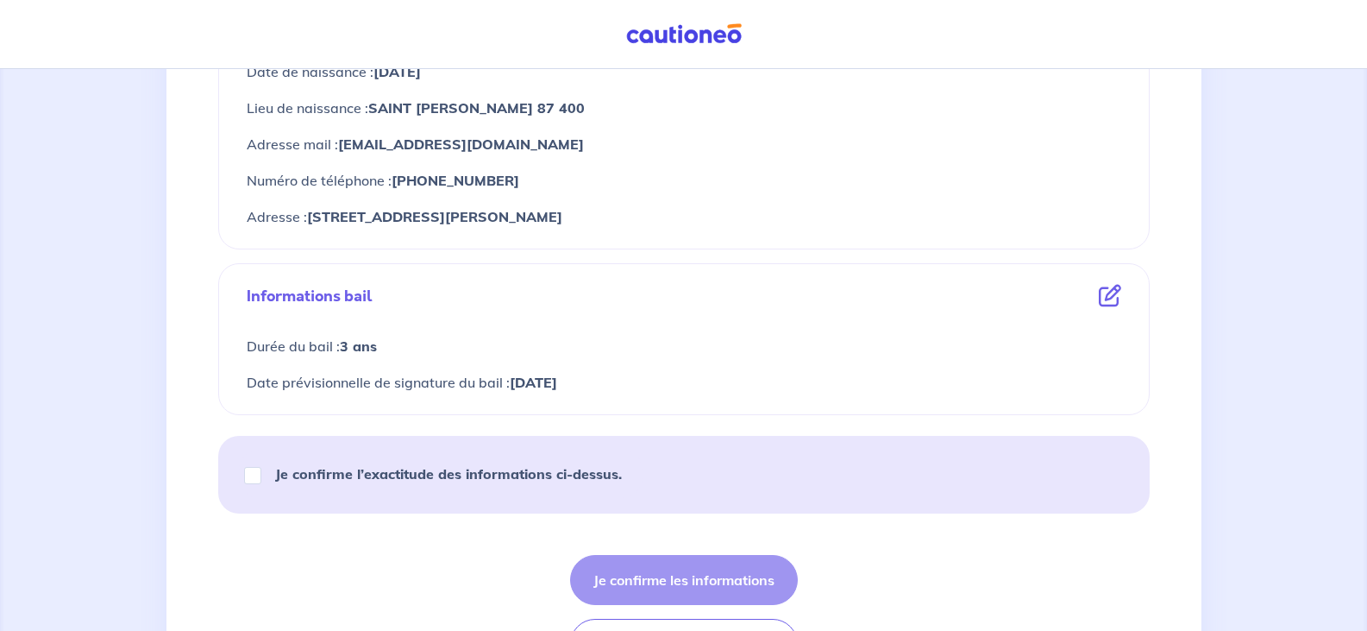
scroll to position [776, 0]
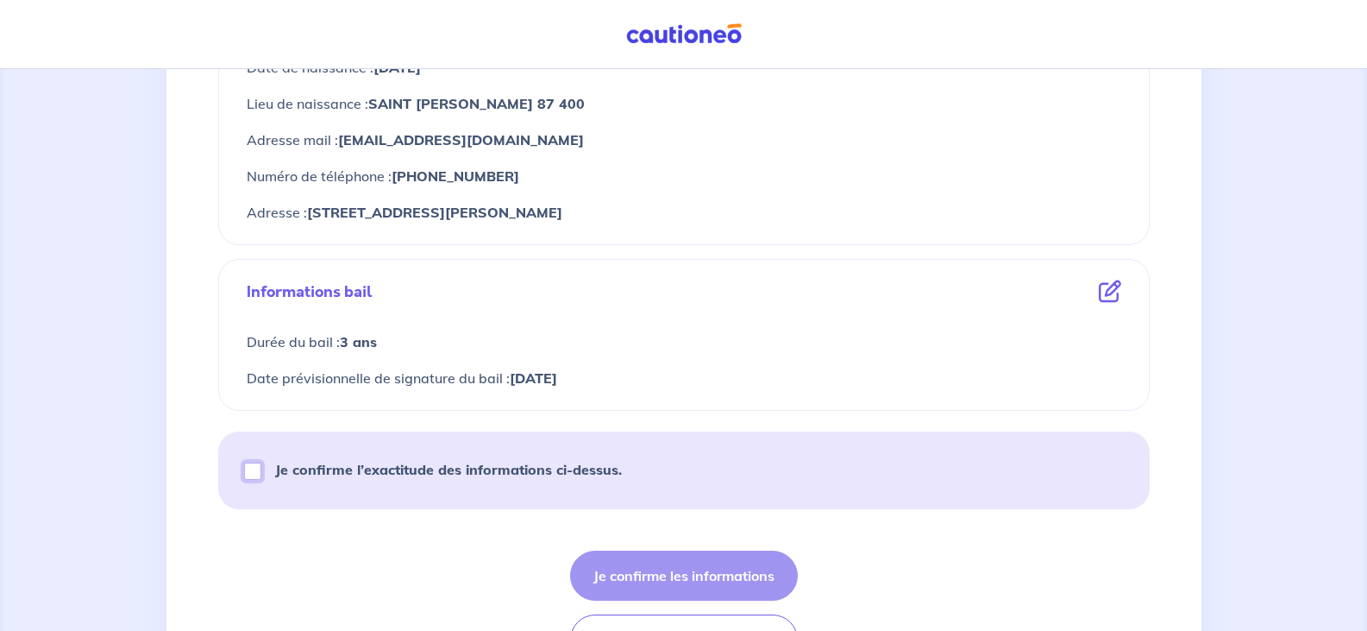
click at [251, 472] on input "Je confirme l’exactitude des informations ci-dessus." at bounding box center [252, 470] width 17 height 17
checkbox input "true"
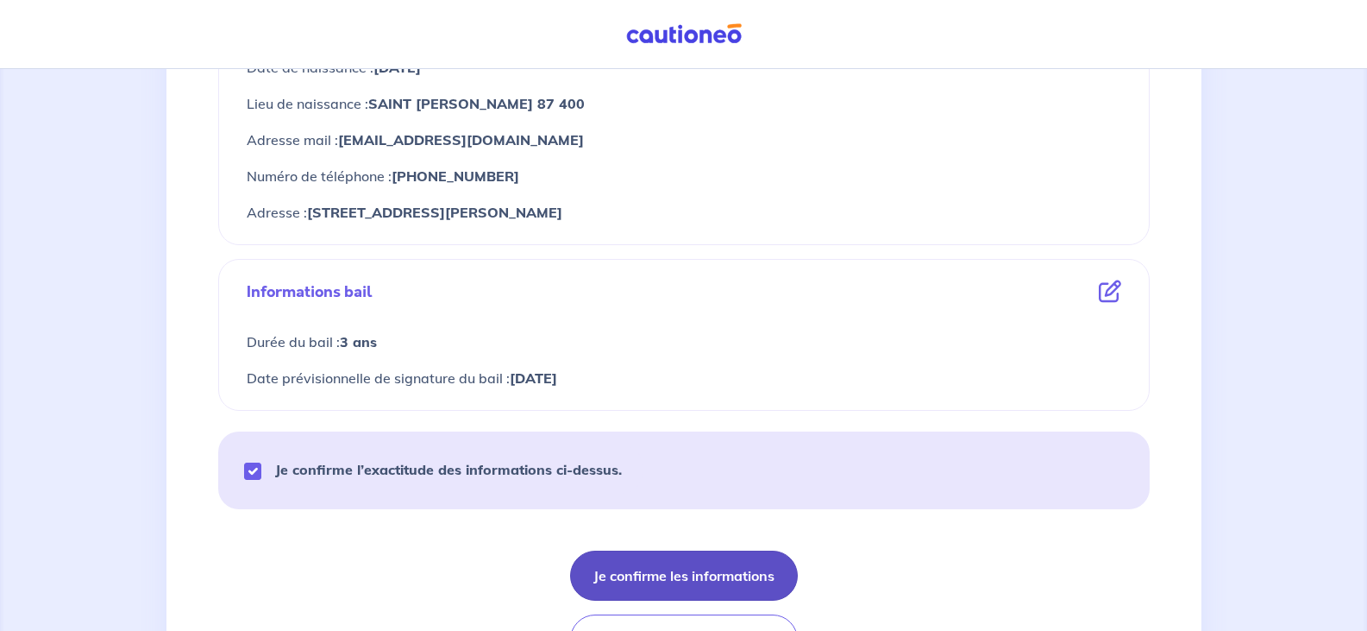
click at [694, 575] on button "Je confirme les informations" at bounding box center [684, 575] width 228 height 50
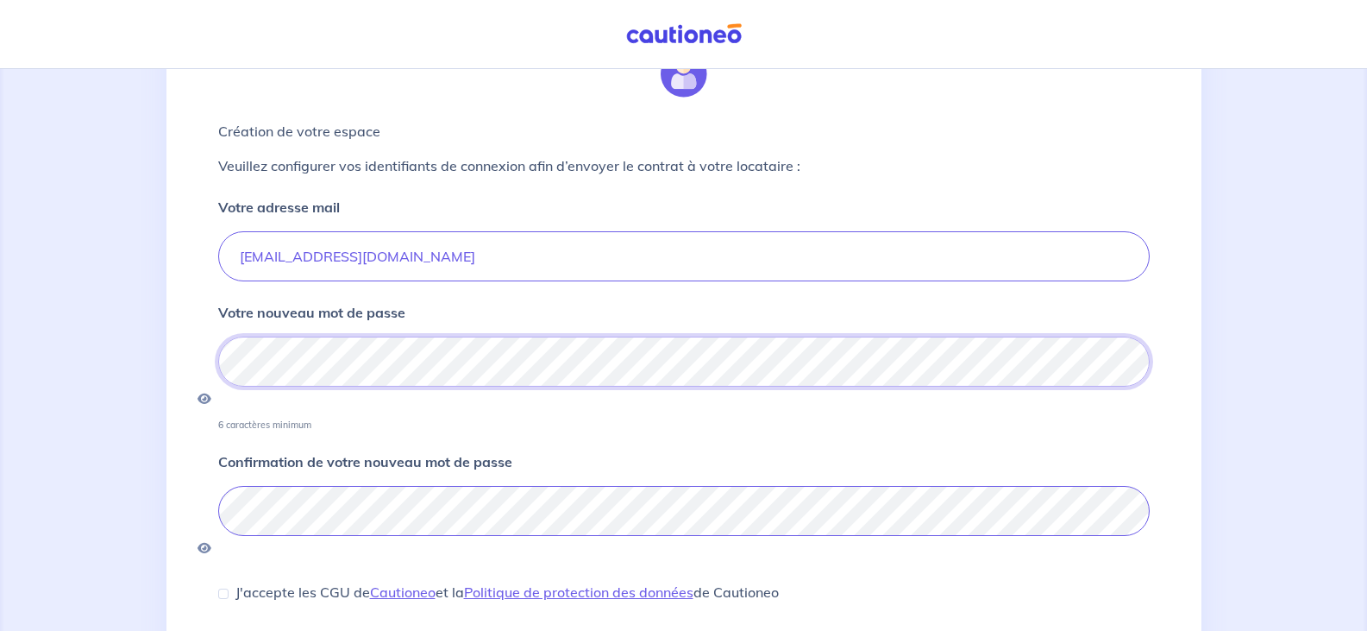
scroll to position [173, 0]
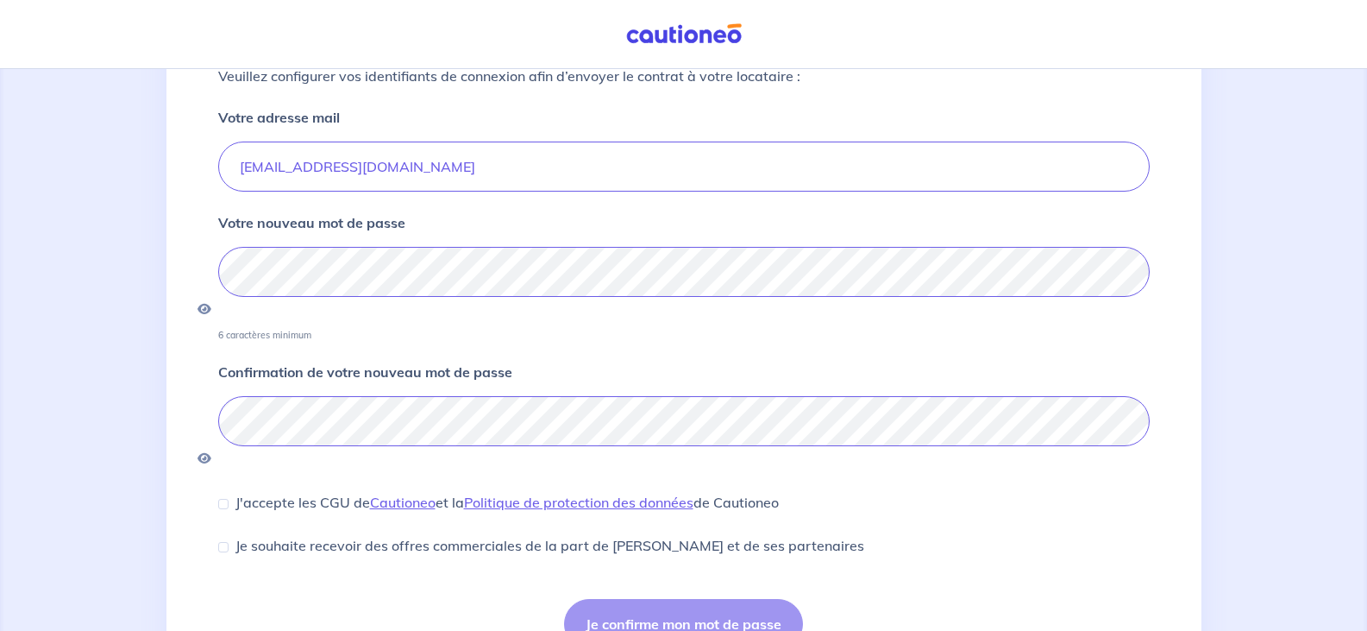
click at [619, 599] on div "Je confirme mon mot de passe" at bounding box center [684, 624] width 932 height 50
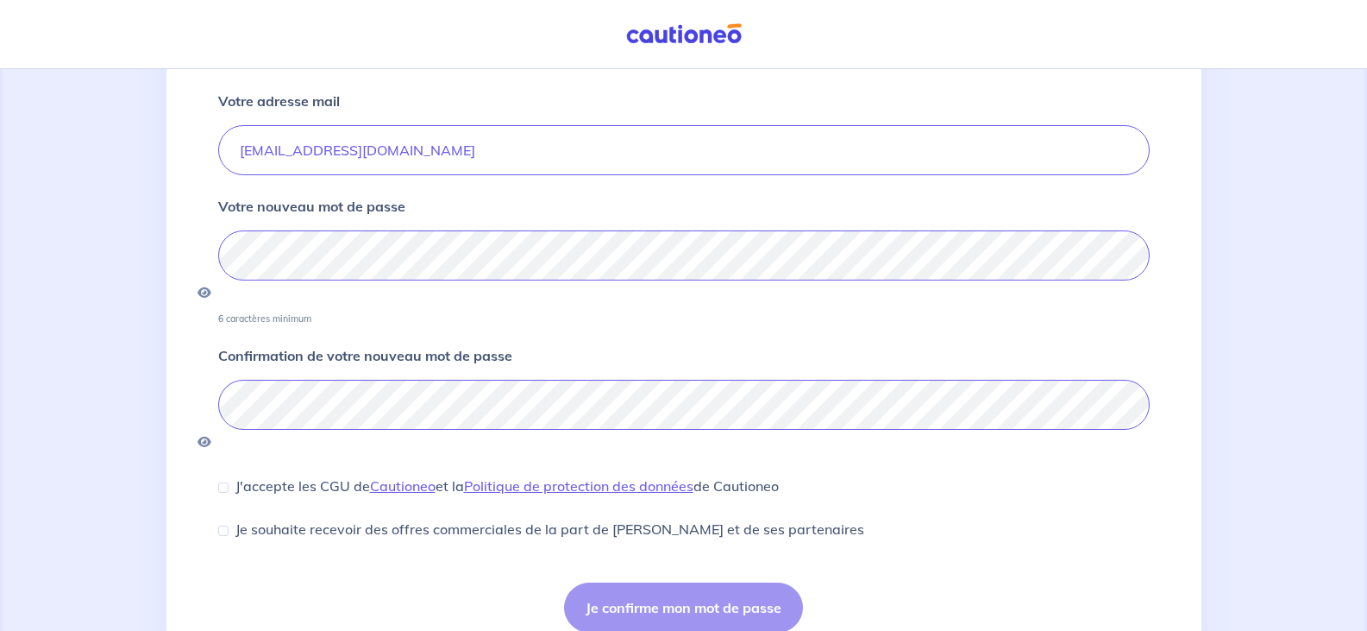
scroll to position [217, 0]
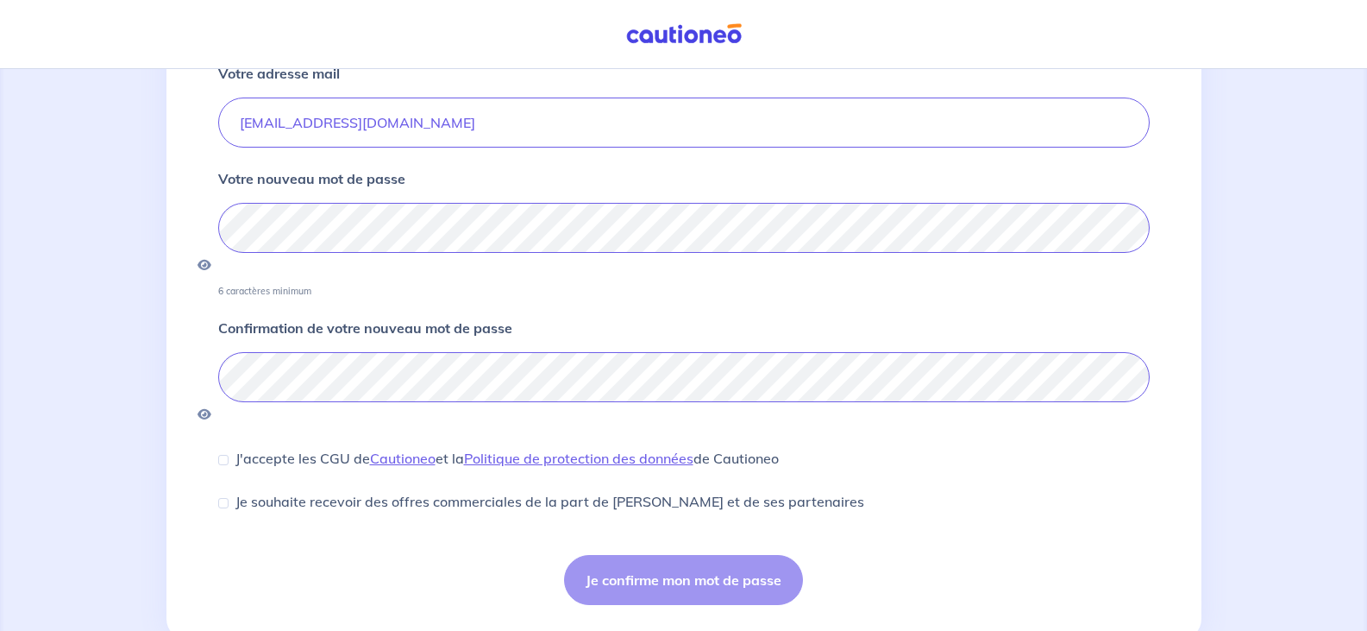
click at [675, 555] on div "Je confirme mon mot de passe" at bounding box center [684, 580] width 932 height 50
click at [269, 448] on p "J'accepte les CGU de Cautioneo et la Politique de protection des données de Cau…" at bounding box center [507, 458] width 543 height 21
click at [229, 455] on input "J'accepte les CGU de Cautioneo et la Politique de protection des données de Cau…" at bounding box center [223, 460] width 10 height 10
checkbox input "true"
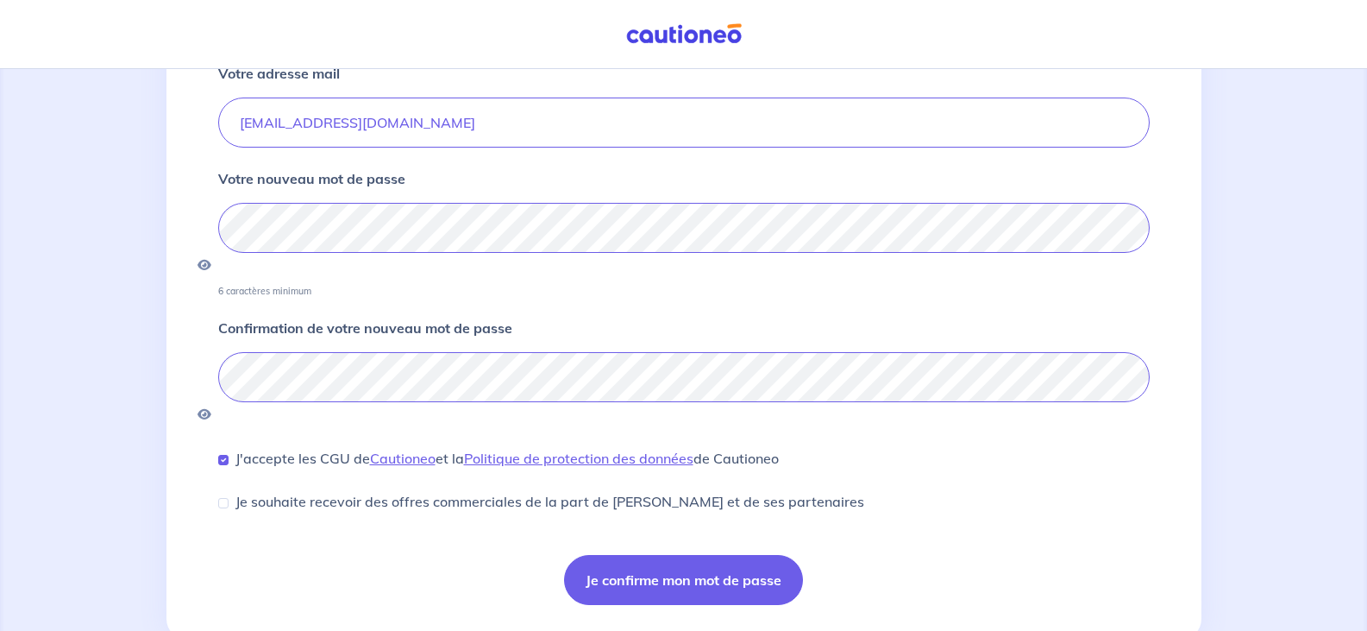
click at [229, 491] on div "Je souhaite recevoir des offres commerciales de la part de Cautioneo et de ses …" at bounding box center [541, 501] width 646 height 21
click at [226, 498] on input "Je souhaite recevoir des offres commerciales de la part de Cautioneo et de ses …" at bounding box center [223, 503] width 10 height 10
checkbox input "true"
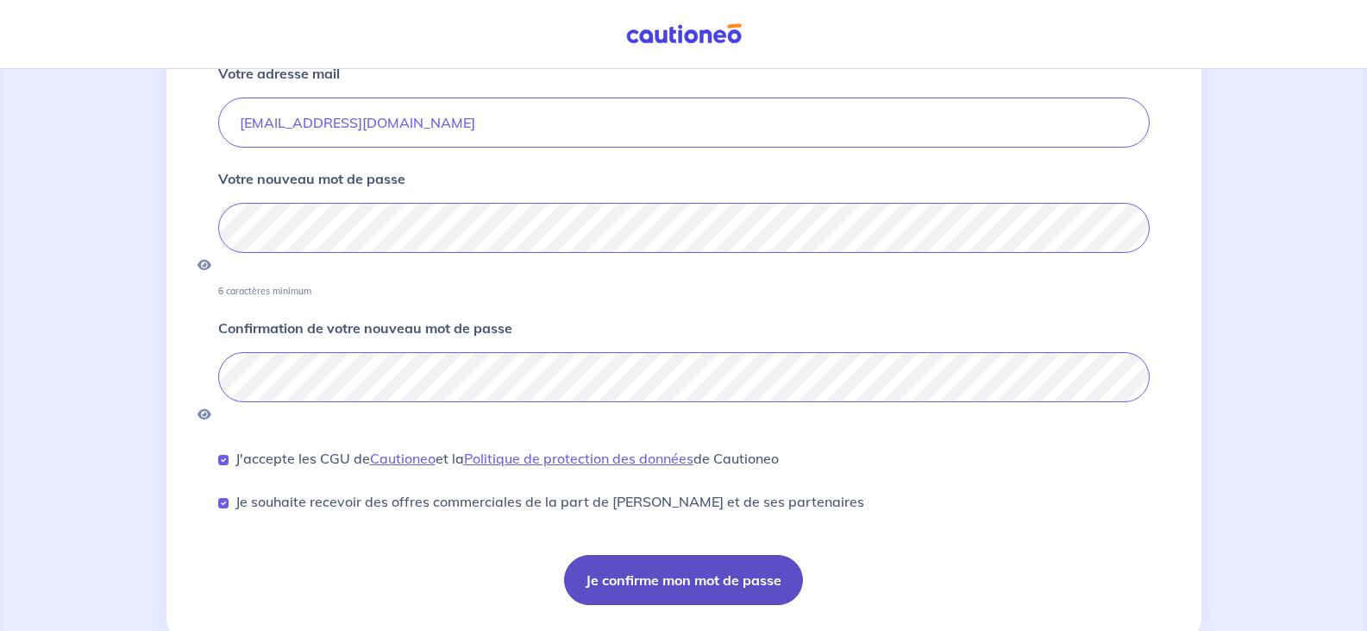
click at [639, 555] on button "Je confirme mon mot de passe" at bounding box center [683, 580] width 239 height 50
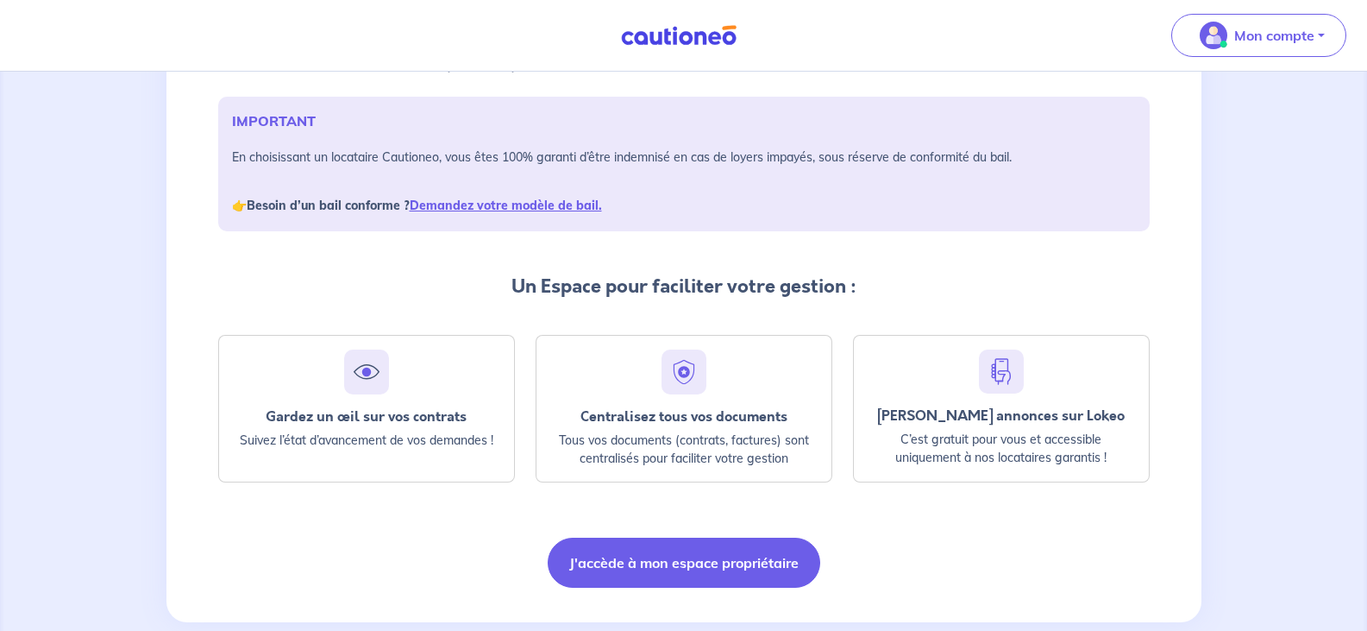
scroll to position [267, 0]
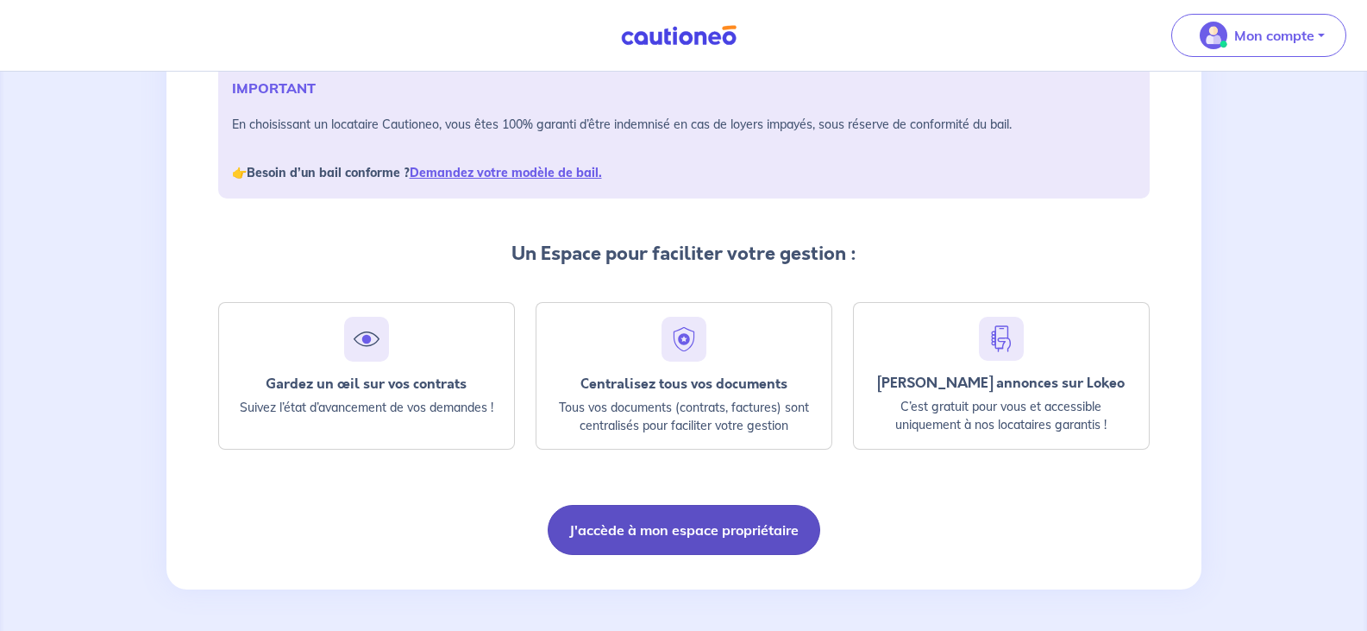
click at [663, 526] on button "J'accède à mon espace propriétaire" at bounding box center [684, 530] width 273 height 50
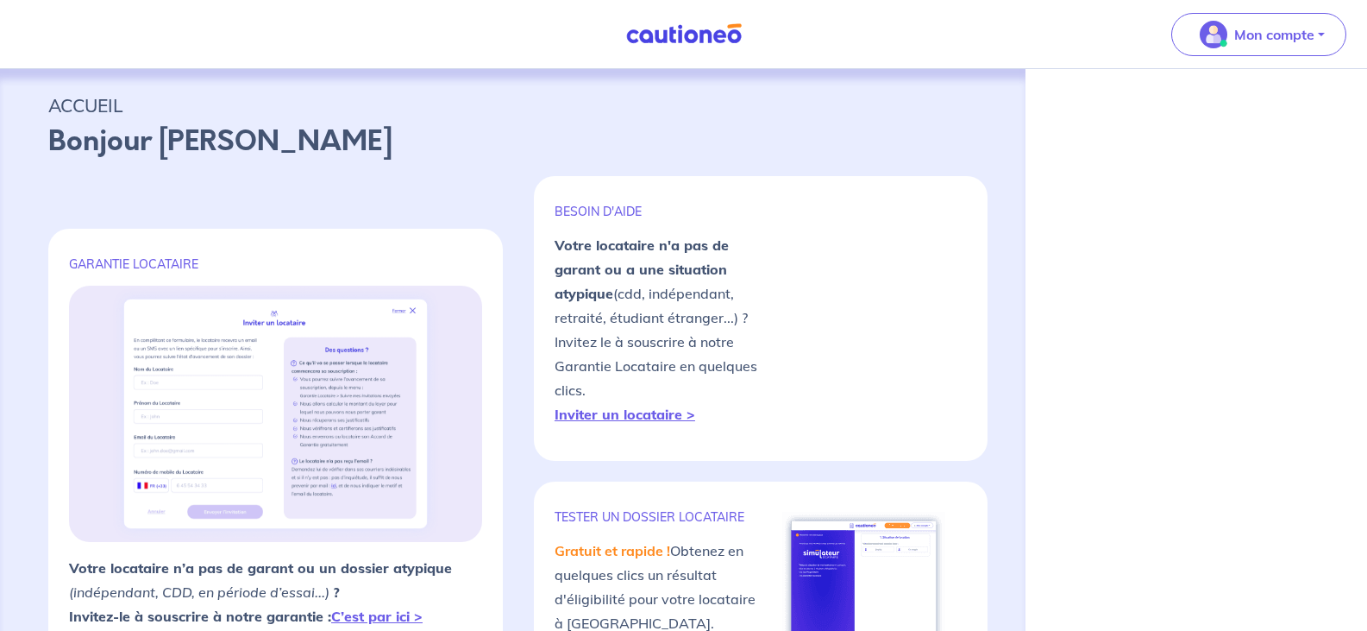
select select "FR"
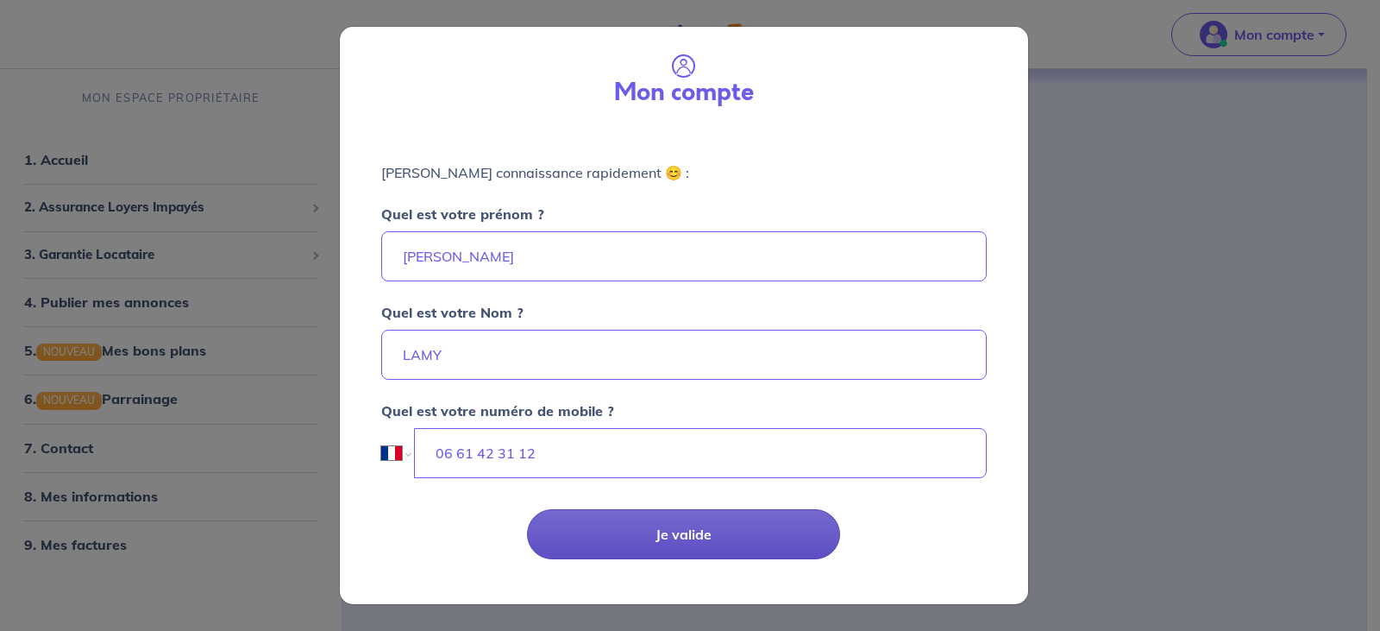
click at [690, 531] on button "Je valide" at bounding box center [683, 534] width 313 height 50
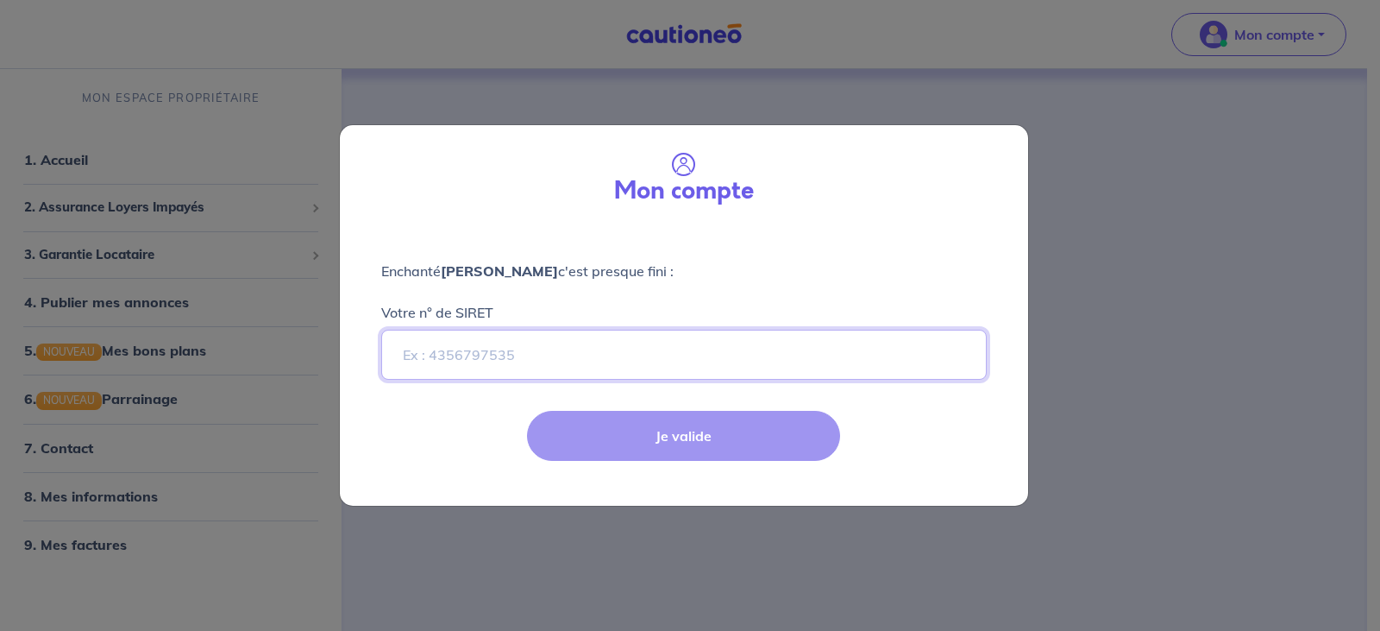
click at [408, 351] on input "Votre n° de SIRET" at bounding box center [684, 355] width 606 height 50
click at [679, 428] on div "Je valide" at bounding box center [684, 449] width 709 height 112
click at [398, 349] on input "Votre n° de SIRET" at bounding box center [684, 355] width 606 height 50
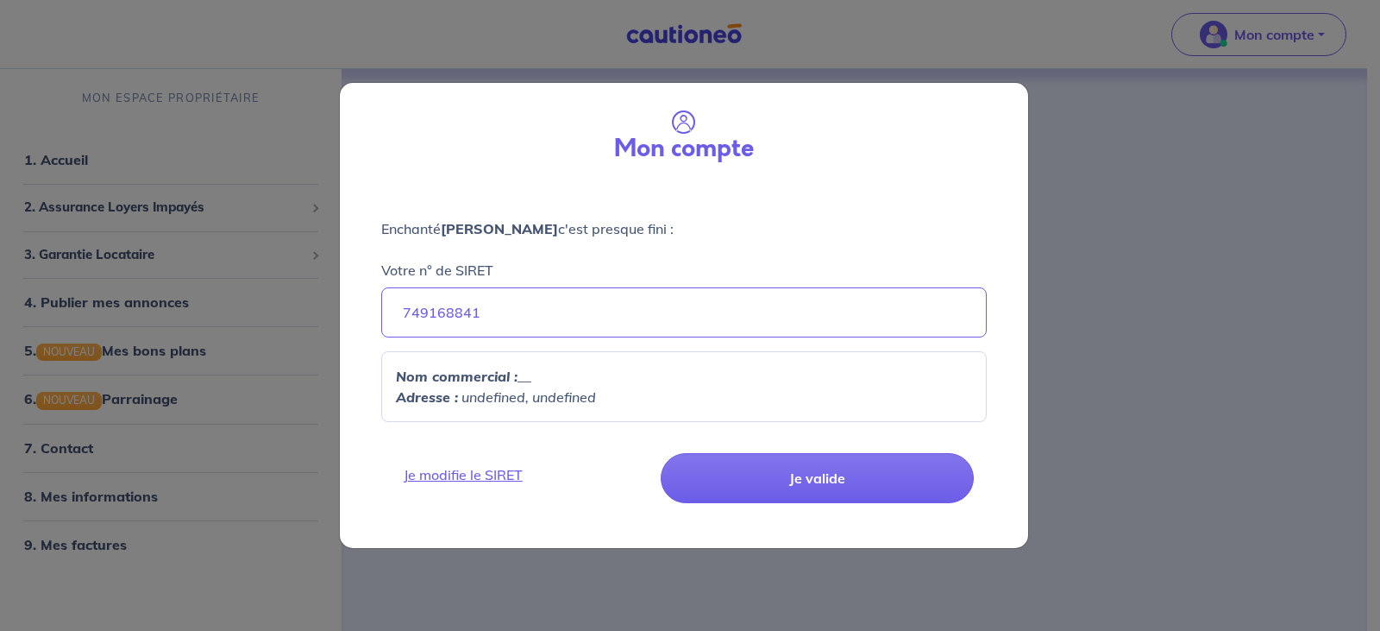
click at [529, 376] on p "Nom commercial : __" at bounding box center [684, 376] width 576 height 21
click at [531, 374] on p "Nom commercial : __" at bounding box center [684, 376] width 576 height 21
click at [534, 370] on p "Nom commercial : __" at bounding box center [684, 376] width 576 height 21
click at [517, 365] on div "Nom commercial : __ Adresse : undefined, undefined" at bounding box center [684, 386] width 606 height 71
click at [474, 396] on em "undefined, undefined" at bounding box center [529, 396] width 135 height 17
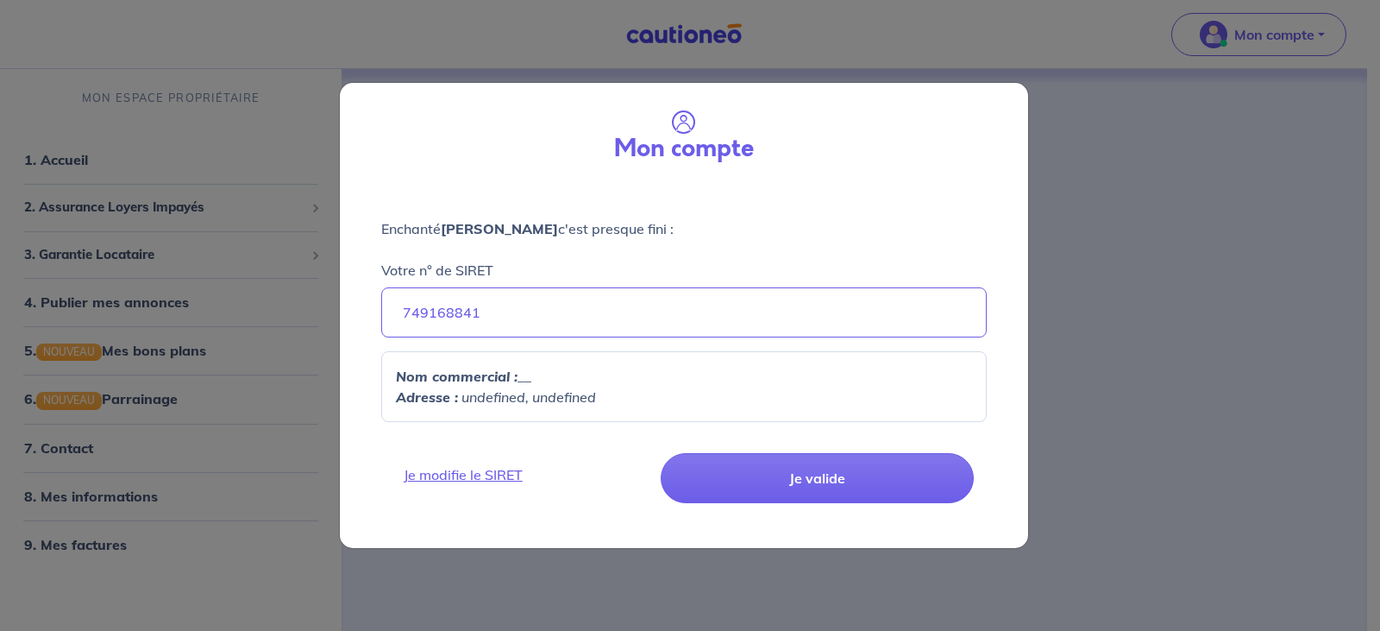
click at [638, 379] on p "Nom commercial : __" at bounding box center [684, 376] width 576 height 21
click at [487, 411] on div "Nom commercial : __ Adresse : undefined, undefined" at bounding box center [684, 386] width 606 height 71
click at [405, 378] on strong "Nom commercial :" at bounding box center [457, 375] width 122 height 17
click at [417, 400] on strong "Adresse :" at bounding box center [427, 396] width 62 height 17
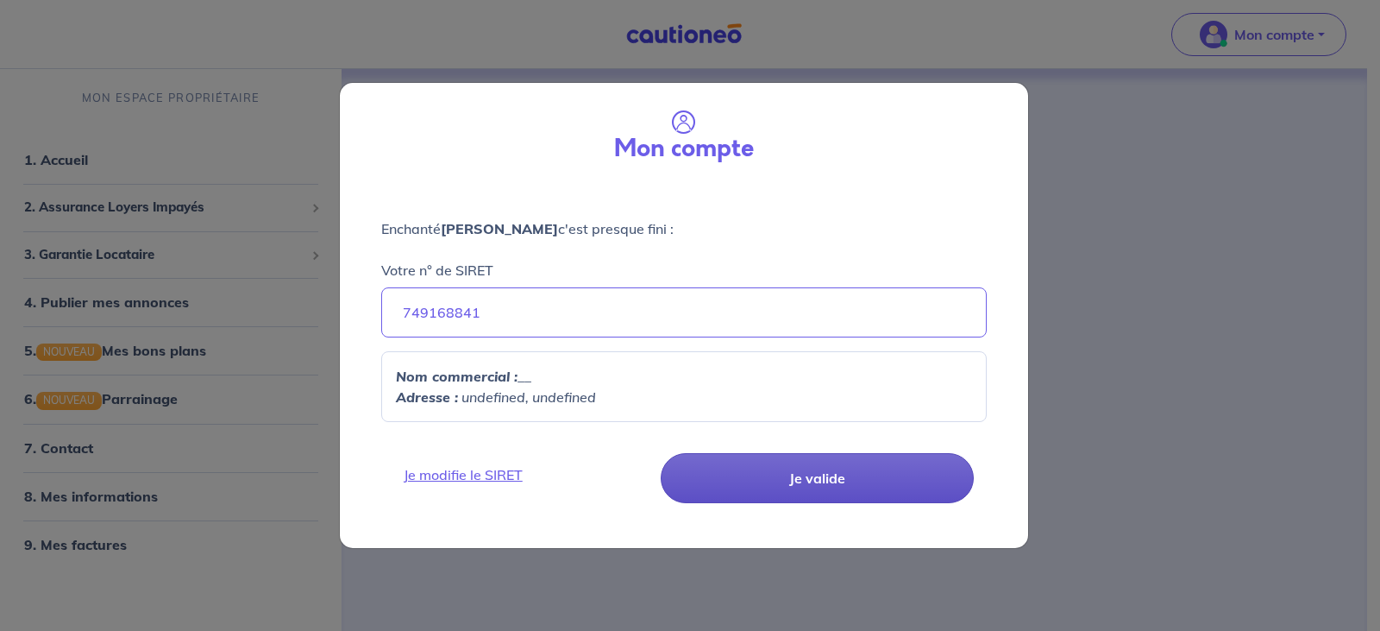
click at [814, 476] on button "Je valide" at bounding box center [817, 478] width 313 height 50
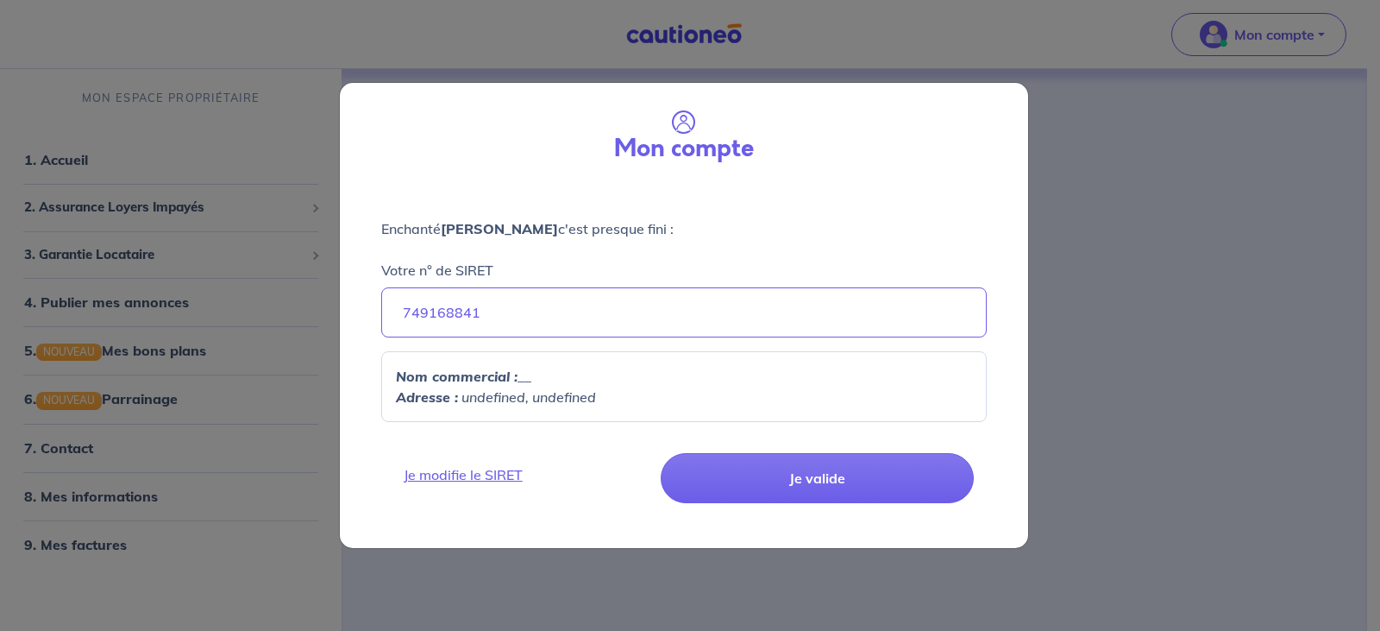
click at [483, 383] on strong "Nom commercial :" at bounding box center [457, 375] width 122 height 17
click at [682, 377] on p "Nom commercial : __" at bounding box center [684, 376] width 576 height 21
click at [581, 397] on em "undefined, undefined" at bounding box center [529, 396] width 135 height 17
click at [399, 396] on strong "Adresse :" at bounding box center [427, 396] width 62 height 17
click at [405, 372] on strong "Nom commercial :" at bounding box center [457, 375] width 122 height 17
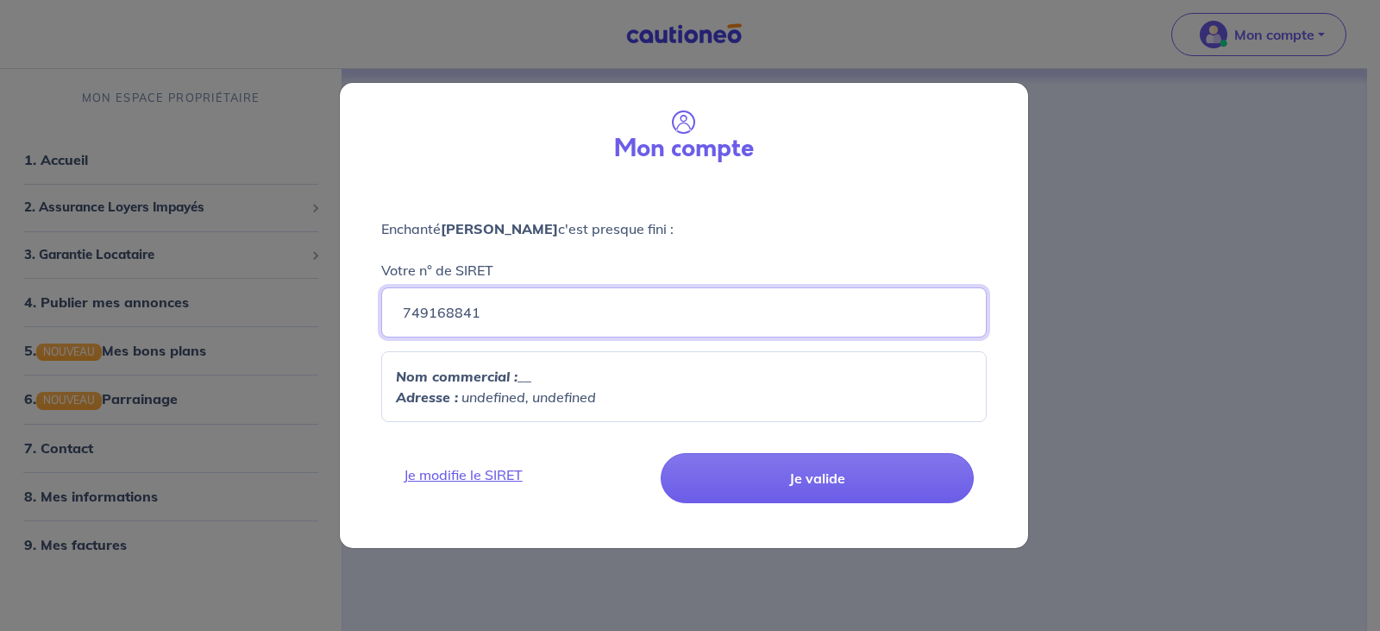
click at [531, 311] on input "749168841" at bounding box center [684, 312] width 606 height 50
click at [542, 372] on p "Nom commercial : __" at bounding box center [684, 376] width 576 height 21
click at [424, 378] on strong "Nom commercial :" at bounding box center [457, 375] width 122 height 17
click at [501, 311] on input "749168841" at bounding box center [684, 312] width 606 height 50
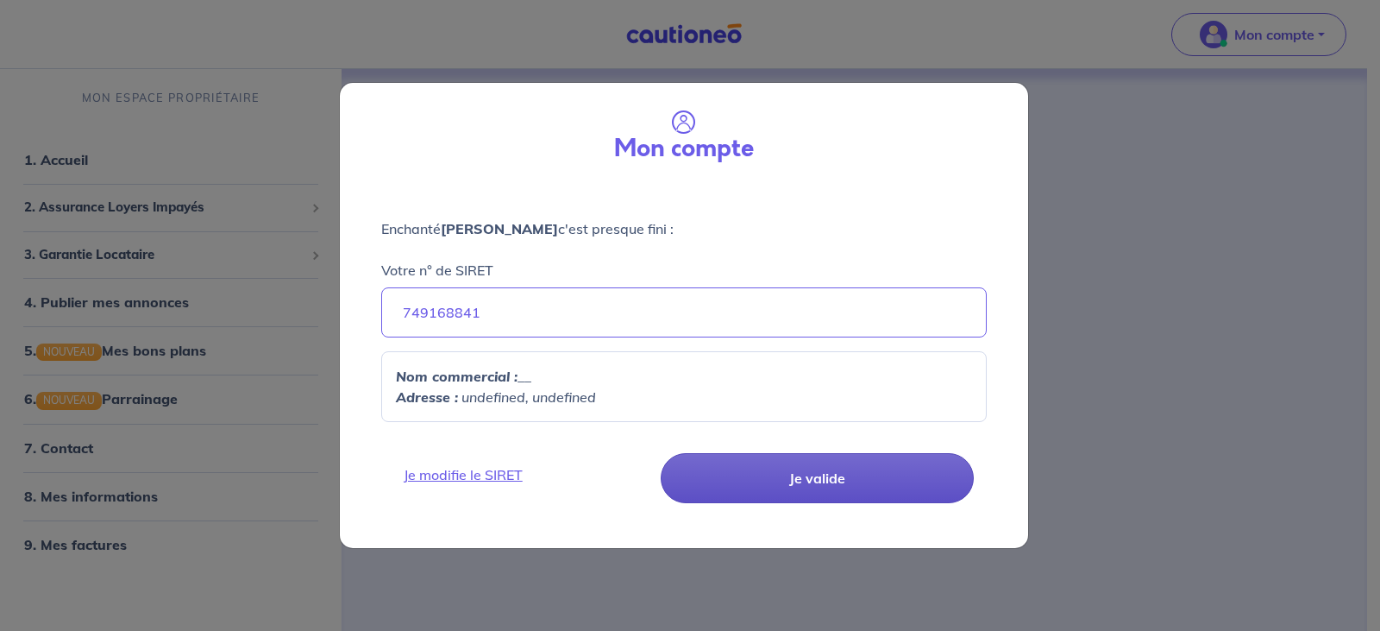
click at [807, 480] on button "Je valide" at bounding box center [817, 478] width 313 height 50
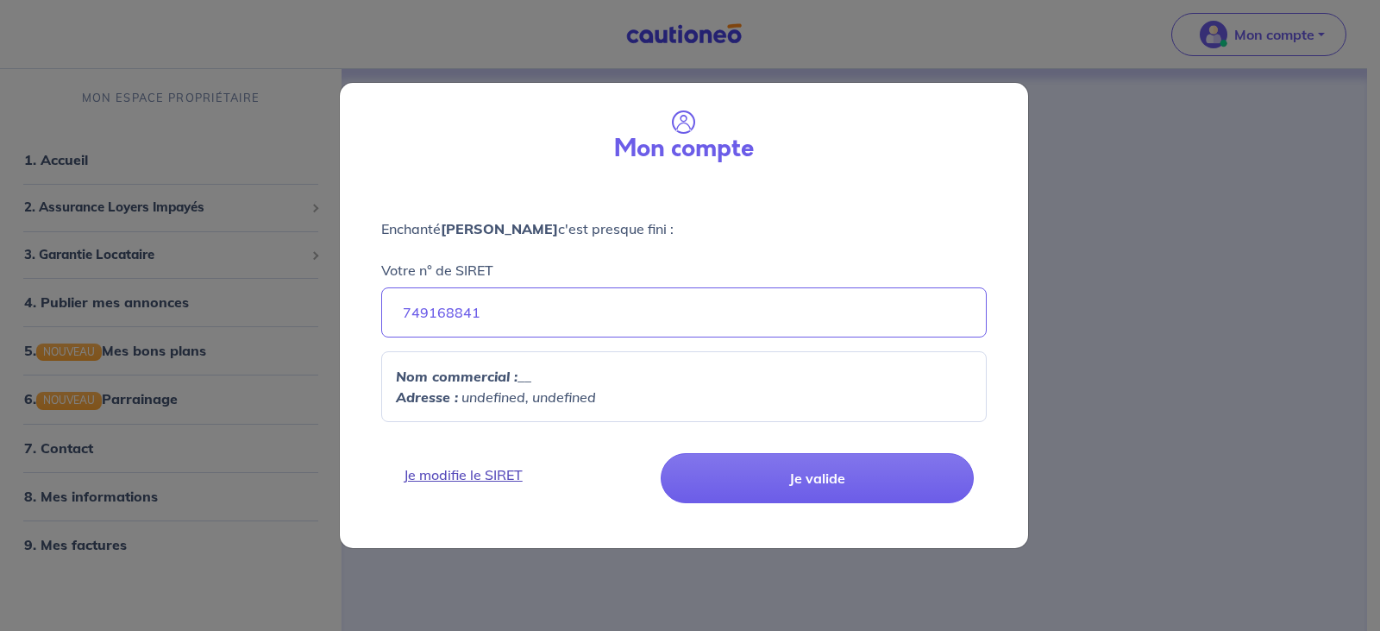
click at [445, 473] on link "Je modifie le SIRET" at bounding box center [523, 474] width 261 height 21
click at [469, 265] on p "Votre n° de SIRET" at bounding box center [437, 270] width 112 height 21
click at [469, 287] on input "749168841" at bounding box center [684, 312] width 606 height 50
click at [426, 311] on input "749168841" at bounding box center [684, 312] width 606 height 50
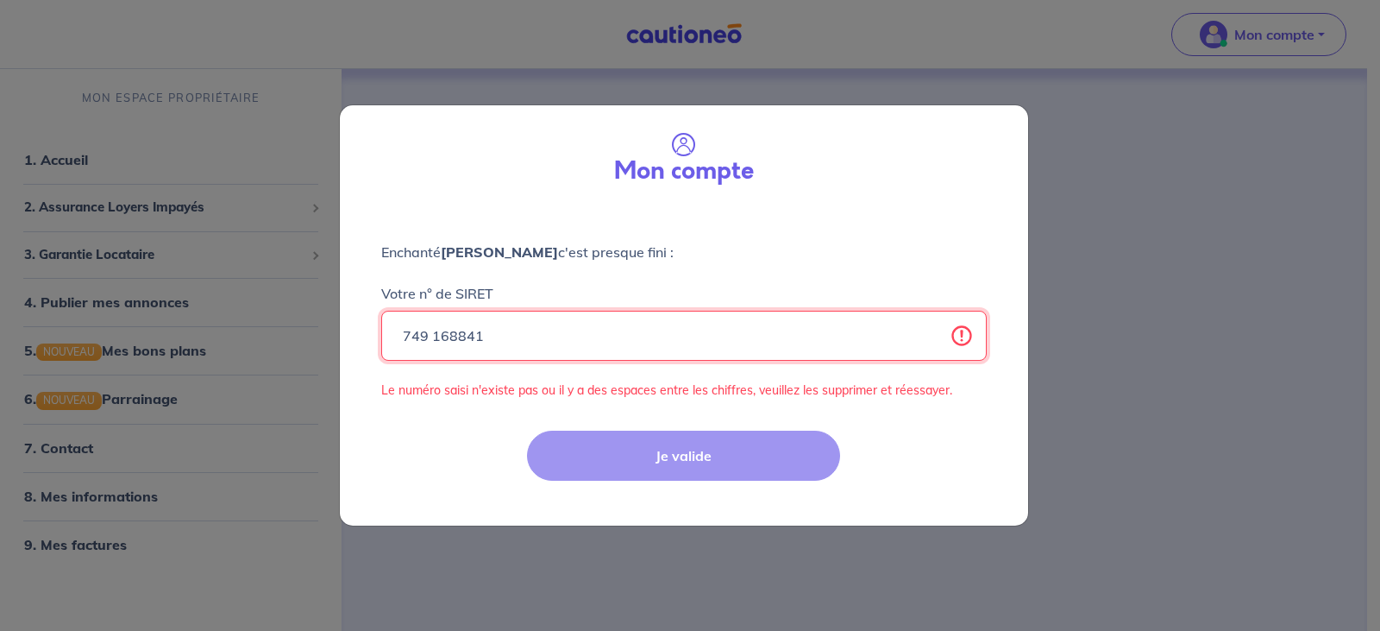
click at [455, 333] on input "749 168841" at bounding box center [684, 336] width 606 height 50
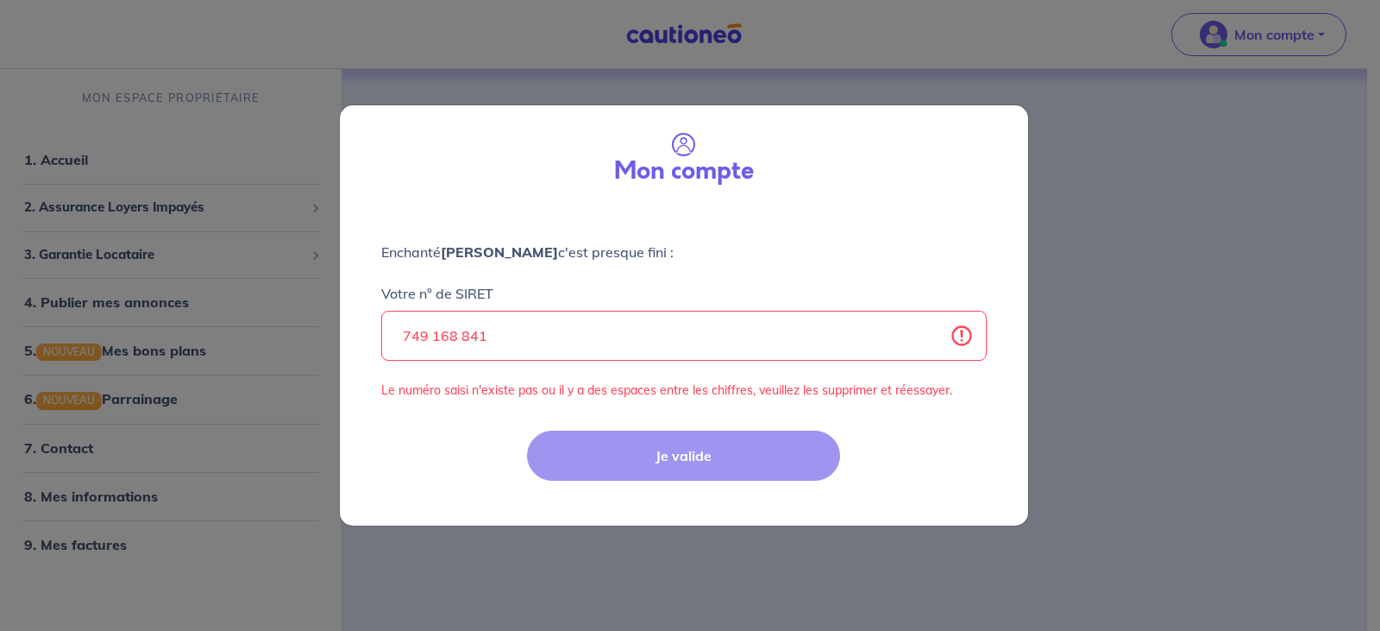
click at [667, 452] on div "Je valide" at bounding box center [684, 469] width 709 height 112
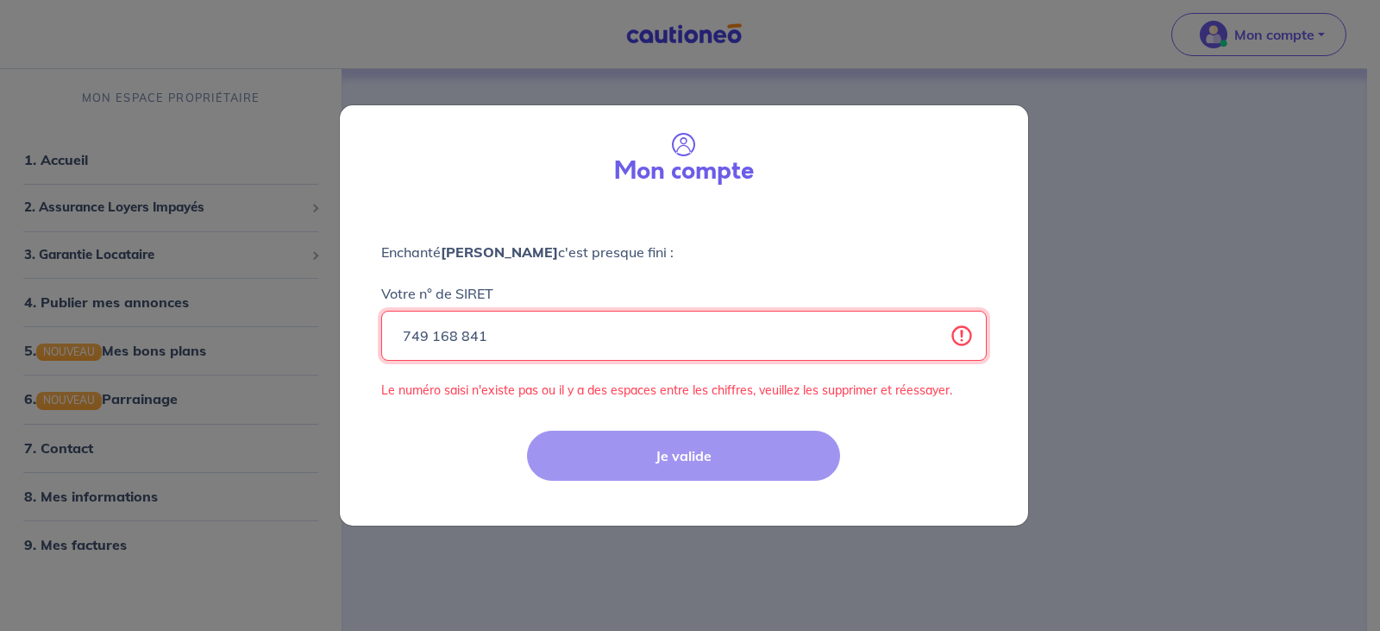
click at [489, 336] on input "749 168 841" at bounding box center [684, 336] width 606 height 50
type input "7"
type input "1"
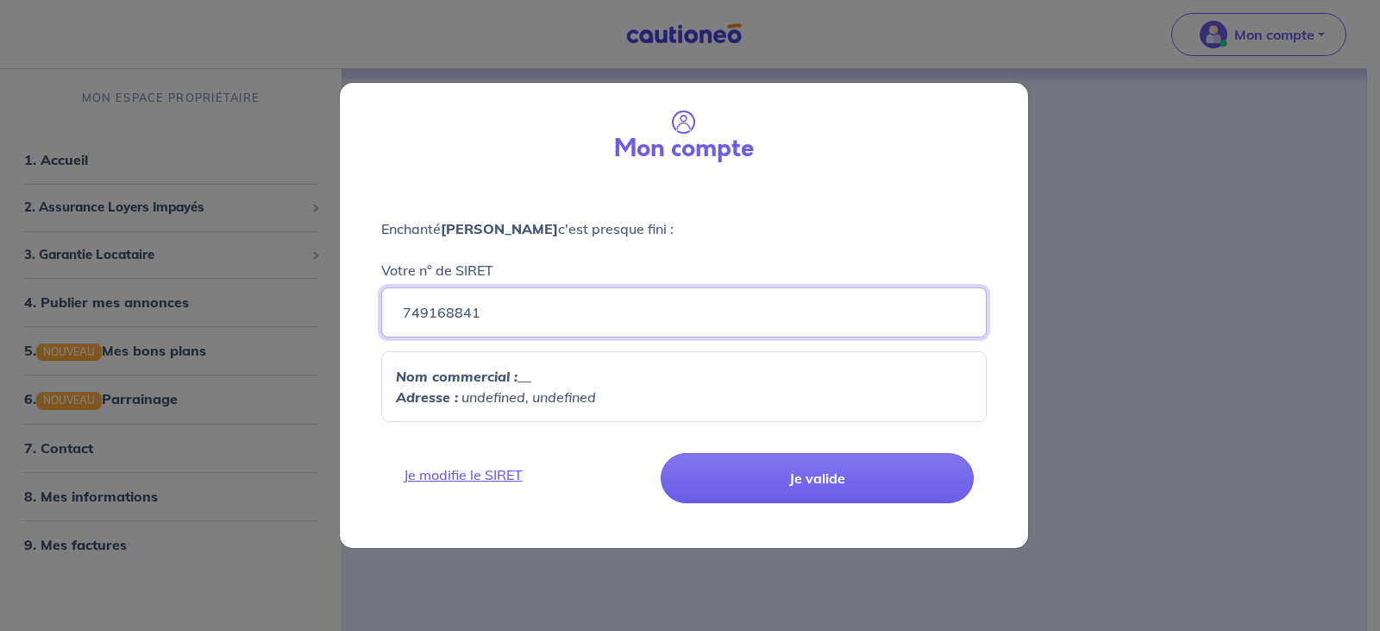
type input "749168841"
click at [512, 383] on strong "Nom commercial :" at bounding box center [457, 375] width 122 height 17
click at [537, 385] on p "Nom commercial : __" at bounding box center [684, 376] width 576 height 21
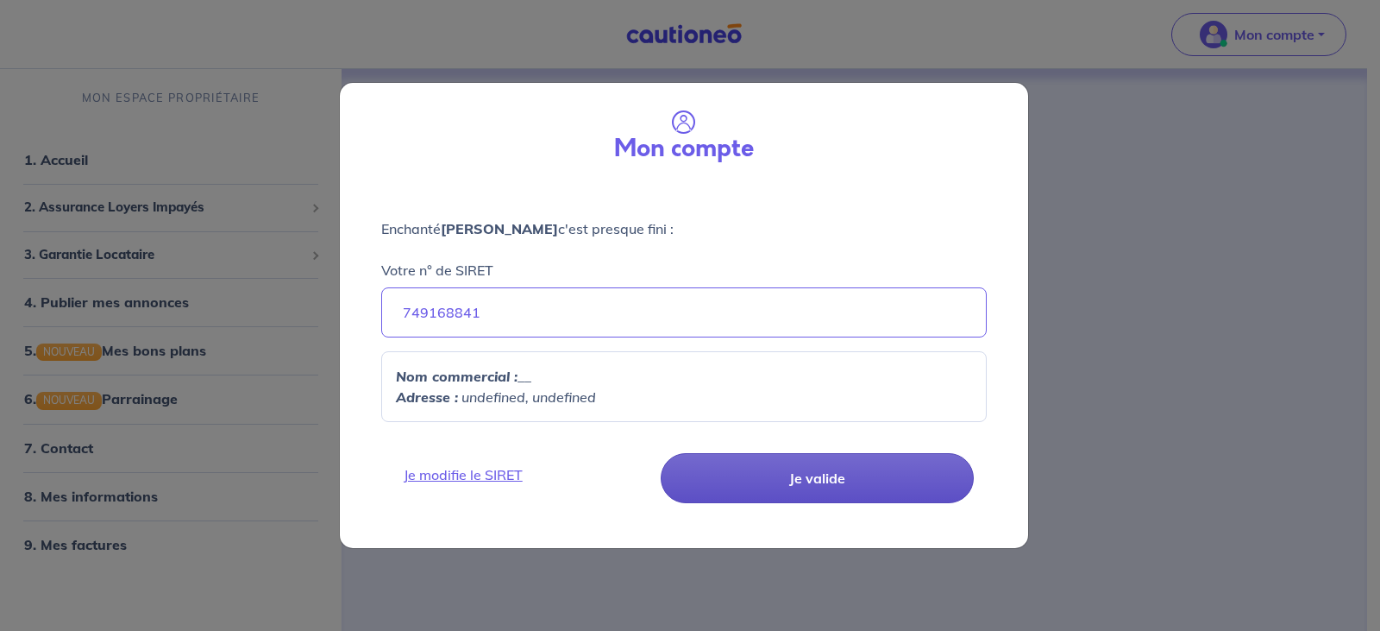
click at [825, 474] on button "Je valide" at bounding box center [817, 478] width 313 height 50
click at [823, 480] on button "Je valide" at bounding box center [817, 478] width 313 height 50
